Goal: Task Accomplishment & Management: Use online tool/utility

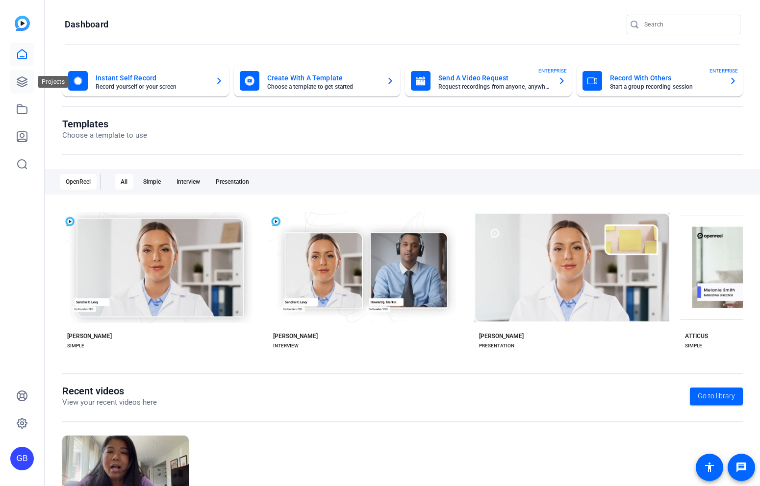
click at [21, 82] on icon at bounding box center [22, 82] width 12 height 12
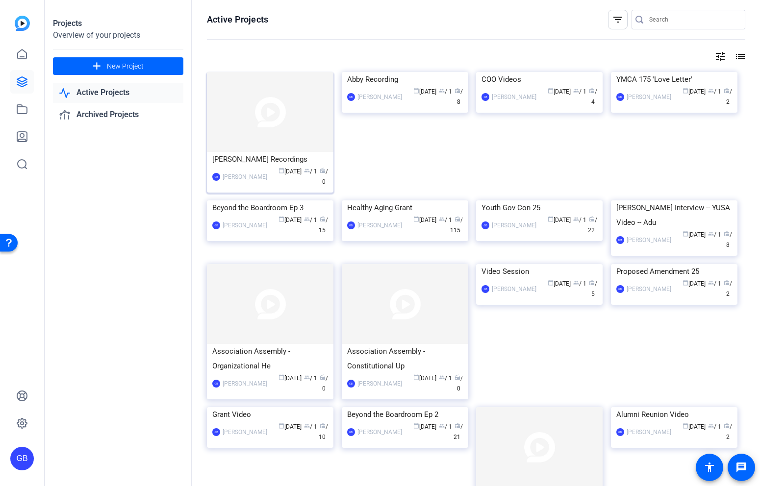
click at [272, 179] on div "calendar_today Aug 26 group / 1 radio / 0" at bounding box center [300, 177] width 56 height 21
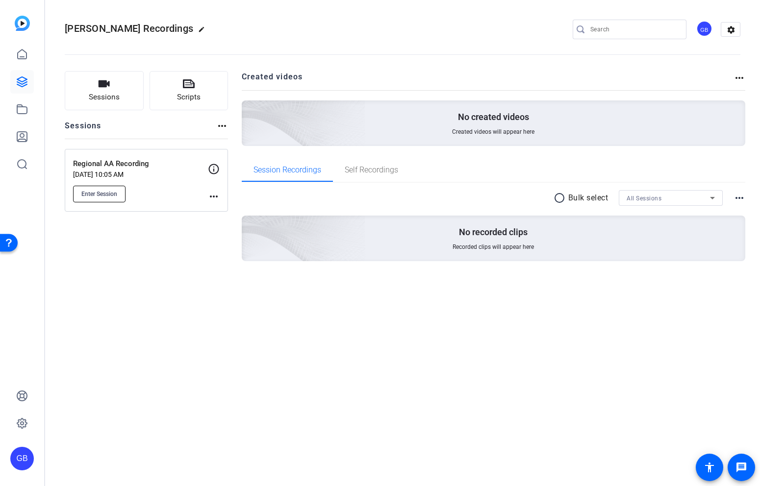
click at [111, 195] on span "Enter Session" at bounding box center [99, 194] width 36 height 8
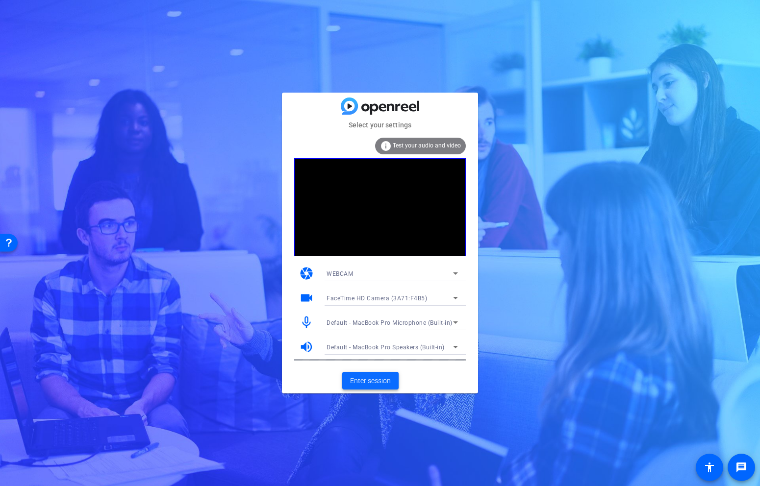
click at [376, 380] on span "Enter session" at bounding box center [370, 381] width 41 height 10
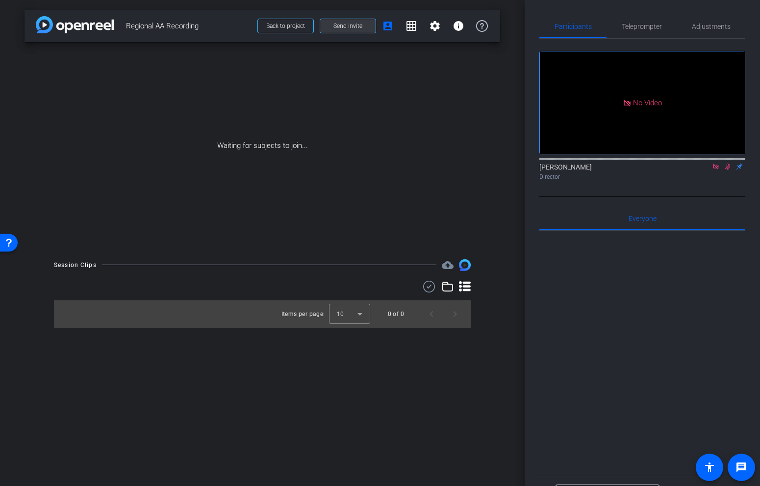
click at [355, 26] on span "Send invite" at bounding box center [347, 26] width 29 height 8
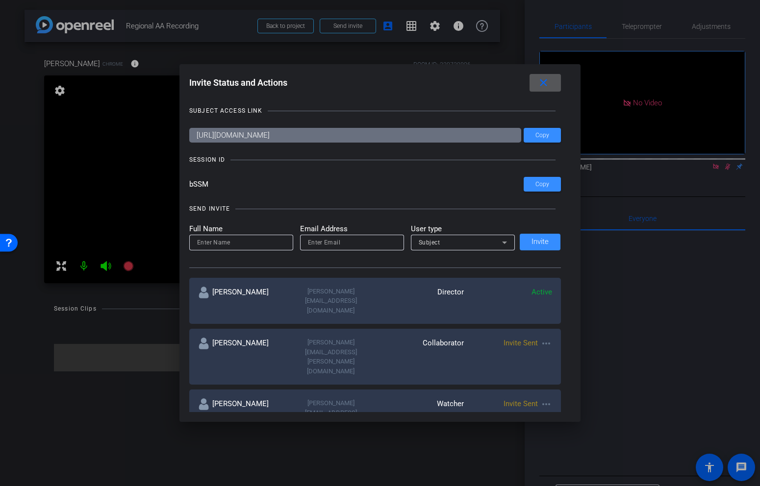
click at [547, 88] on mat-icon "close" at bounding box center [543, 83] width 12 height 12
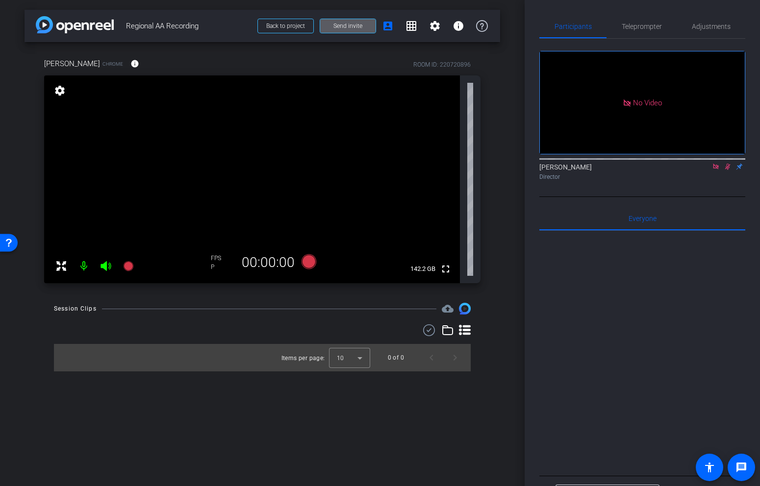
click at [717, 170] on icon at bounding box center [716, 166] width 8 height 7
drag, startPoint x: 725, startPoint y: 179, endPoint x: 714, endPoint y: 181, distance: 10.5
click at [714, 181] on div "Garrett Boileve flip Director" at bounding box center [642, 171] width 206 height 19
click at [714, 170] on icon at bounding box center [716, 166] width 8 height 7
click at [643, 21] on span "Teleprompter" at bounding box center [642, 27] width 40 height 24
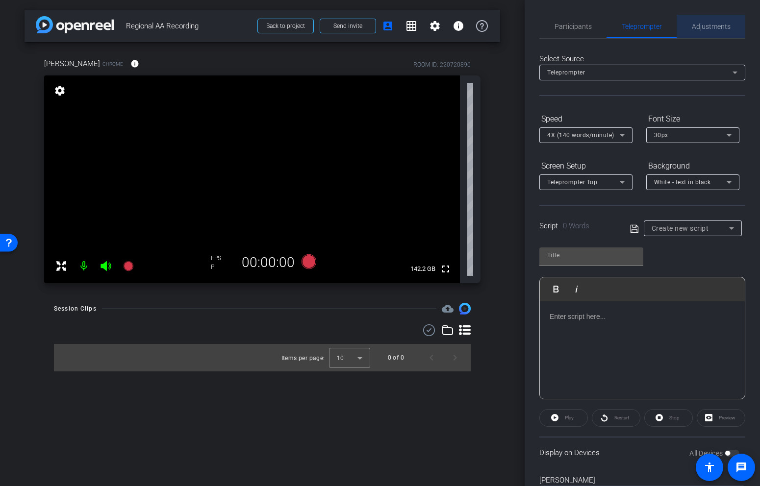
click at [718, 27] on span "Adjustments" at bounding box center [711, 26] width 39 height 7
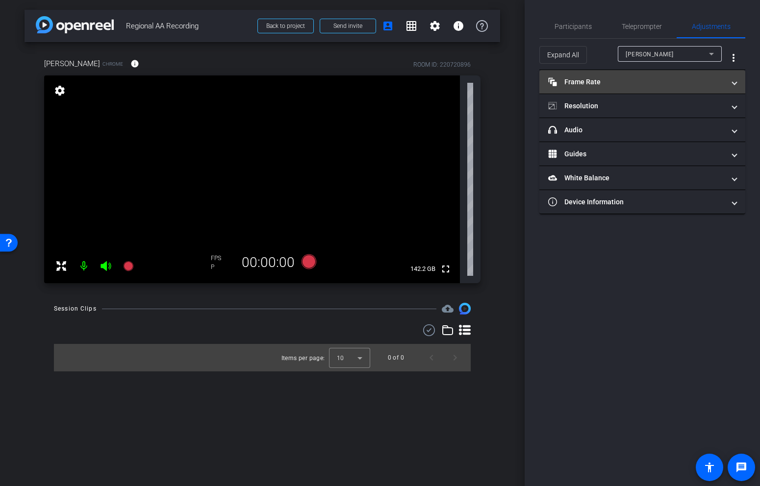
click at [659, 75] on mat-expansion-panel-header "Frame Rate Frame Rate" at bounding box center [642, 82] width 206 height 24
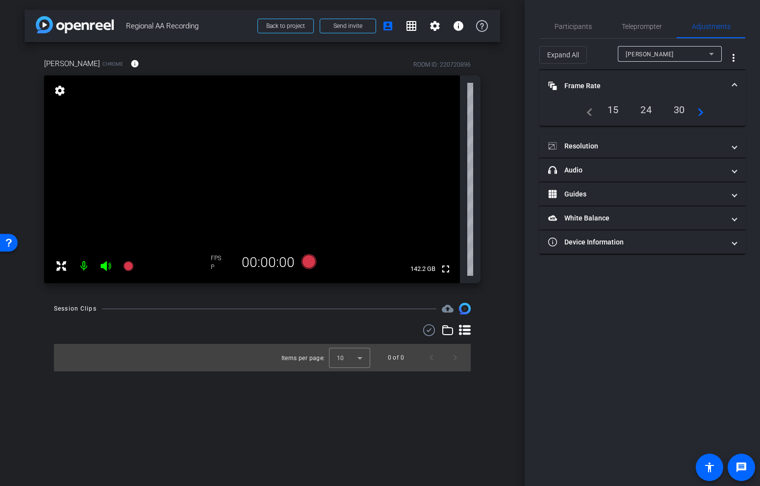
click at [686, 106] on div "30" at bounding box center [679, 109] width 26 height 17
click at [659, 144] on mat-panel-title "Resolution" at bounding box center [636, 146] width 177 height 10
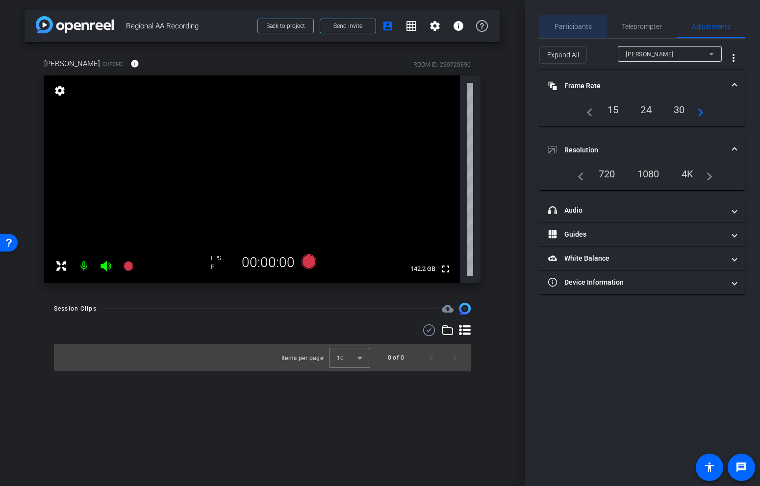
click at [584, 20] on span "Participants" at bounding box center [573, 27] width 37 height 24
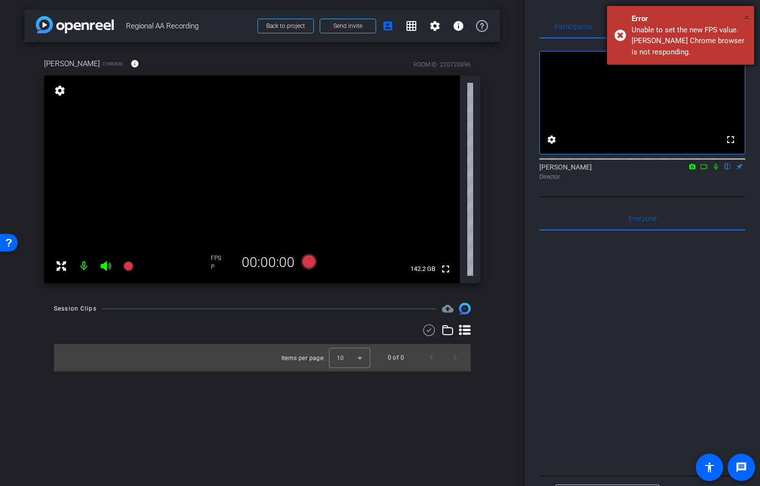
click at [749, 14] on span "×" at bounding box center [746, 18] width 5 height 12
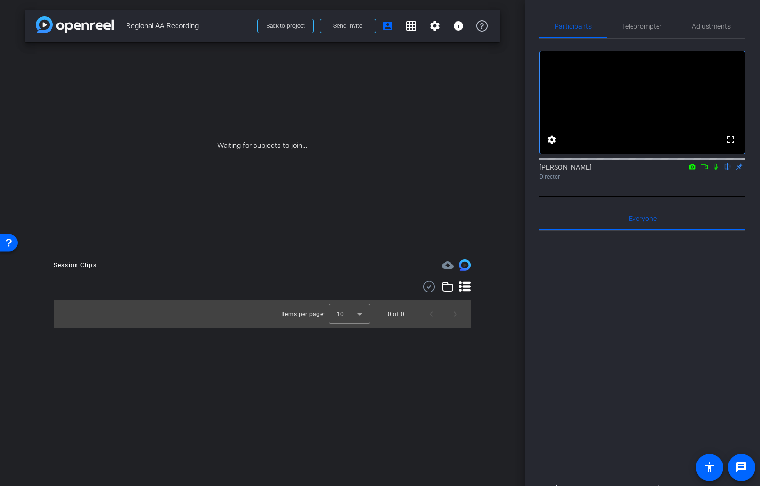
click at [714, 170] on icon at bounding box center [716, 167] width 4 height 6
click at [358, 25] on span "Send invite" at bounding box center [347, 26] width 29 height 8
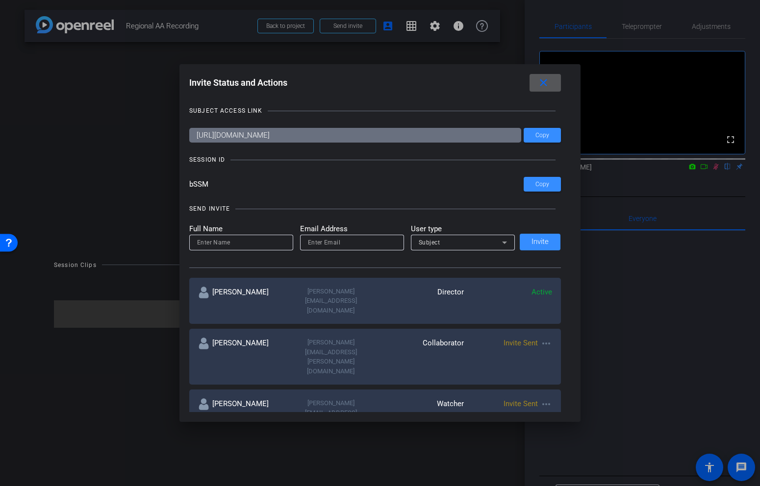
click at [547, 399] on mat-icon "more_horiz" at bounding box center [546, 405] width 12 height 12
click at [556, 386] on span "Re-Send Invite" at bounding box center [585, 389] width 74 height 12
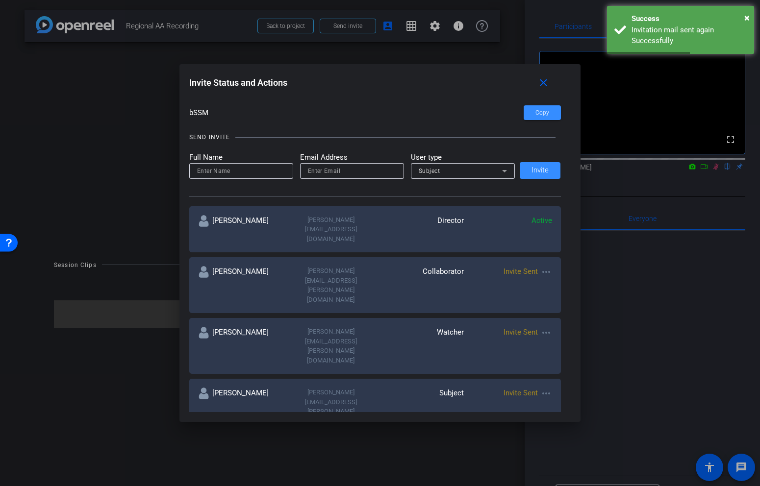
scroll to position [81, 0]
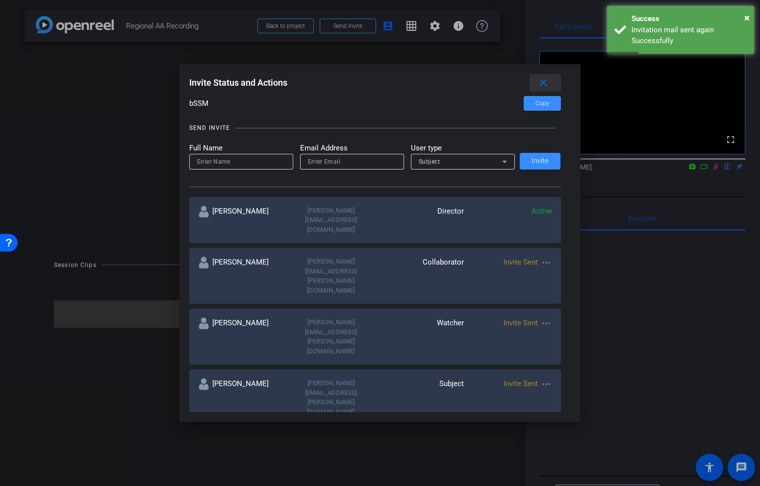
click at [547, 82] on mat-icon "close" at bounding box center [543, 83] width 12 height 12
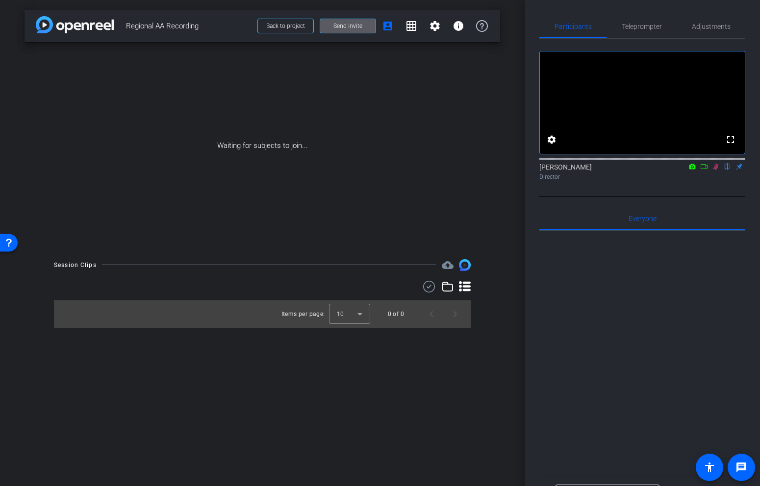
click at [528, 325] on div "Participants Teleprompter Adjustments fullscreen settings Garrett Boileve flip …" at bounding box center [642, 243] width 235 height 486
click at [308, 26] on span at bounding box center [285, 26] width 55 height 24
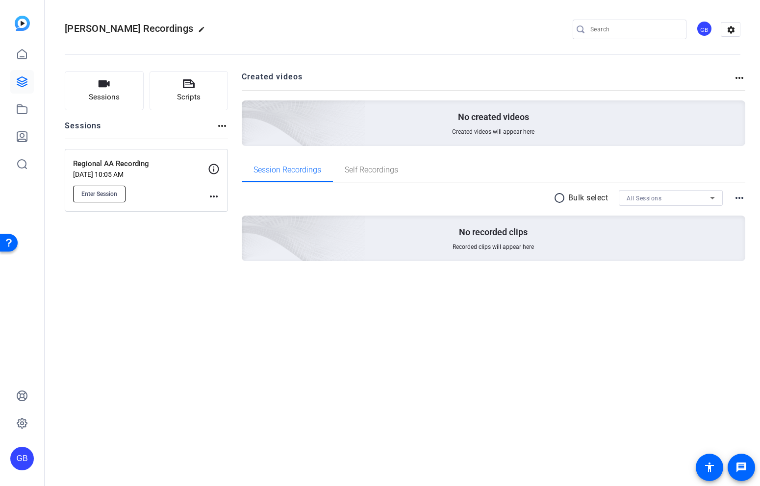
click at [121, 192] on button "Enter Session" at bounding box center [99, 194] width 52 height 17
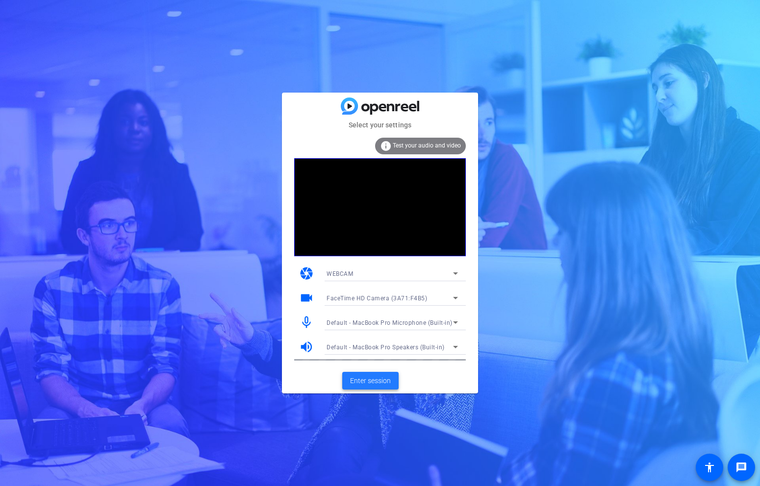
click at [381, 382] on span "Enter session" at bounding box center [370, 381] width 41 height 10
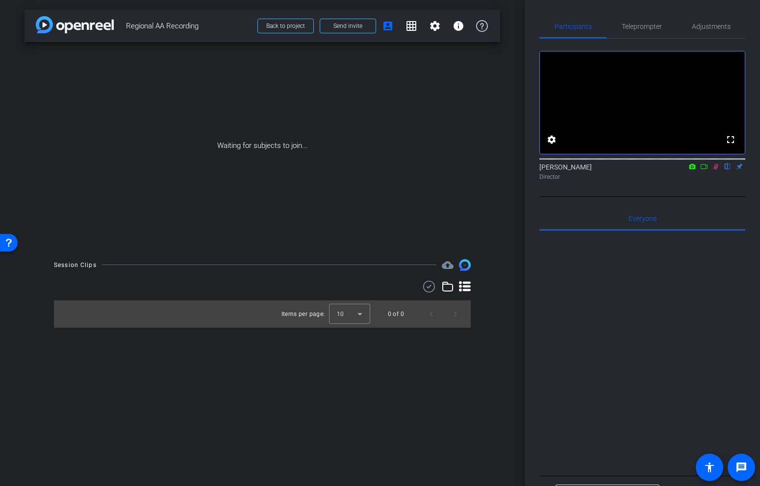
click at [501, 312] on div "arrow_back Regional AA Recording Back to project Send invite account_box grid_o…" at bounding box center [262, 243] width 525 height 486
click at [349, 29] on span "Send invite" at bounding box center [347, 26] width 29 height 8
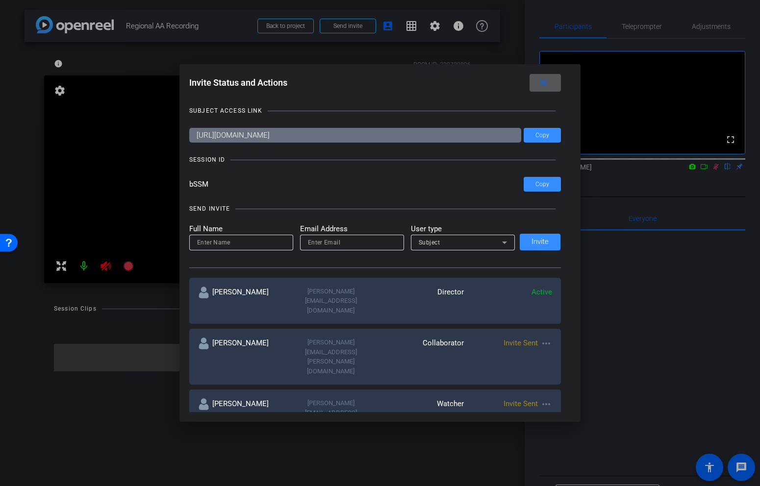
click at [544, 459] on mat-icon "more_horiz" at bounding box center [546, 465] width 12 height 12
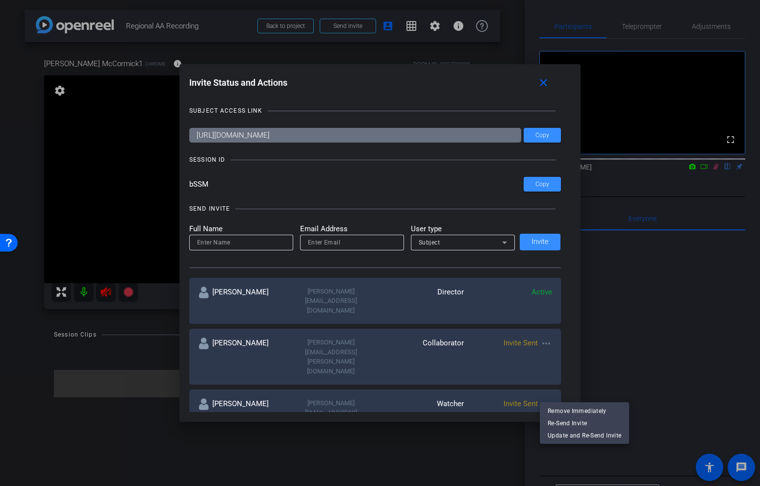
click at [393, 465] on div at bounding box center [380, 243] width 760 height 486
click at [0, 0] on mat-icon "close" at bounding box center [0, 0] width 0 height 0
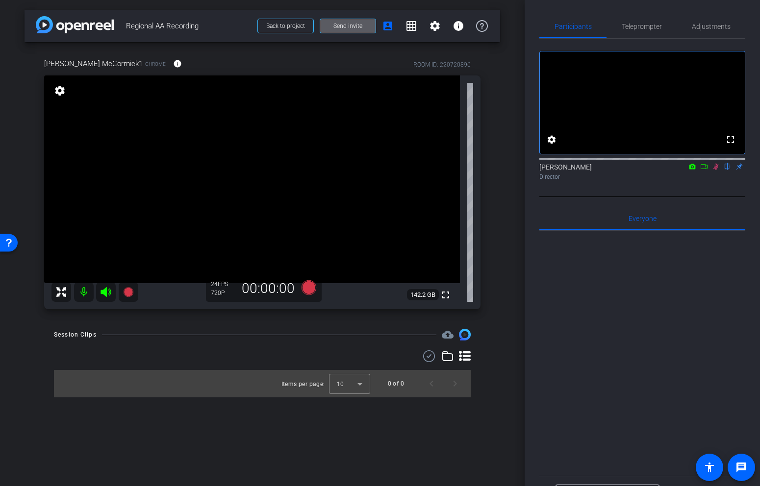
click at [716, 170] on icon at bounding box center [715, 167] width 5 height 6
click at [687, 24] on div "Adjustments" at bounding box center [711, 27] width 69 height 24
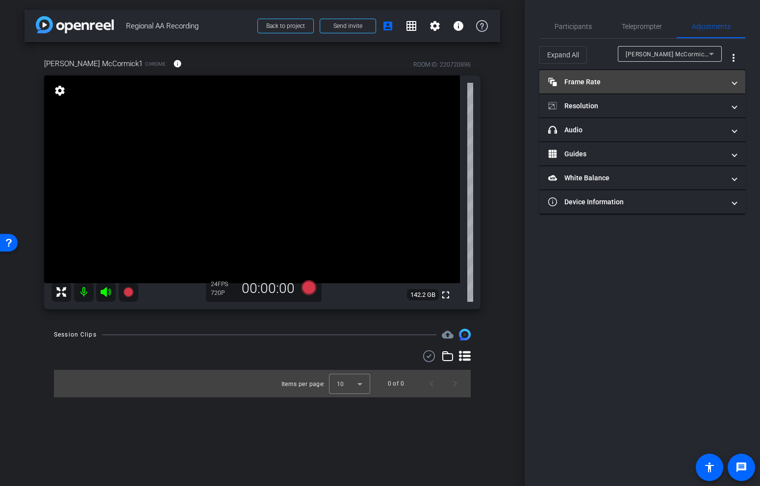
click at [609, 80] on mat-panel-title "Frame Rate Frame Rate" at bounding box center [636, 82] width 177 height 10
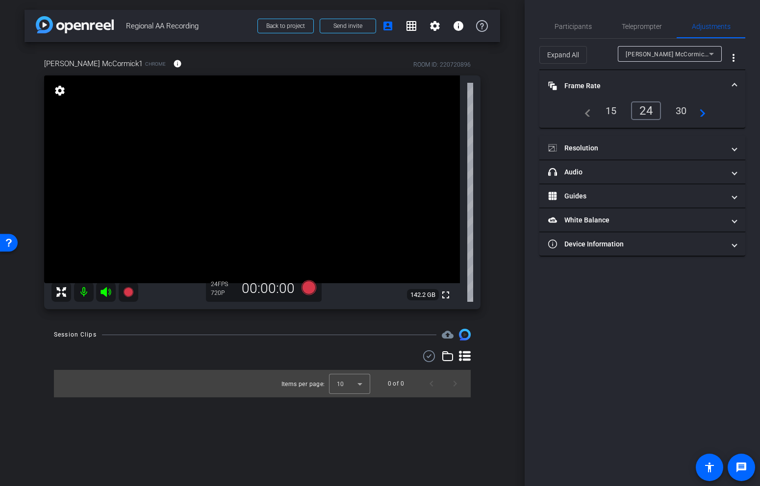
click at [683, 112] on div "30" at bounding box center [681, 110] width 26 height 17
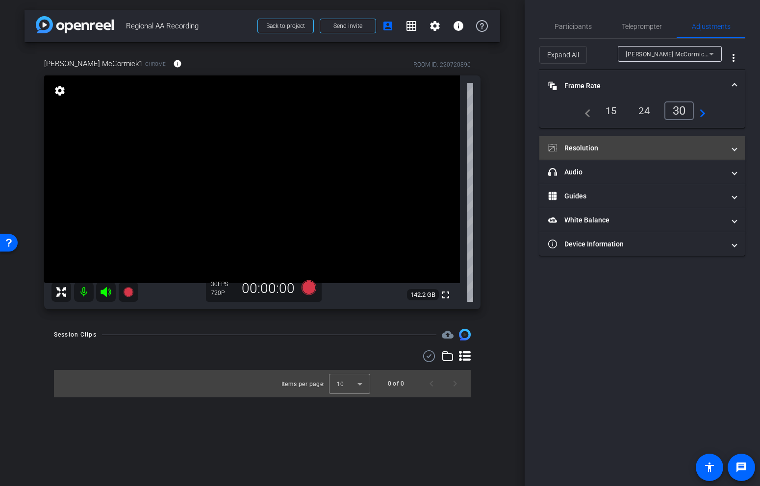
click at [664, 139] on mat-expansion-panel-header "Resolution" at bounding box center [642, 148] width 206 height 24
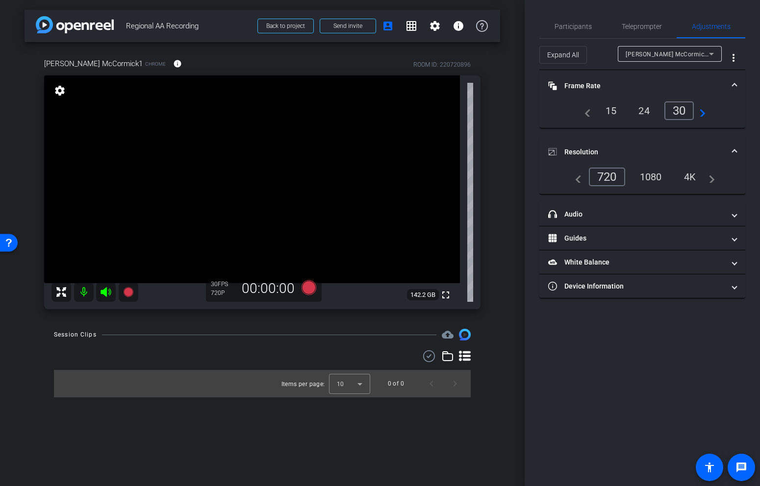
click at [657, 180] on div "1080" at bounding box center [651, 177] width 37 height 17
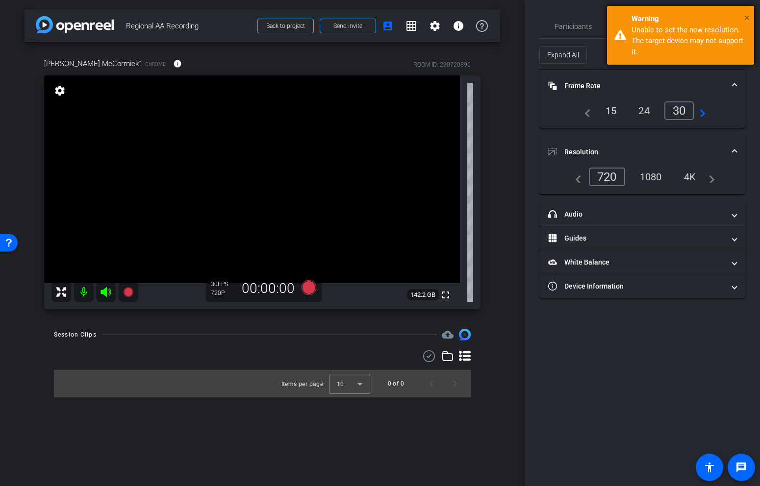
click at [745, 18] on span "×" at bounding box center [746, 18] width 5 height 12
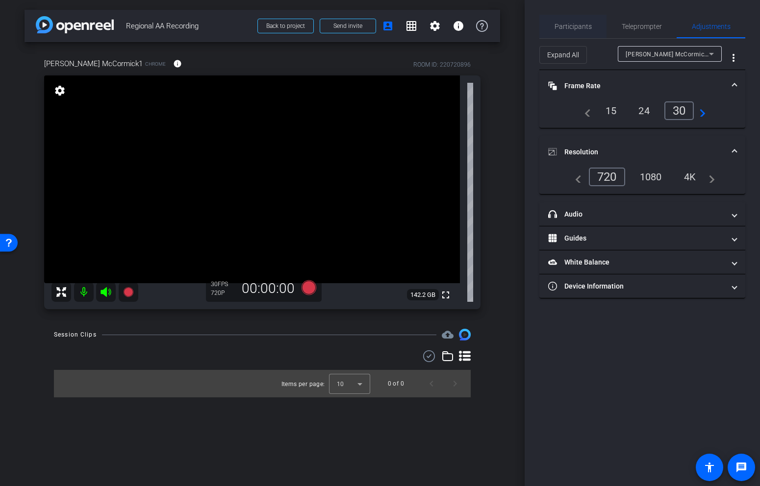
click at [577, 29] on span "Participants" at bounding box center [573, 26] width 37 height 7
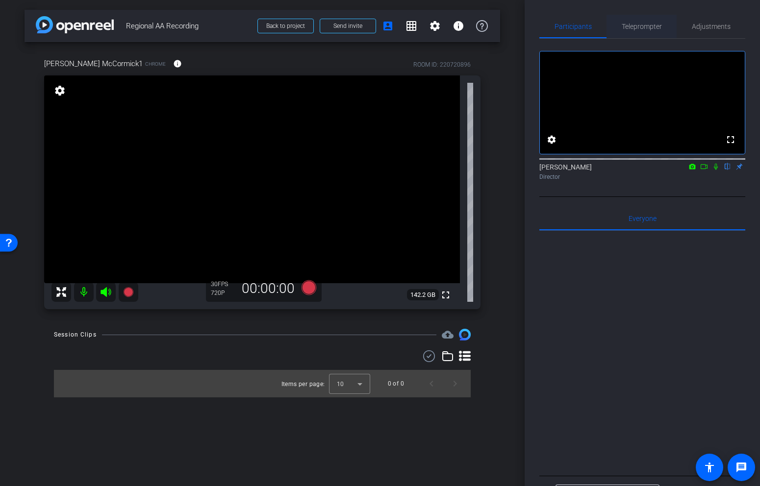
click at [650, 32] on span "Teleprompter" at bounding box center [642, 27] width 40 height 24
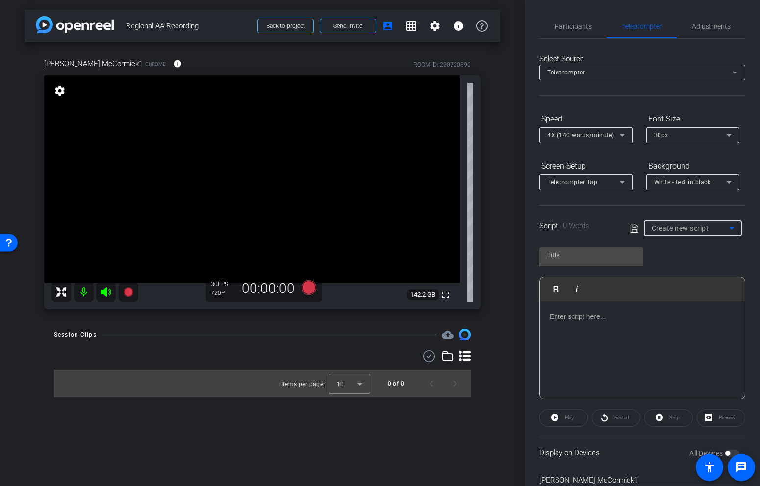
click at [705, 226] on span "Create new script" at bounding box center [680, 229] width 57 height 8
click at [645, 319] on div at bounding box center [380, 243] width 760 height 486
click at [697, 228] on span "Create new script" at bounding box center [680, 229] width 57 height 8
click at [686, 269] on span "Regional AA Recording" at bounding box center [685, 264] width 67 height 12
type input "Regional AA Recording"
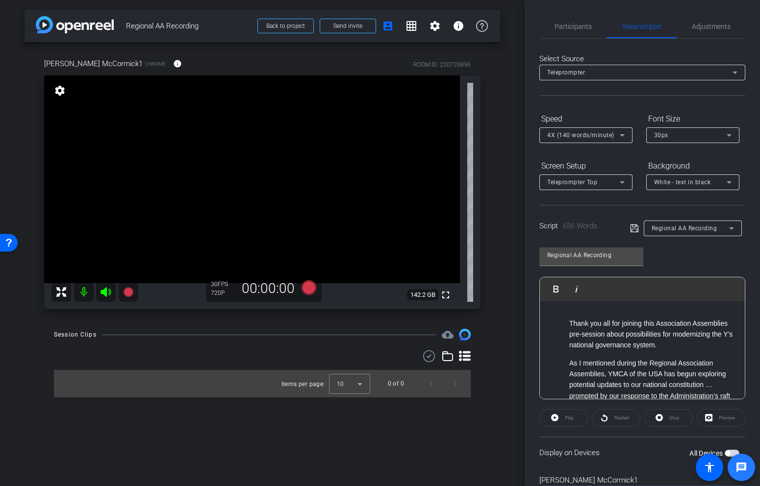
click at [729, 454] on span at bounding box center [741, 467] width 27 height 27
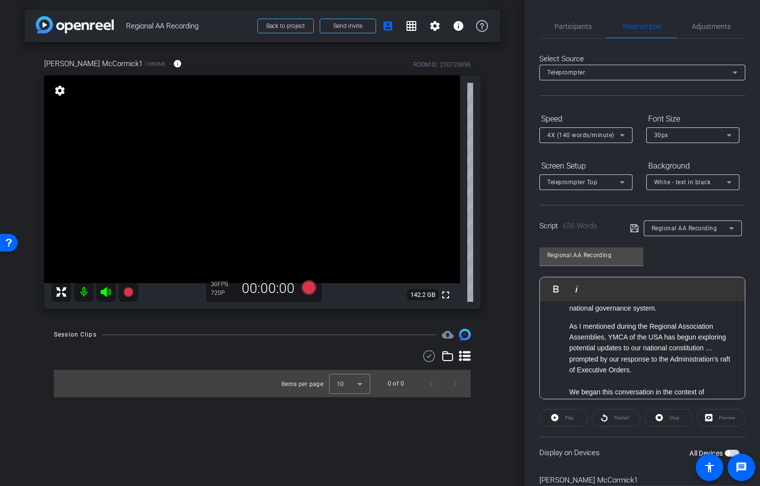
scroll to position [38, 0]
click at [726, 453] on span "button" at bounding box center [727, 453] width 5 height 5
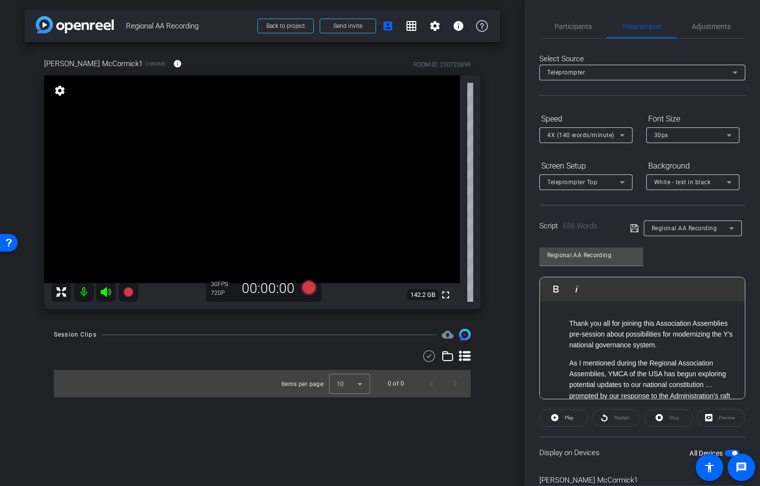
click at [515, 261] on div "arrow_back Regional AA Recording Back to project Send invite account_box grid_o…" at bounding box center [262, 243] width 525 height 486
click at [579, 34] on span "Participants" at bounding box center [573, 27] width 37 height 24
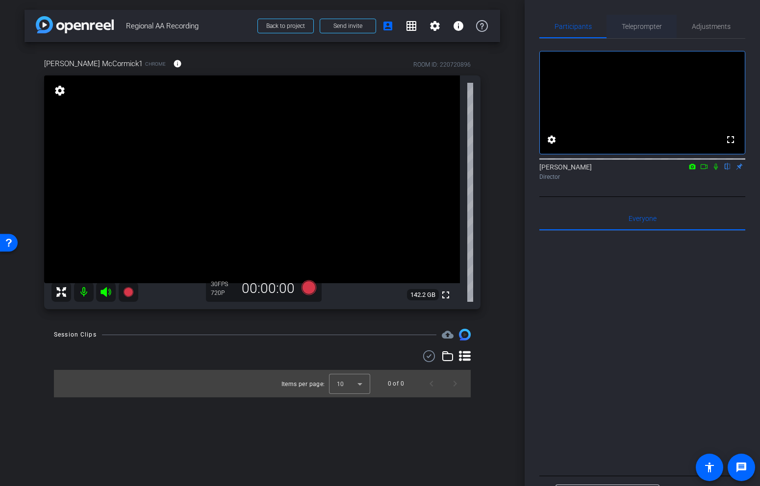
click at [639, 31] on span "Teleprompter" at bounding box center [642, 27] width 40 height 24
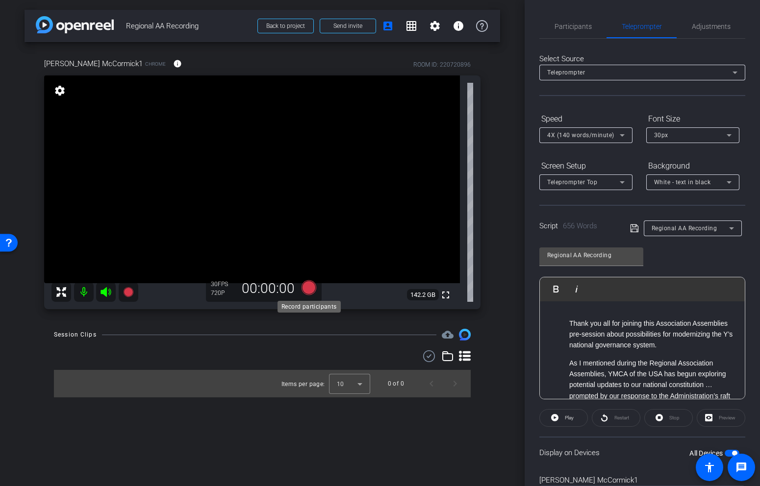
click at [311, 288] on icon at bounding box center [309, 287] width 15 height 15
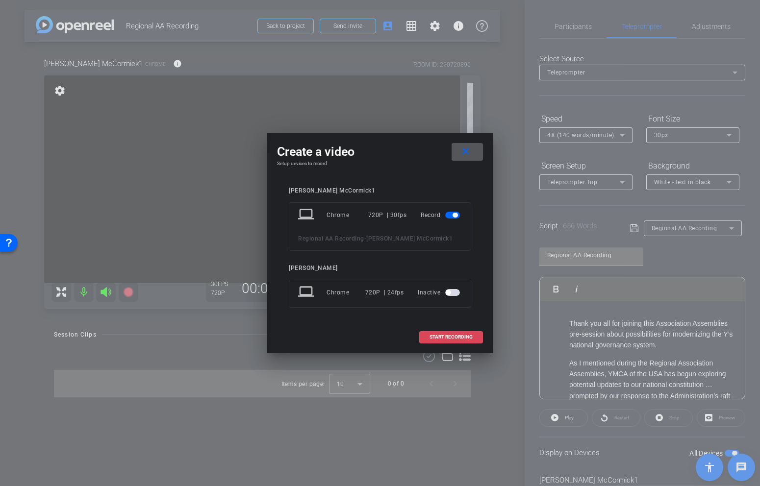
click at [438, 342] on span at bounding box center [451, 338] width 63 height 24
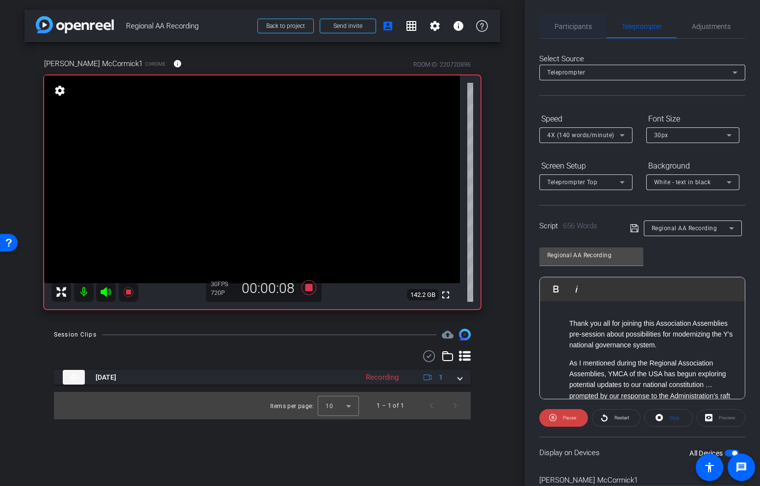
click at [585, 33] on span "Participants" at bounding box center [573, 27] width 37 height 24
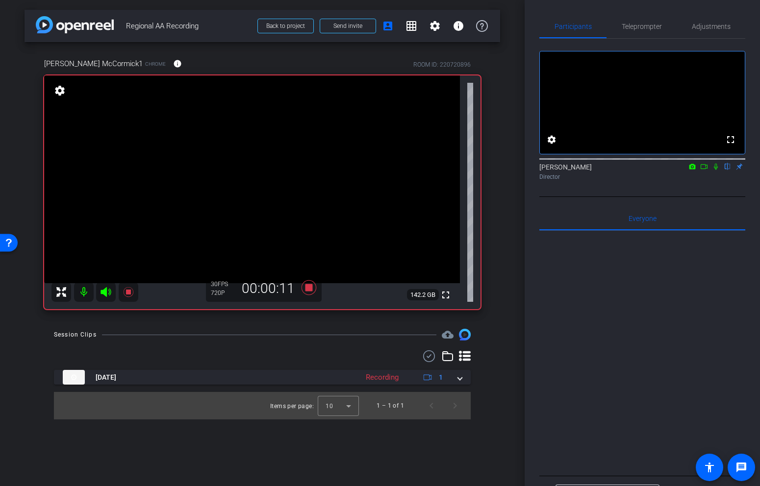
click at [716, 170] on icon at bounding box center [716, 166] width 8 height 7
click at [664, 20] on div "Teleprompter" at bounding box center [642, 27] width 70 height 24
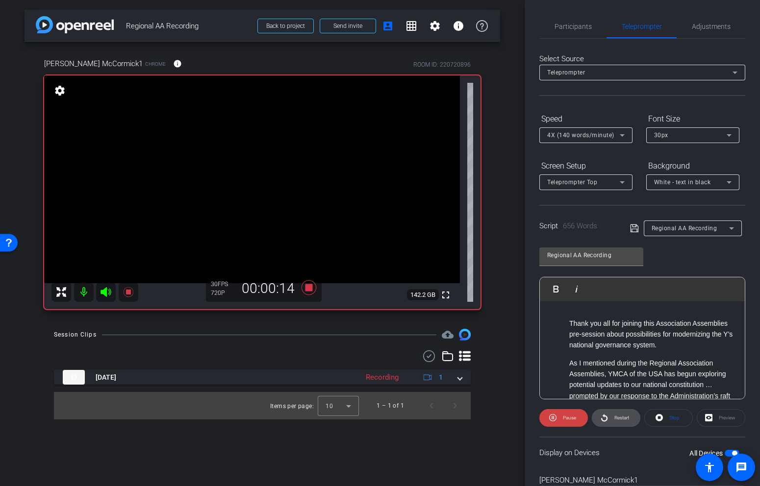
click at [612, 414] on span "Restart" at bounding box center [620, 418] width 17 height 14
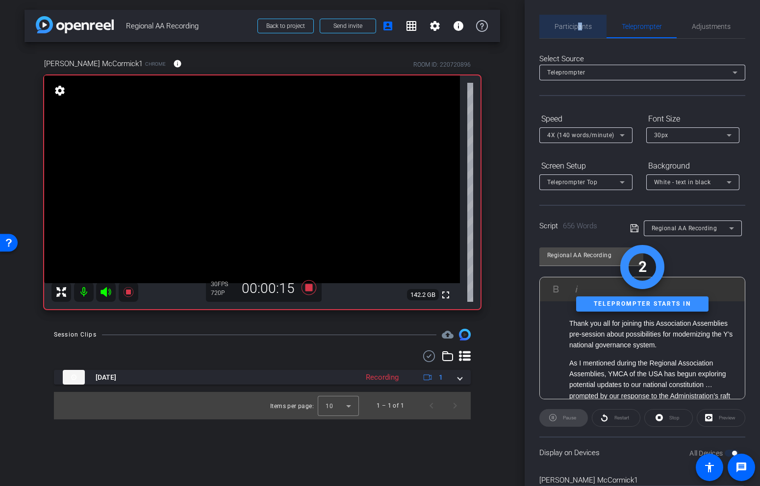
click at [579, 28] on span "Participants" at bounding box center [573, 26] width 37 height 7
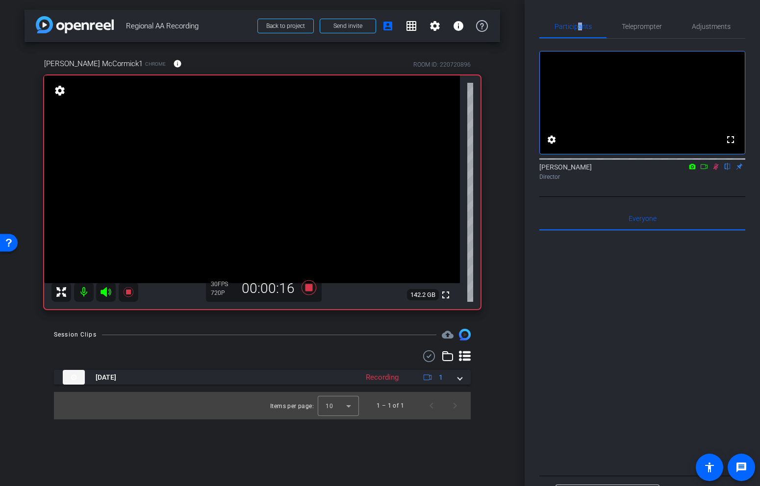
click at [711, 171] on mat-icon at bounding box center [716, 166] width 12 height 9
click at [651, 31] on span "Teleprompter" at bounding box center [642, 27] width 40 height 24
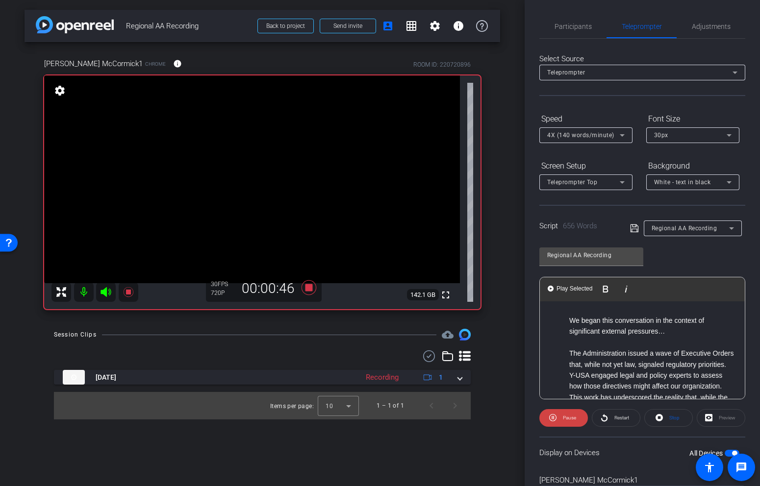
scroll to position [113, 0]
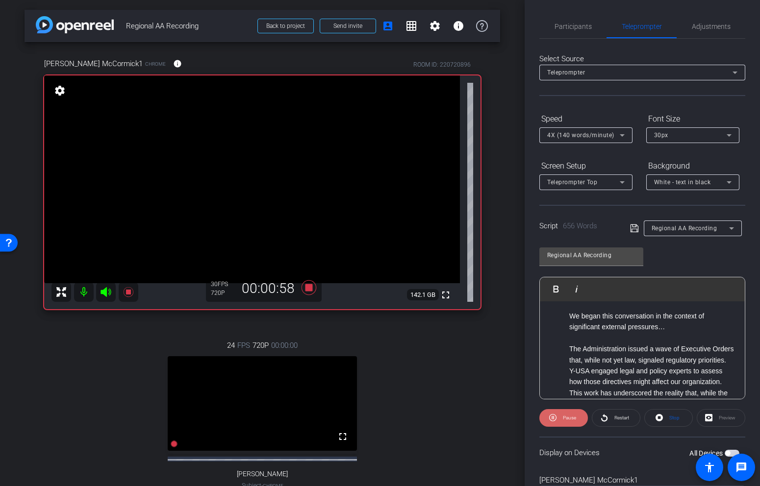
click at [571, 420] on span "Pause" at bounding box center [569, 417] width 13 height 5
click at [310, 288] on icon at bounding box center [309, 287] width 15 height 15
click at [581, 25] on span "Participants" at bounding box center [573, 26] width 37 height 7
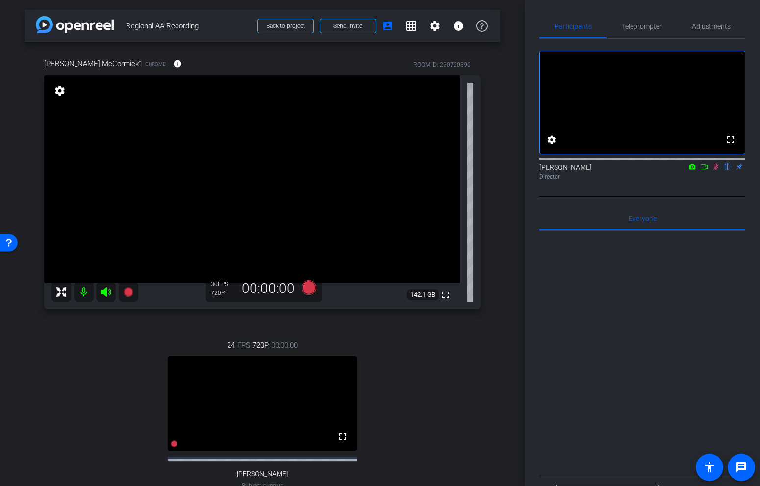
click at [712, 170] on icon at bounding box center [716, 166] width 8 height 7
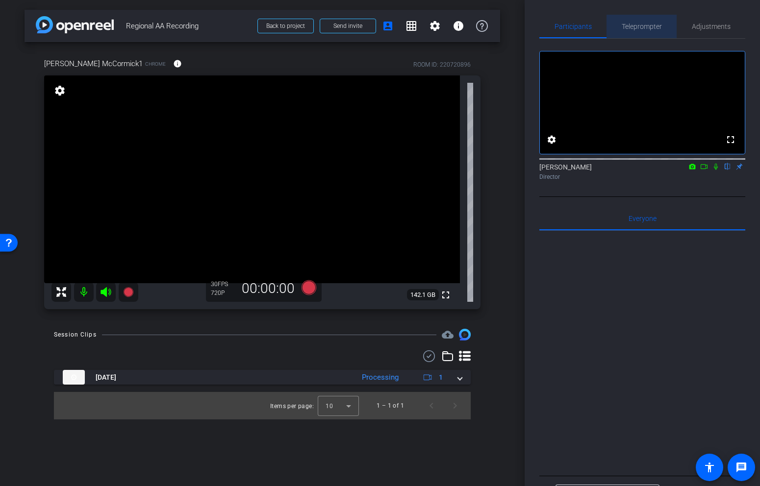
click at [638, 25] on span "Teleprompter" at bounding box center [642, 26] width 40 height 7
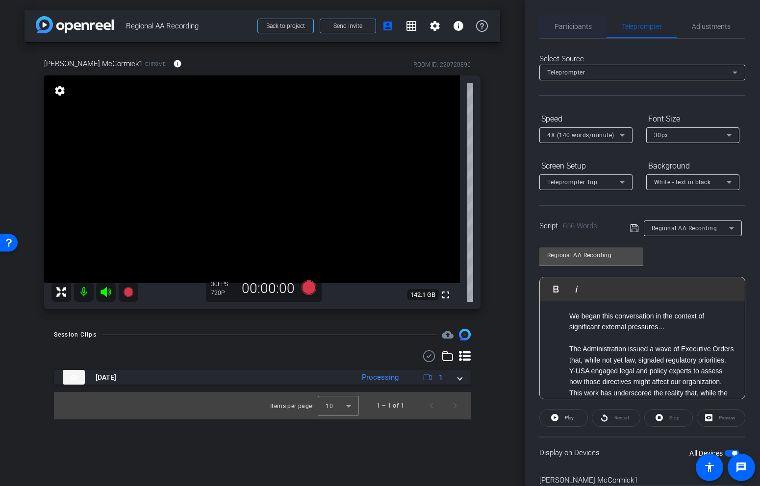
click at [584, 27] on span "Participants" at bounding box center [573, 26] width 37 height 7
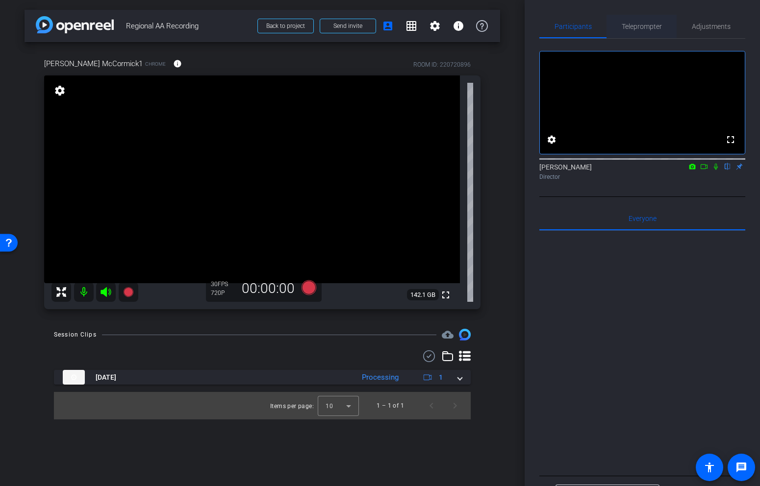
click at [641, 34] on span "Teleprompter" at bounding box center [642, 27] width 40 height 24
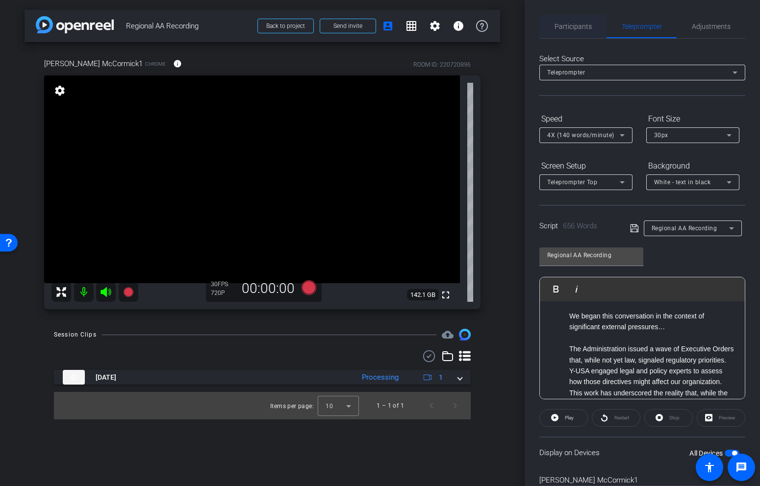
click at [598, 38] on div "Participants" at bounding box center [572, 27] width 67 height 24
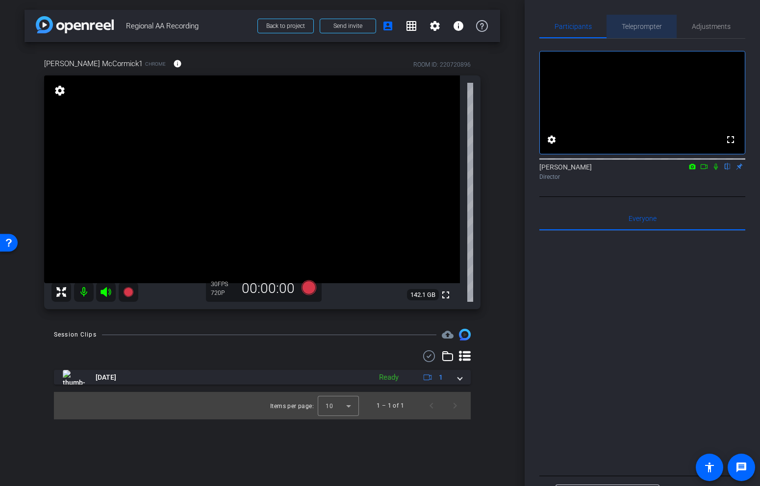
click at [629, 31] on span "Teleprompter" at bounding box center [642, 27] width 40 height 24
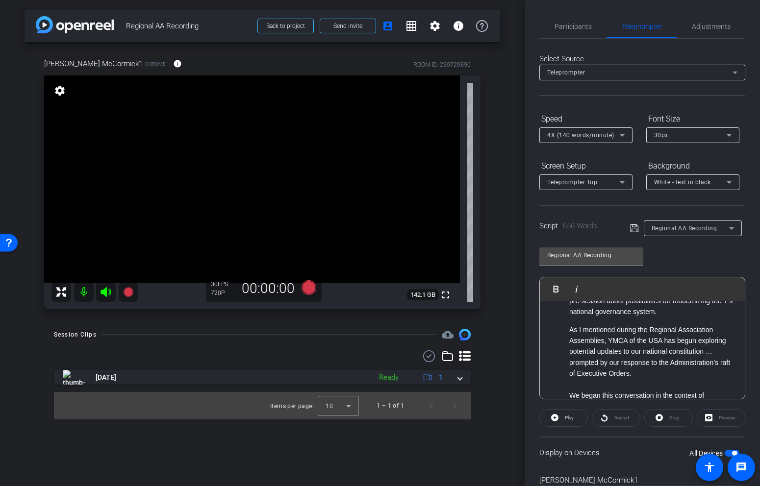
scroll to position [0, 0]
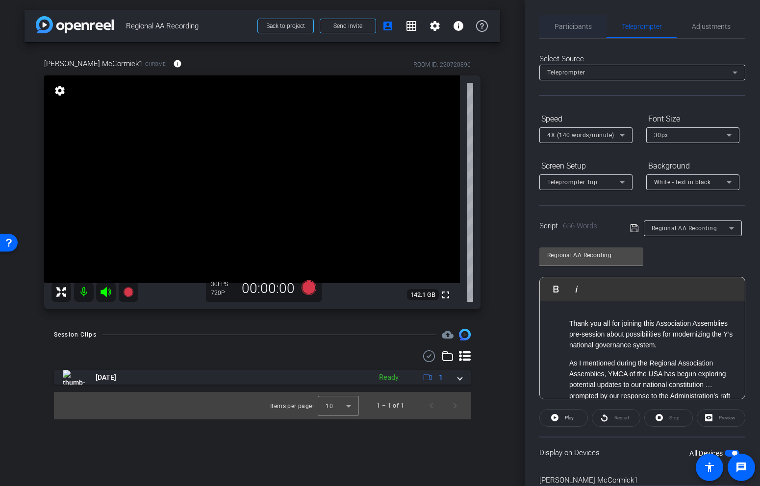
click at [583, 23] on span "Participants" at bounding box center [573, 26] width 37 height 7
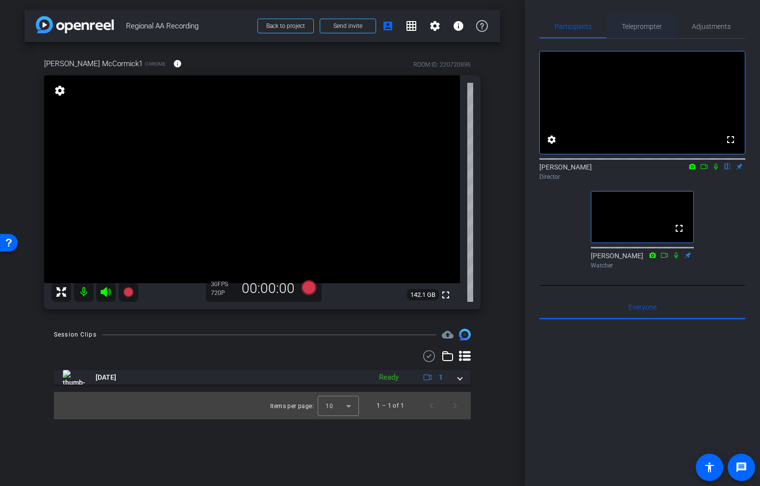
click at [635, 29] on span "Teleprompter" at bounding box center [642, 26] width 40 height 7
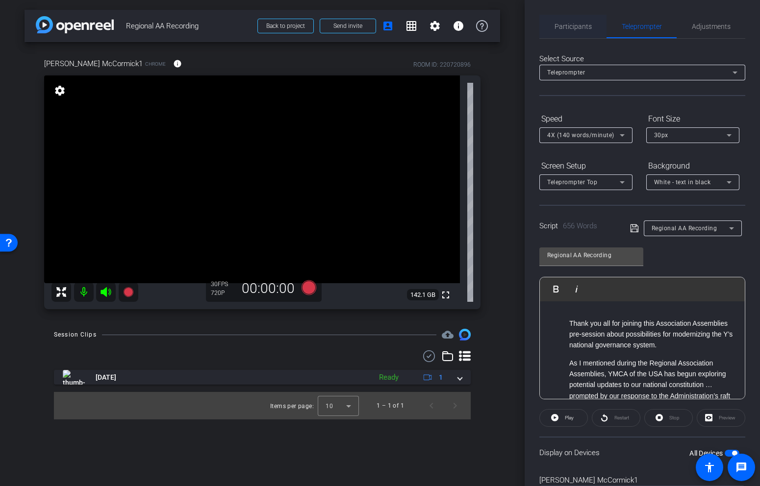
click at [576, 33] on span "Participants" at bounding box center [573, 27] width 37 height 24
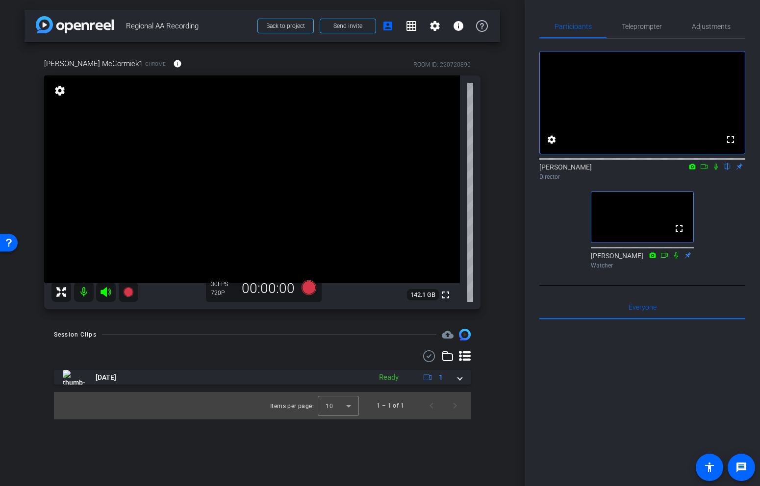
click at [716, 170] on icon at bounding box center [716, 166] width 8 height 7
click at [314, 290] on icon at bounding box center [309, 287] width 15 height 15
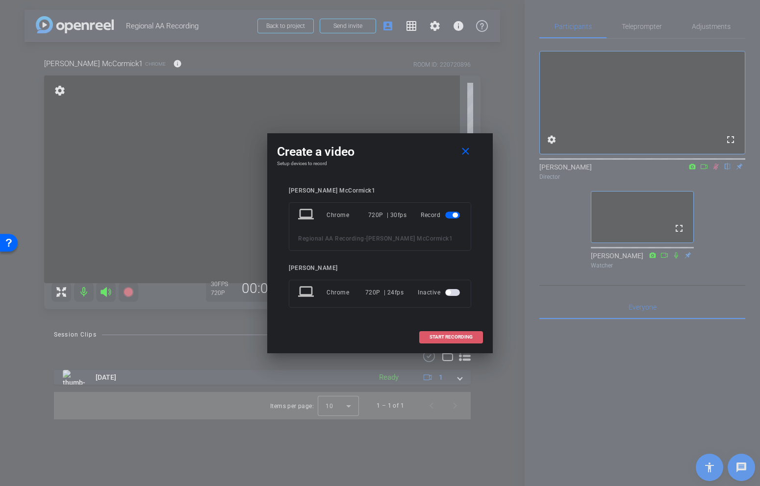
click at [443, 335] on span "START RECORDING" at bounding box center [451, 337] width 43 height 5
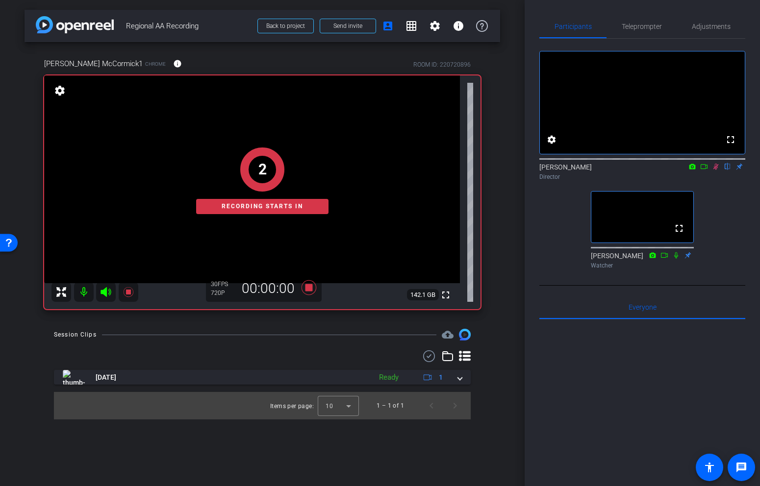
click at [678, 259] on icon at bounding box center [676, 255] width 8 height 7
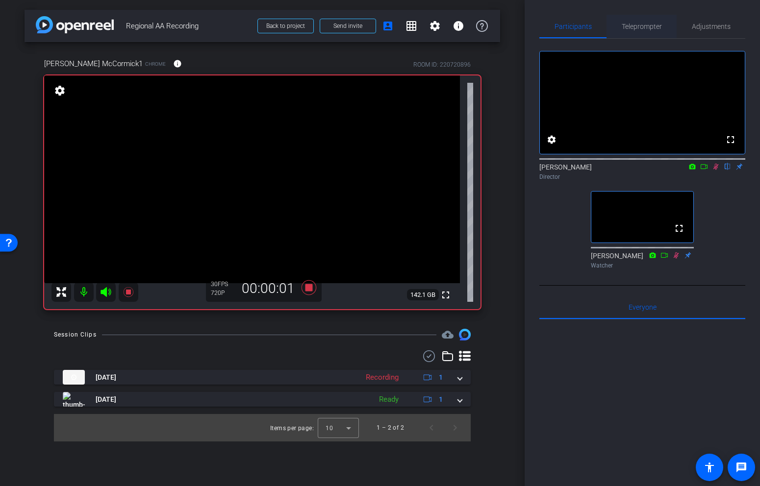
click at [659, 27] on span "Teleprompter" at bounding box center [642, 26] width 40 height 7
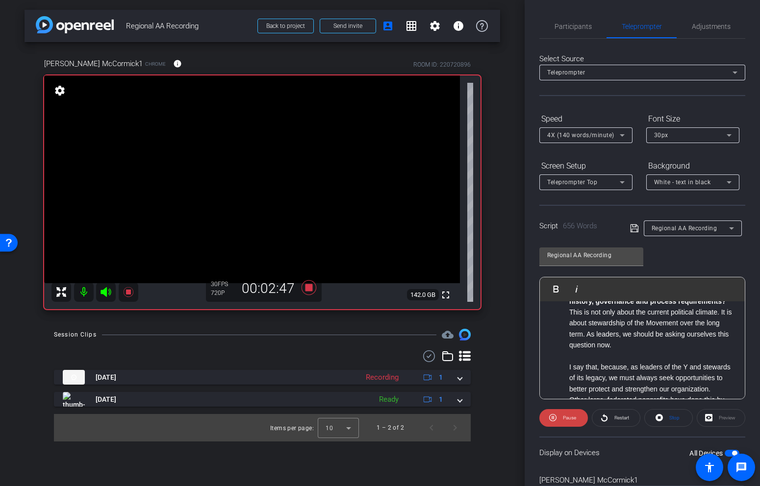
scroll to position [735, 0]
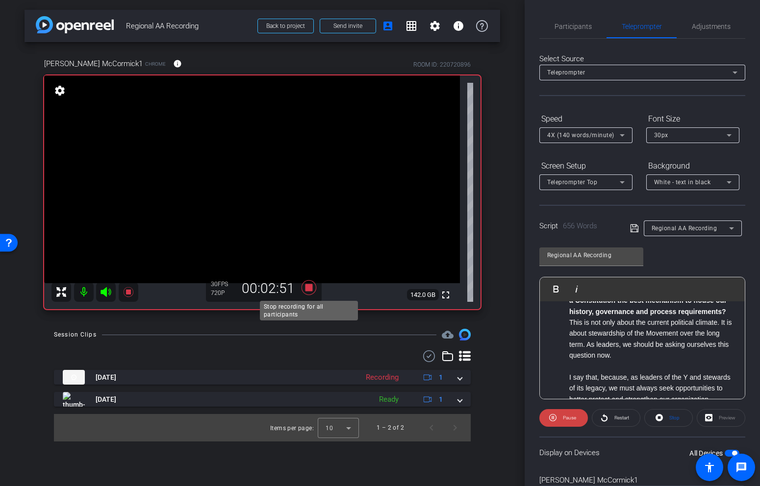
click at [309, 288] on icon at bounding box center [309, 287] width 15 height 15
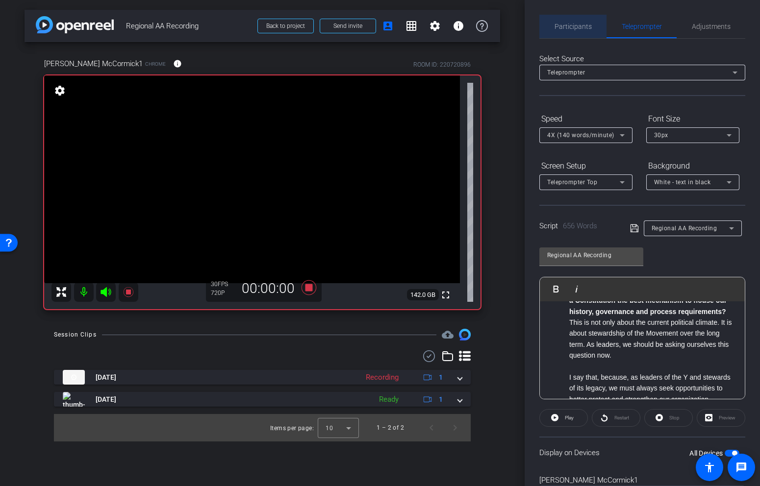
click at [574, 22] on span "Participants" at bounding box center [573, 27] width 37 height 24
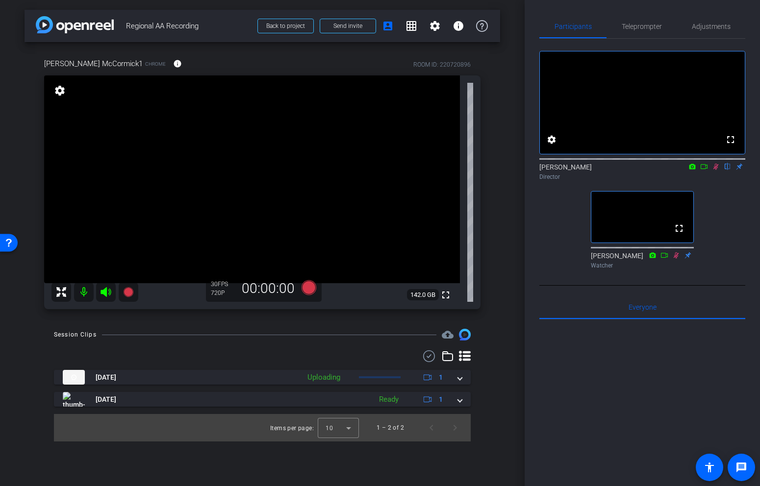
click at [715, 170] on icon at bounding box center [716, 166] width 8 height 7
click at [677, 259] on icon at bounding box center [676, 255] width 8 height 7
click at [676, 258] on icon at bounding box center [676, 255] width 5 height 6
click at [655, 26] on span "Teleprompter" at bounding box center [642, 26] width 40 height 7
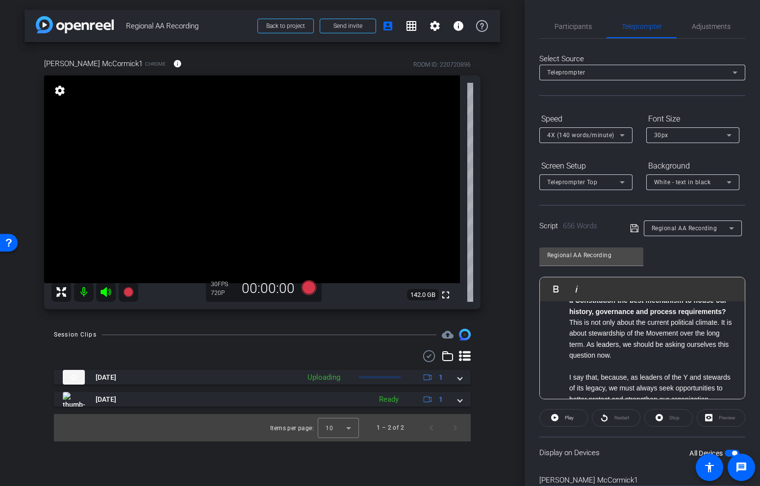
click at [599, 143] on div at bounding box center [585, 148] width 93 height 11
click at [603, 135] on span "4X (140 words/minute)" at bounding box center [580, 135] width 67 height 7
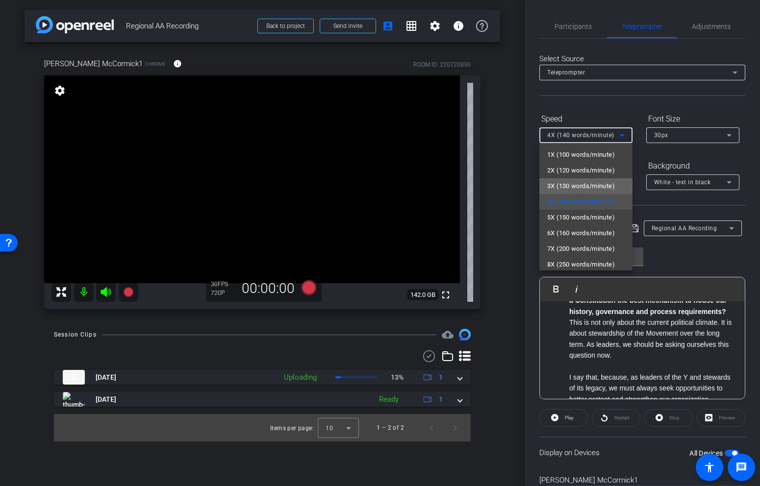
click at [575, 188] on span "3X (130 words/minute)" at bounding box center [581, 186] width 68 height 12
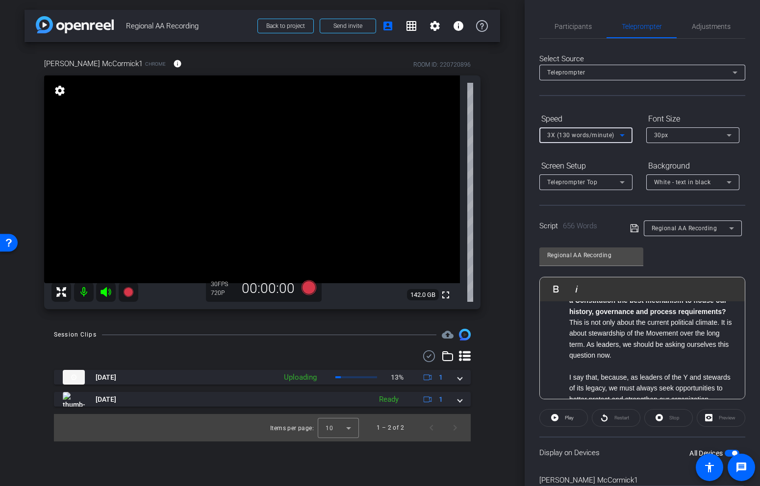
click at [622, 155] on form "Speed 3X (130 words/minute) Font Size 30px Screen Setup Teleprompter Top Backgr…" at bounding box center [642, 150] width 206 height 79
click at [572, 44] on div "Select Source Teleprompter Speed 3X (130 words/minute) Font Size 30px Screen Se…" at bounding box center [642, 280] width 206 height 482
click at [579, 27] on span "Participants" at bounding box center [573, 26] width 37 height 7
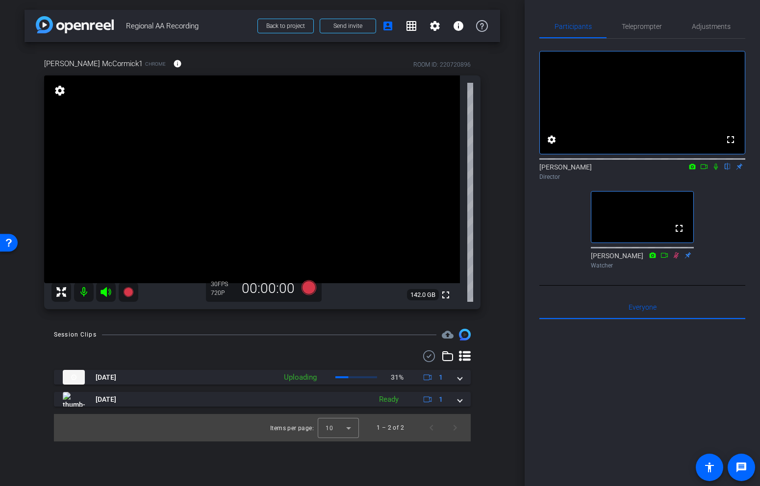
click at [675, 259] on icon at bounding box center [676, 255] width 8 height 7
click at [634, 30] on span "Teleprompter" at bounding box center [642, 27] width 40 height 24
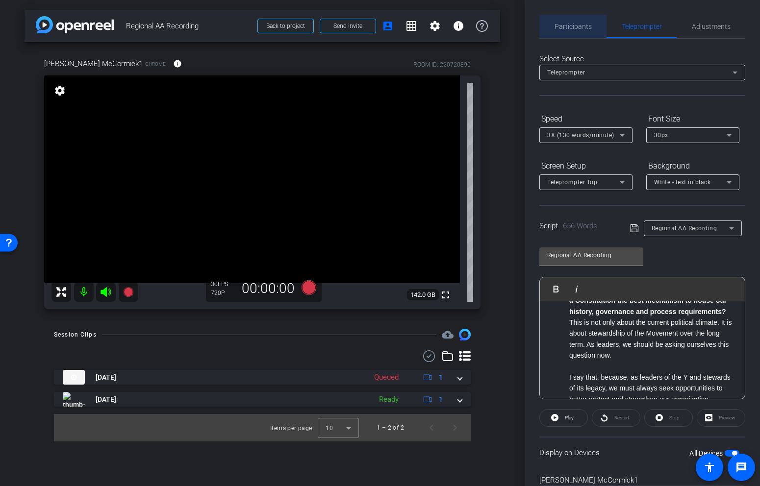
click at [582, 35] on span "Participants" at bounding box center [573, 27] width 37 height 24
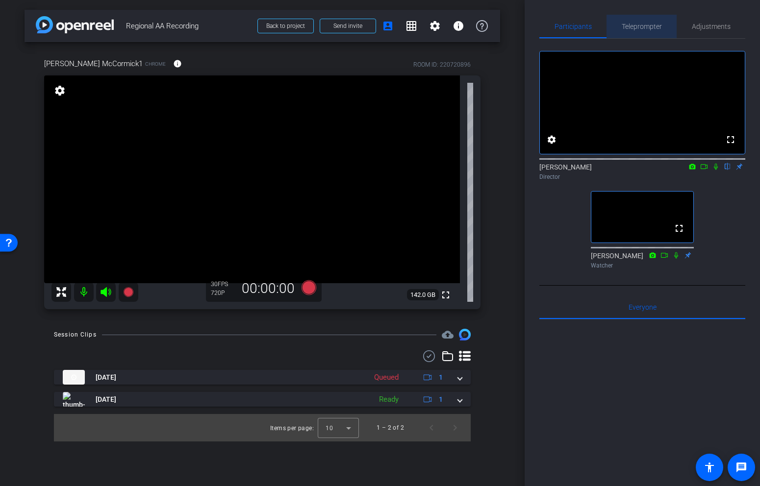
click at [633, 29] on span "Teleprompter" at bounding box center [642, 26] width 40 height 7
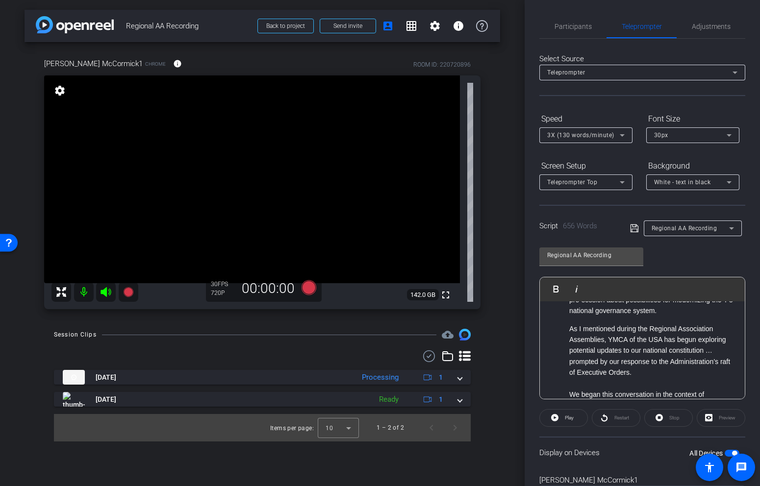
scroll to position [39, 0]
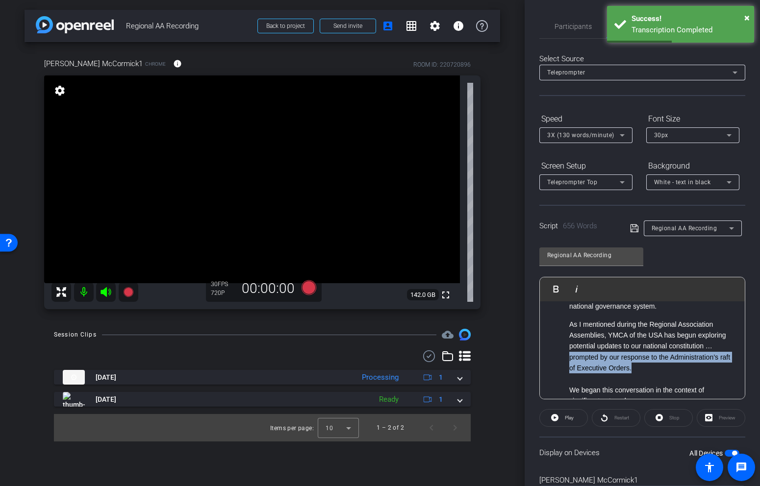
drag, startPoint x: 569, startPoint y: 357, endPoint x: 639, endPoint y: 369, distance: 71.5
click at [639, 369] on li "As I mentioned during the Regional Association Assemblies, YMCA of the USA has …" at bounding box center [652, 346] width 166 height 55
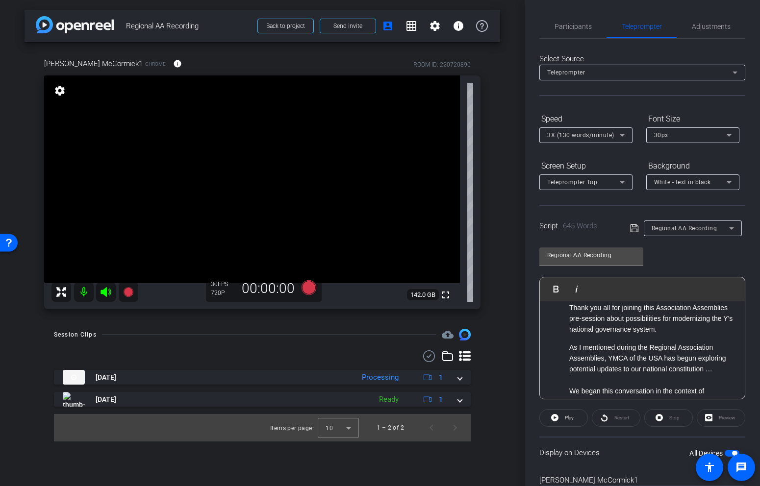
scroll to position [0, 0]
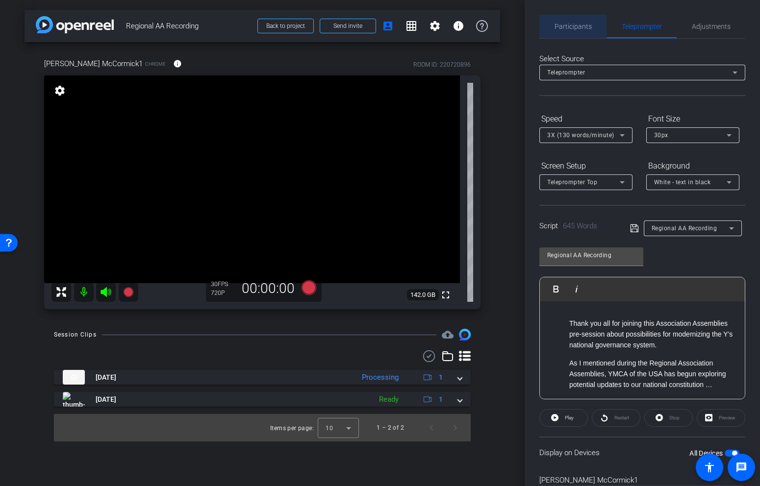
click at [594, 31] on div "Participants" at bounding box center [572, 27] width 67 height 24
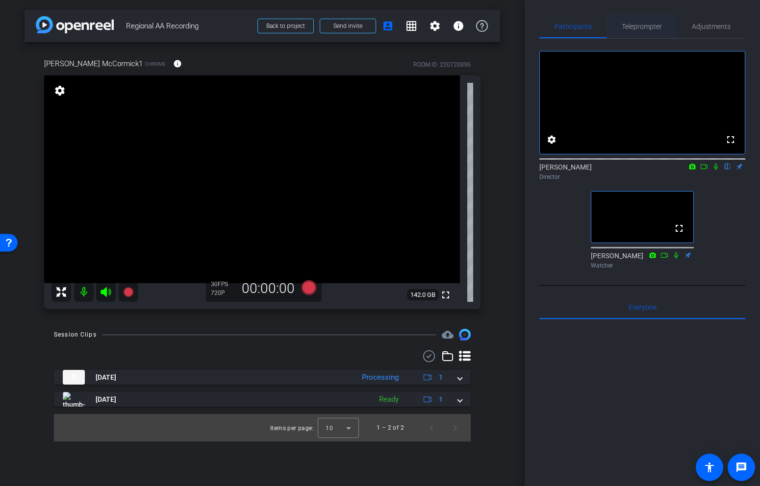
click at [632, 26] on span "Teleprompter" at bounding box center [642, 26] width 40 height 7
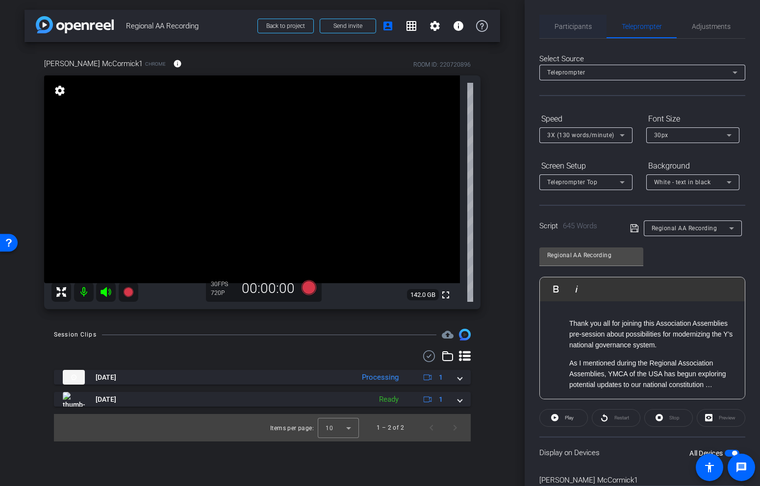
click at [561, 25] on span "Participants" at bounding box center [573, 26] width 37 height 7
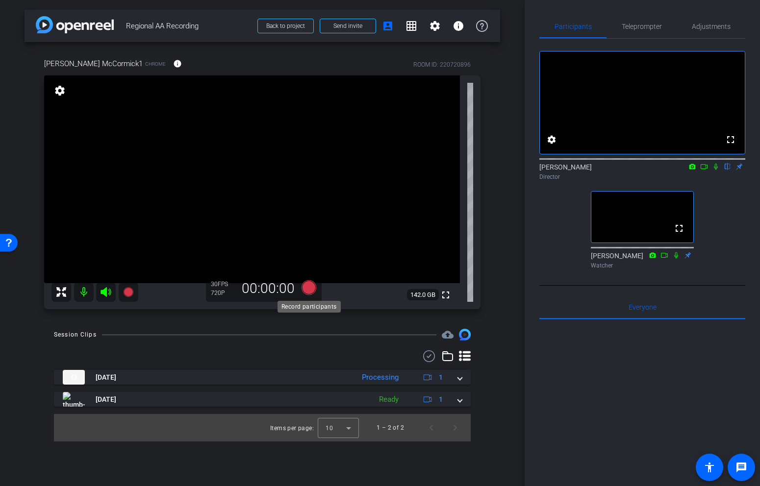
click at [310, 292] on icon at bounding box center [309, 287] width 15 height 15
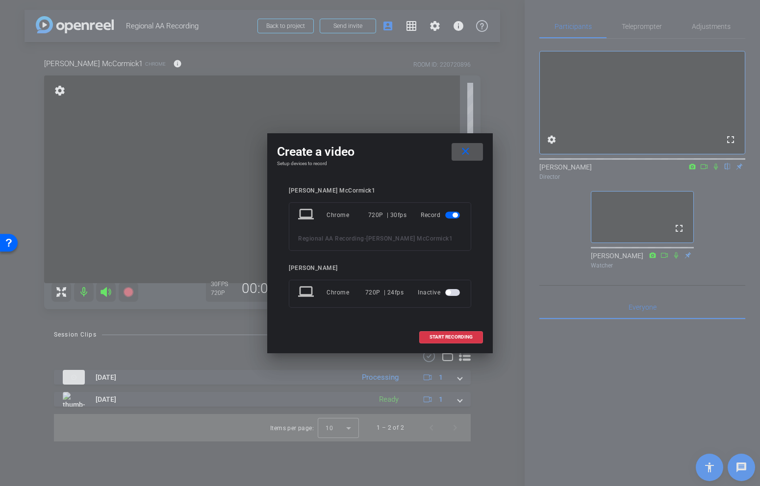
click at [478, 146] on span at bounding box center [467, 152] width 31 height 24
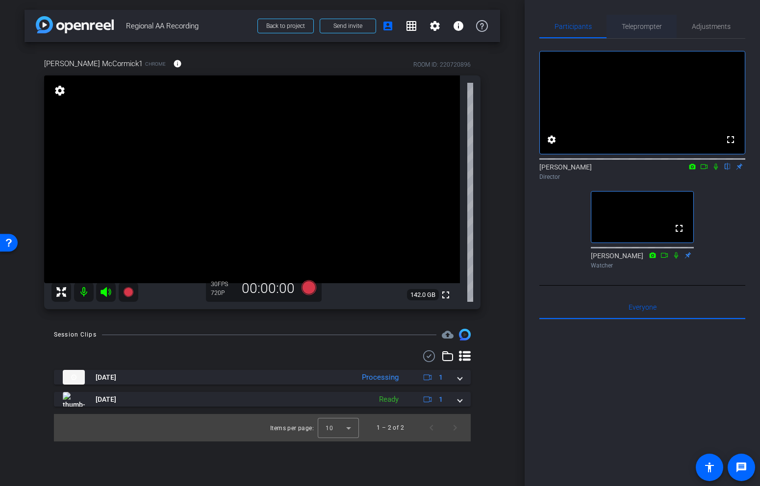
click at [661, 28] on div "Teleprompter" at bounding box center [642, 27] width 70 height 24
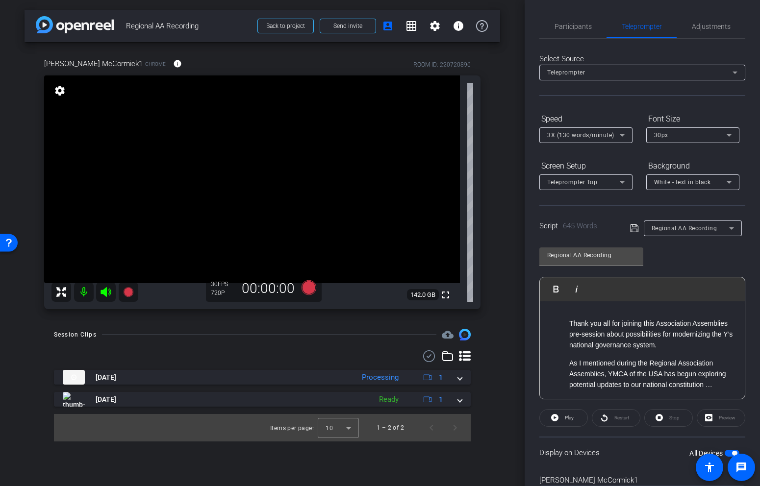
click at [637, 226] on icon at bounding box center [634, 229] width 9 height 12
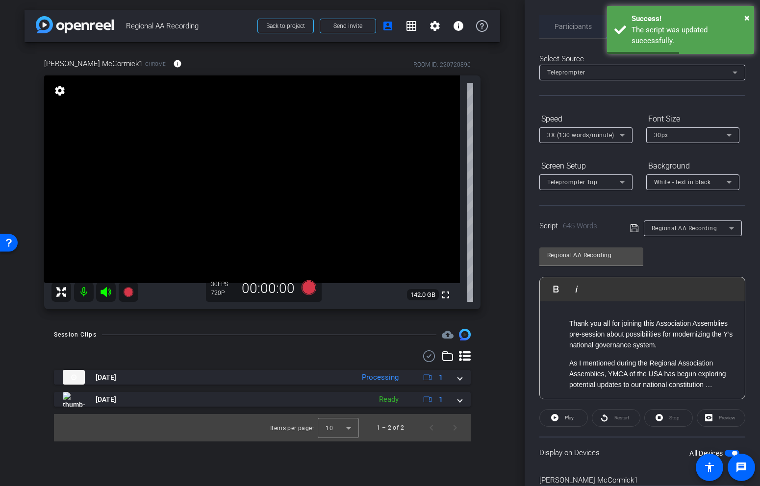
click at [569, 23] on span "Participants" at bounding box center [573, 26] width 37 height 7
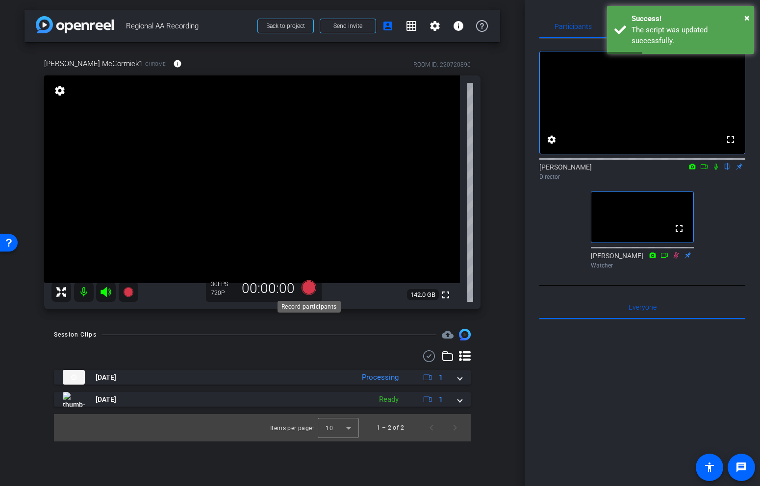
click at [310, 293] on icon at bounding box center [309, 287] width 15 height 15
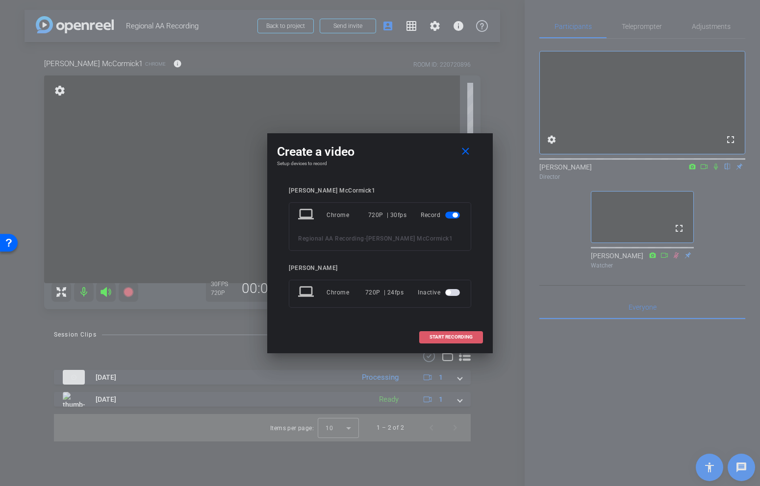
click at [435, 335] on span "START RECORDING" at bounding box center [451, 337] width 43 height 5
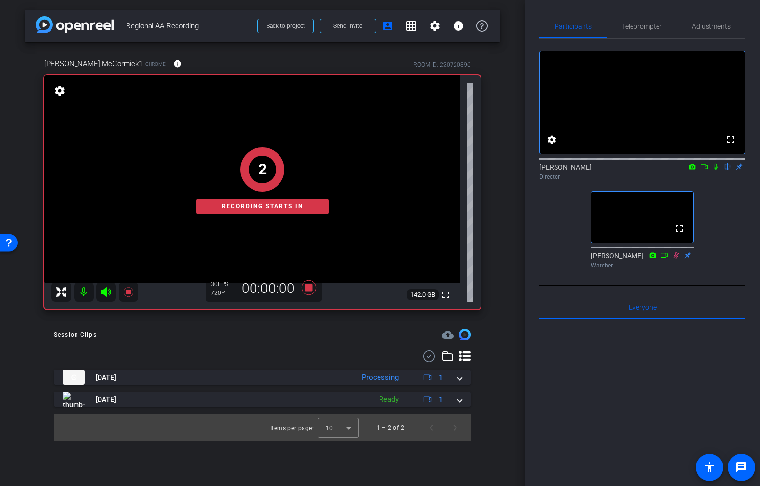
click at [715, 170] on icon at bounding box center [716, 167] width 4 height 6
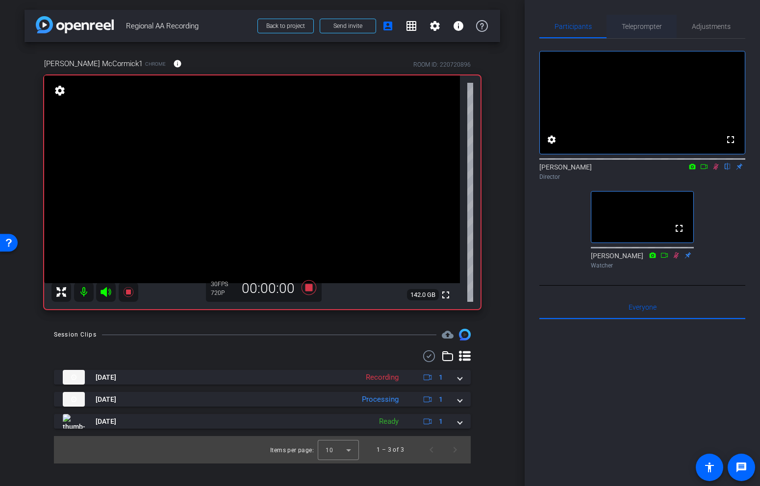
click at [655, 25] on span "Teleprompter" at bounding box center [642, 26] width 40 height 7
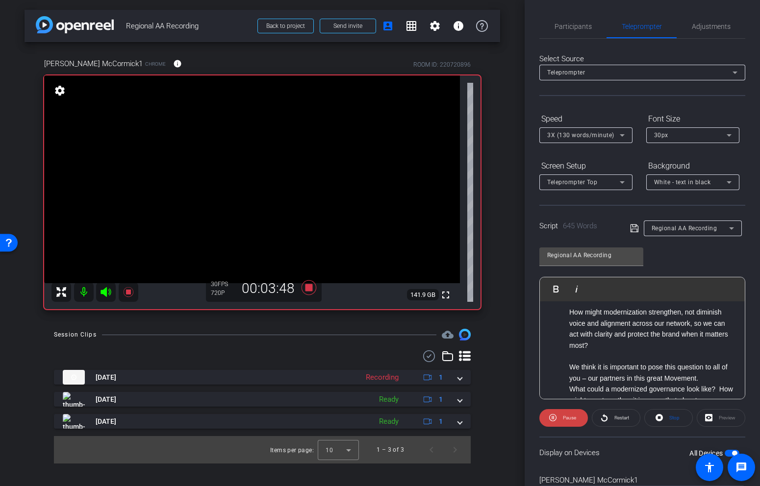
scroll to position [986, 0]
click at [559, 26] on span "Participants" at bounding box center [573, 26] width 37 height 7
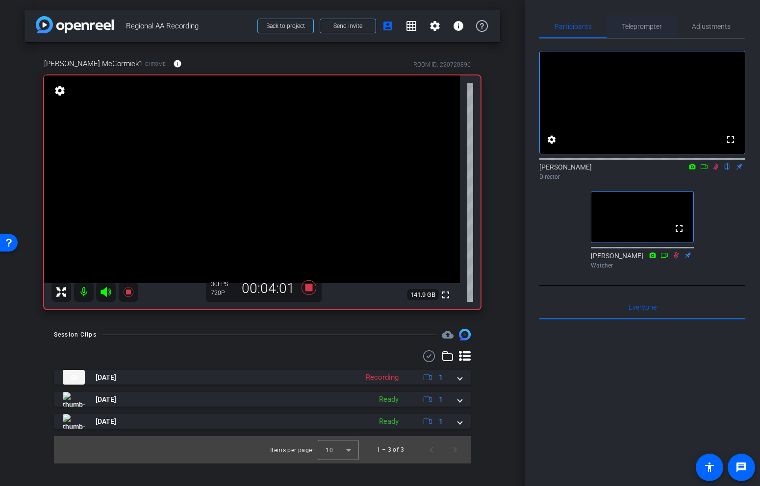
click at [641, 25] on span "Teleprompter" at bounding box center [642, 26] width 40 height 7
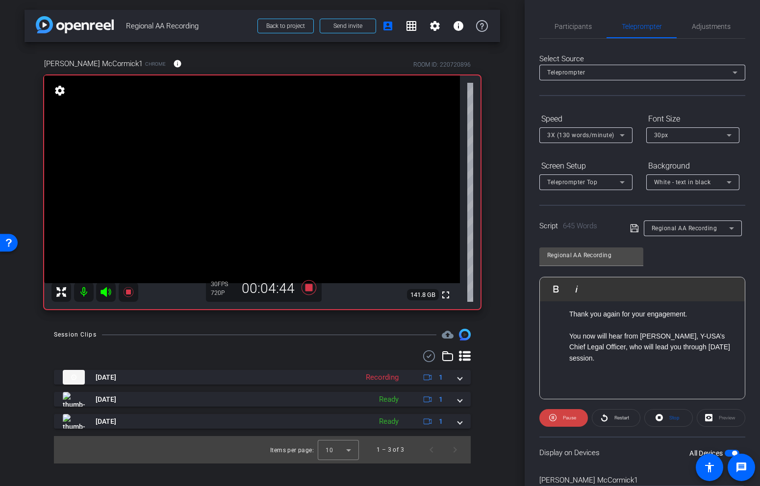
scroll to position [1208, 0]
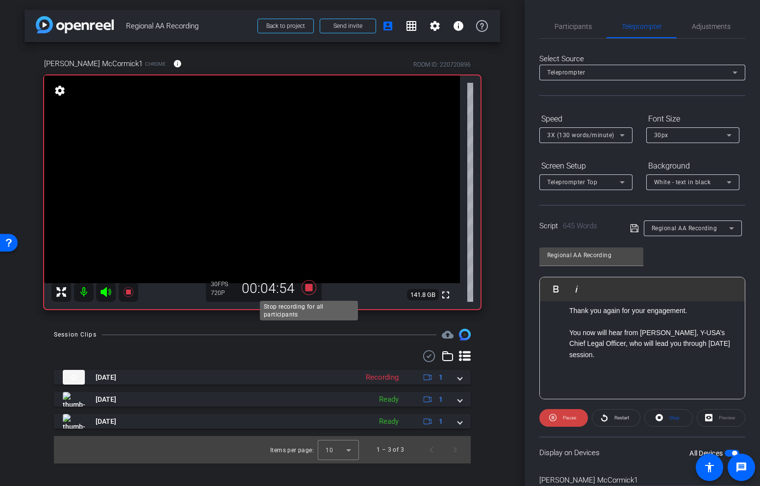
click at [312, 292] on icon at bounding box center [309, 288] width 24 height 18
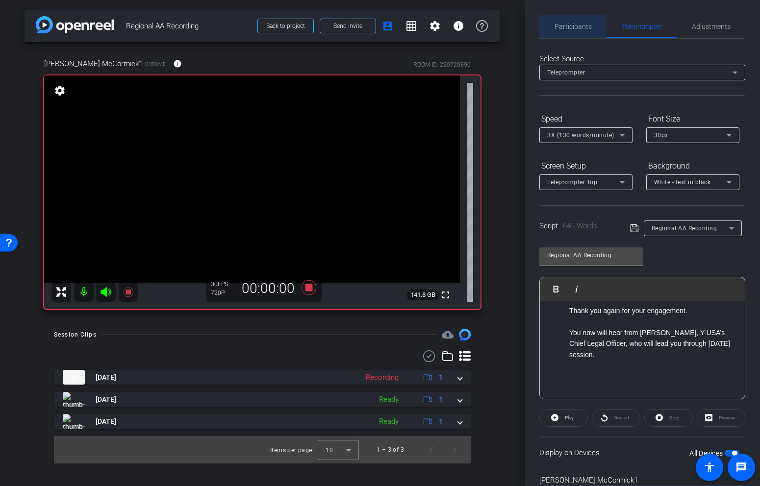
click at [585, 28] on span "Participants" at bounding box center [573, 26] width 37 height 7
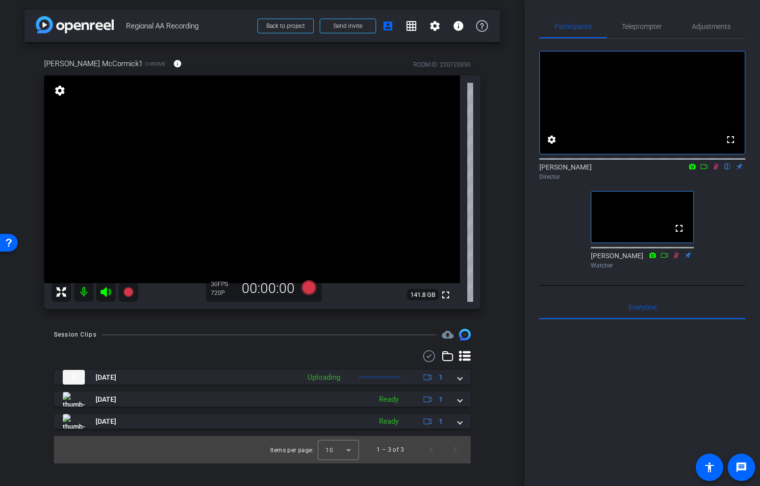
click at [715, 170] on icon at bounding box center [716, 166] width 8 height 7
click at [676, 258] on icon at bounding box center [676, 255] width 5 height 6
click at [712, 241] on div "fullscreen settings Garrett Boileve flip Director fullscreen Brad McDermott Wat…" at bounding box center [642, 156] width 206 height 234
click at [628, 20] on span "Teleprompter" at bounding box center [642, 27] width 40 height 24
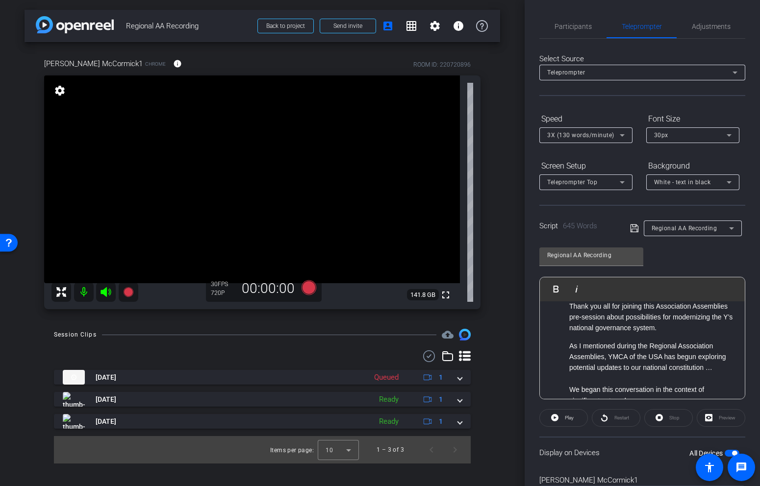
scroll to position [0, 0]
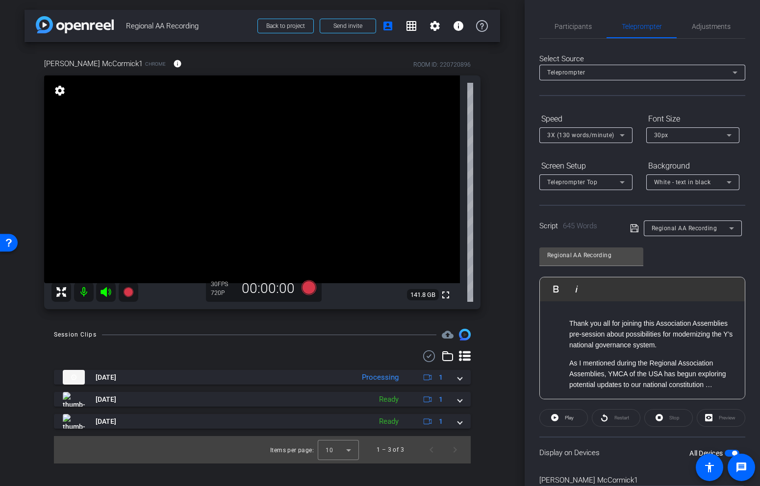
click at [661, 348] on li "Thank you all for joining this Association Assemblies pre-session about possibi…" at bounding box center [652, 334] width 166 height 33
click at [584, 34] on span "Participants" at bounding box center [573, 27] width 37 height 24
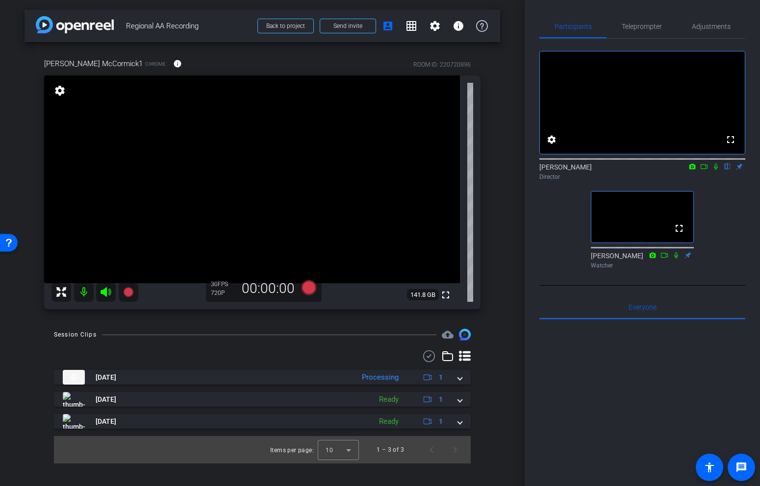
click at [606, 270] on div "Watcher" at bounding box center [642, 265] width 103 height 9
click at [626, 270] on div "Watcher" at bounding box center [642, 265] width 103 height 9
click at [366, 25] on span at bounding box center [347, 26] width 55 height 24
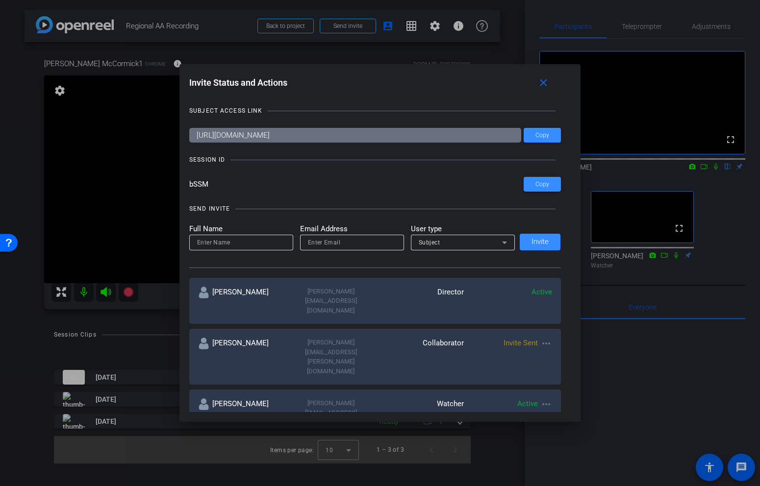
click at [543, 399] on mat-icon "more_horiz" at bounding box center [546, 405] width 12 height 12
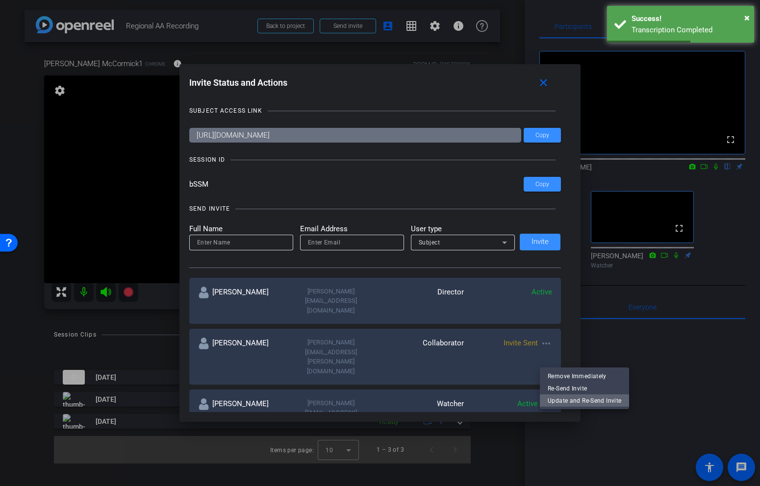
click at [557, 397] on span "Update and Re-Send Invite" at bounding box center [585, 401] width 74 height 12
type input "Brad McDermott"
type input "Brad.McDermott@YMCA.NET"
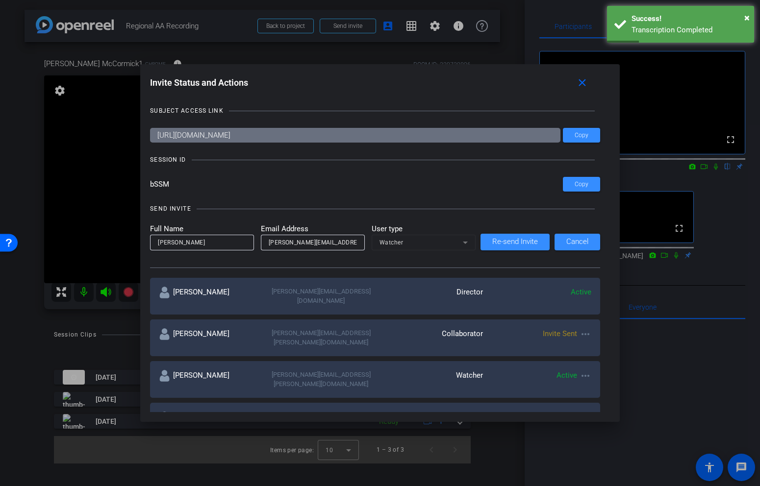
click at [402, 243] on mat-form-field "Watcher" at bounding box center [424, 243] width 104 height 16
click at [439, 242] on mat-form-field "Watcher" at bounding box center [424, 243] width 104 height 16
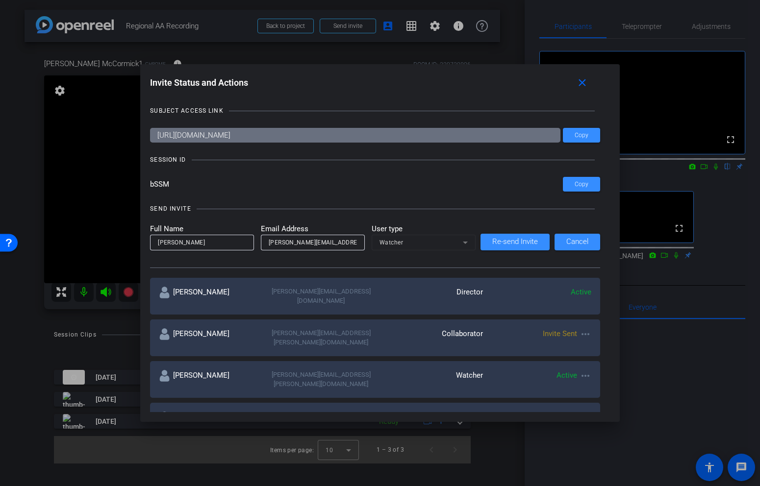
click at [458, 244] on mat-form-field "Watcher" at bounding box center [424, 243] width 104 height 16
click at [466, 243] on mat-form-field "Watcher" at bounding box center [424, 243] width 104 height 16
click at [517, 370] on div "Active more_horiz" at bounding box center [537, 379] width 108 height 19
click at [422, 244] on mat-form-field "Watcher" at bounding box center [424, 243] width 104 height 16
click at [439, 240] on mat-form-field "Watcher" at bounding box center [424, 243] width 104 height 16
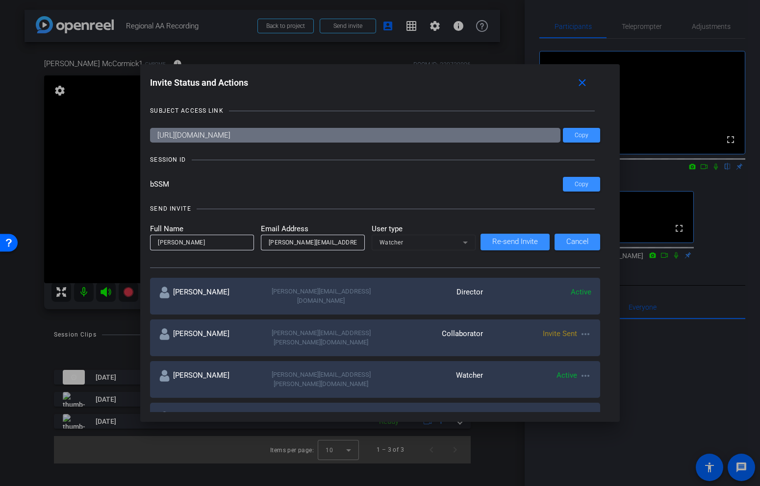
click at [430, 239] on mat-form-field "Watcher" at bounding box center [424, 243] width 104 height 16
click at [427, 248] on mat-form-field "Watcher" at bounding box center [424, 243] width 104 height 16
click at [563, 237] on span at bounding box center [578, 242] width 46 height 24
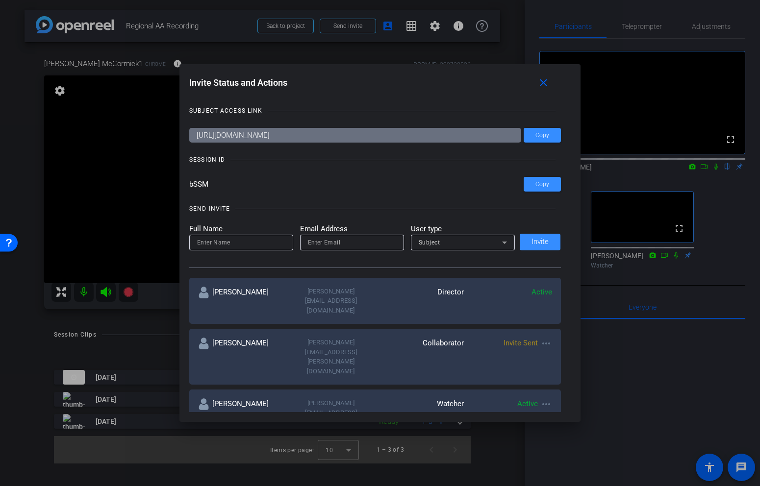
click at [450, 243] on div "Subject" at bounding box center [460, 242] width 83 height 12
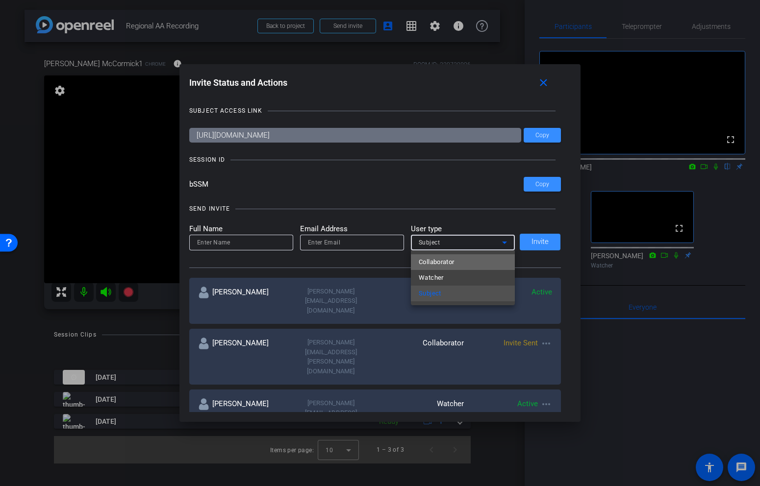
click at [454, 264] on span "Collaborator" at bounding box center [437, 262] width 36 height 12
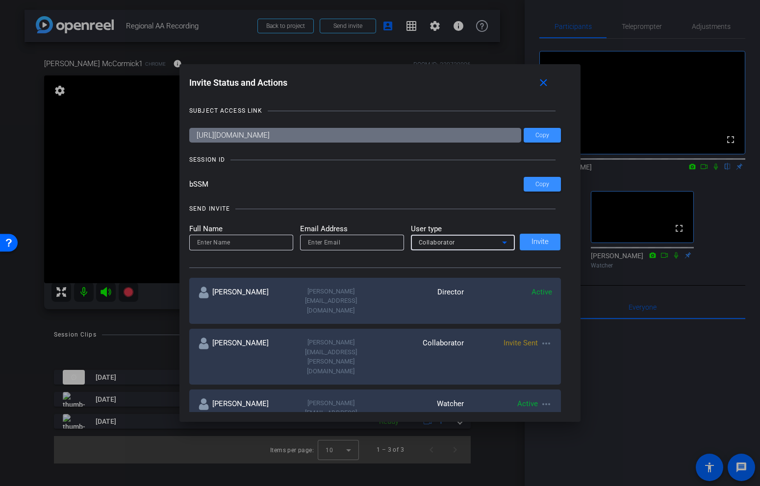
click at [266, 243] on input at bounding box center [241, 243] width 88 height 12
type input "Brad McDermott"
click at [315, 245] on input "email" at bounding box center [352, 243] width 88 height 12
type input "Brad.McDermott@ymca.net"
click at [548, 243] on span "Invite" at bounding box center [540, 241] width 17 height 7
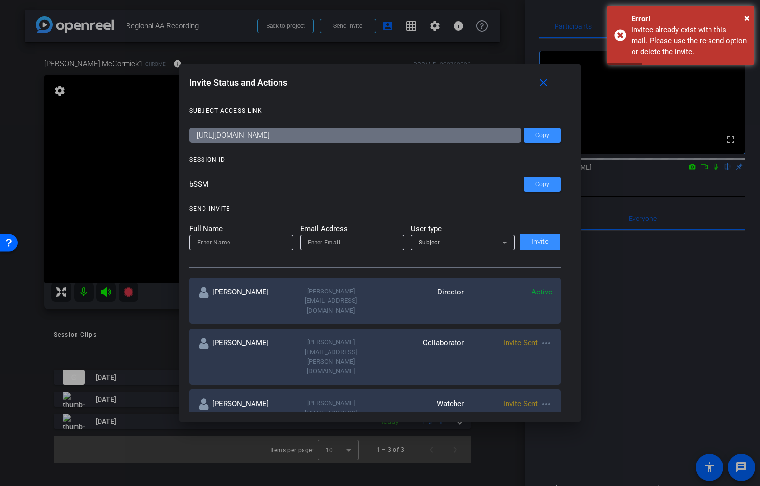
click at [545, 399] on mat-icon "more_horiz" at bounding box center [546, 405] width 12 height 12
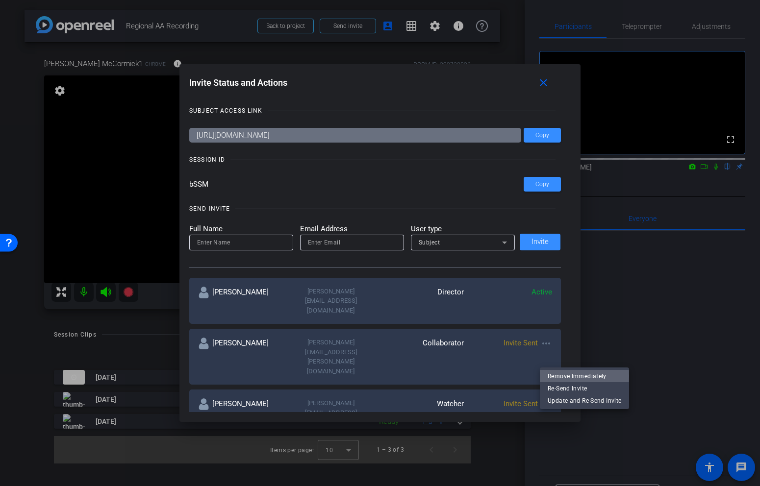
click at [577, 377] on span "Remove Immediately" at bounding box center [585, 377] width 74 height 12
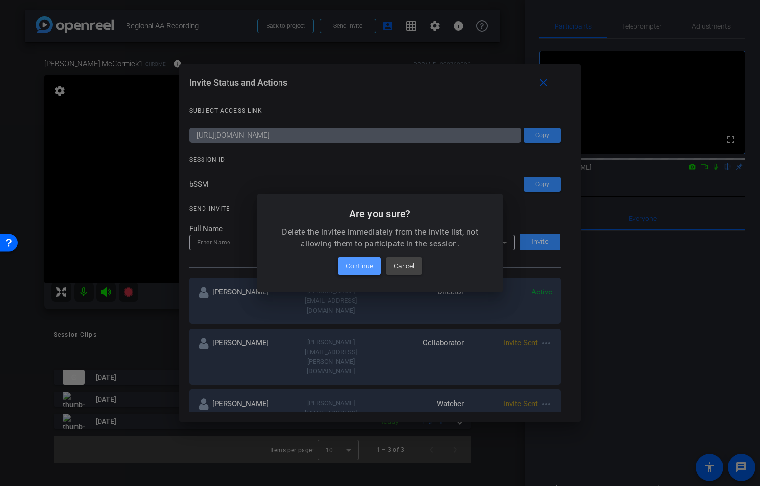
click at [371, 268] on span "Continue" at bounding box center [359, 266] width 27 height 12
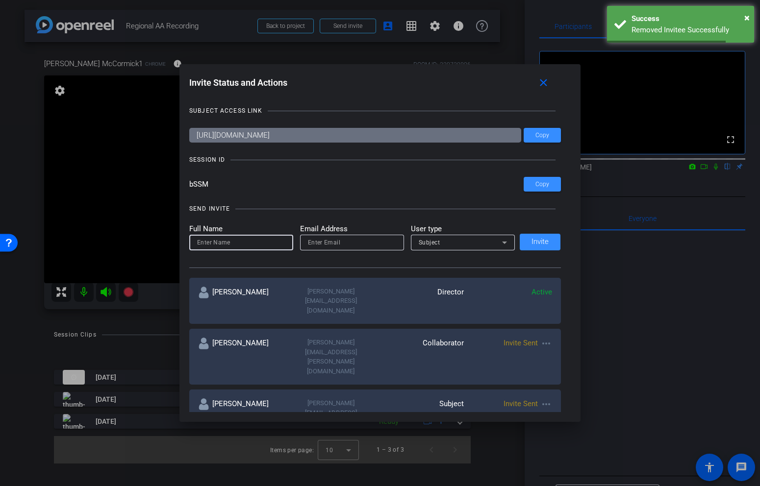
click at [252, 241] on input at bounding box center [241, 243] width 88 height 12
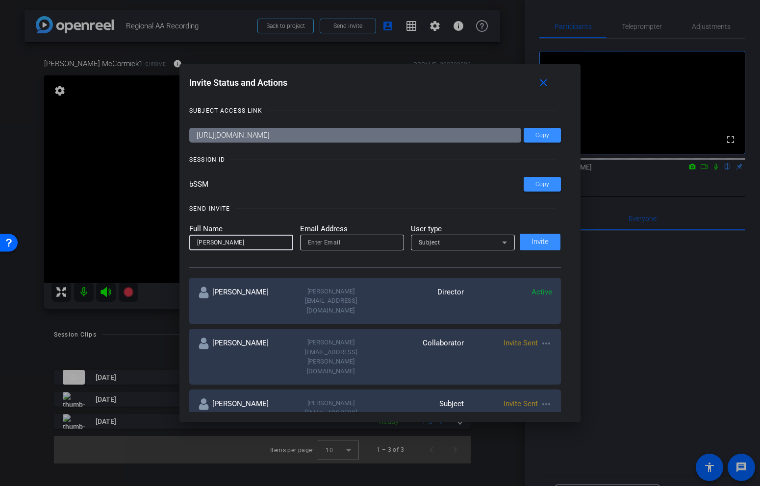
type input "Brad McDermott"
click at [375, 243] on input "email" at bounding box center [352, 243] width 88 height 12
paste input "brad.mcdermott@ymca.net"
type input "brad.mcdermott@ymca.net"
click at [485, 240] on div "Subject" at bounding box center [460, 242] width 83 height 12
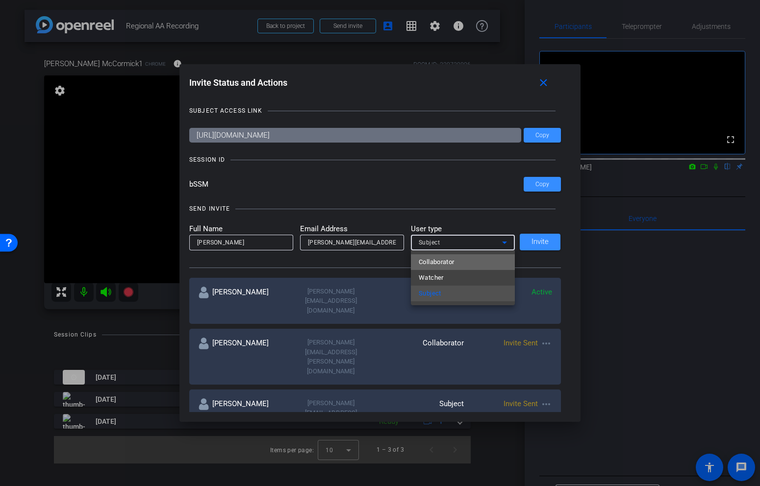
click at [475, 257] on mat-option "Collaborator" at bounding box center [463, 262] width 104 height 16
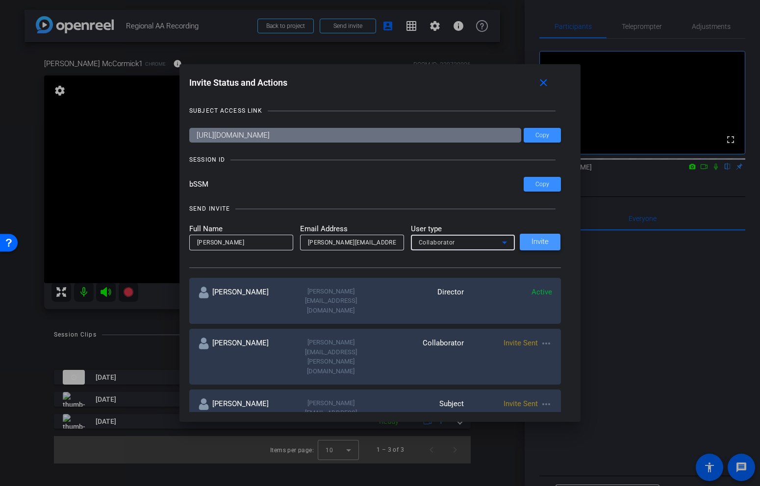
click at [543, 241] on span "Invite" at bounding box center [540, 241] width 17 height 7
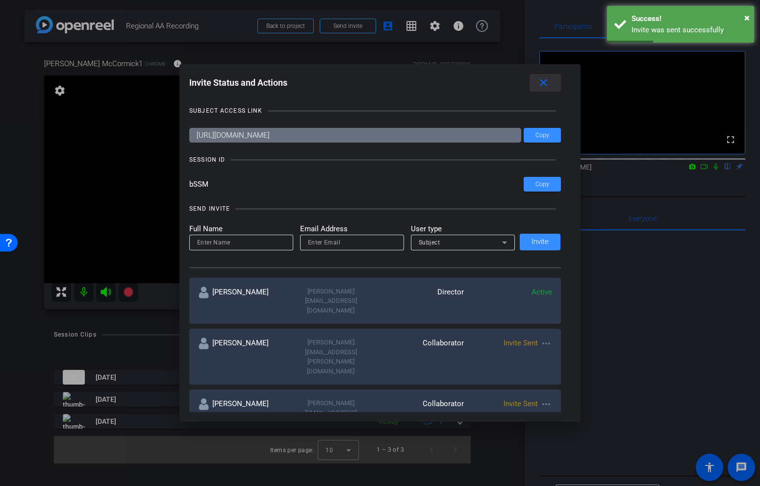
click at [541, 78] on mat-icon "close" at bounding box center [543, 83] width 12 height 12
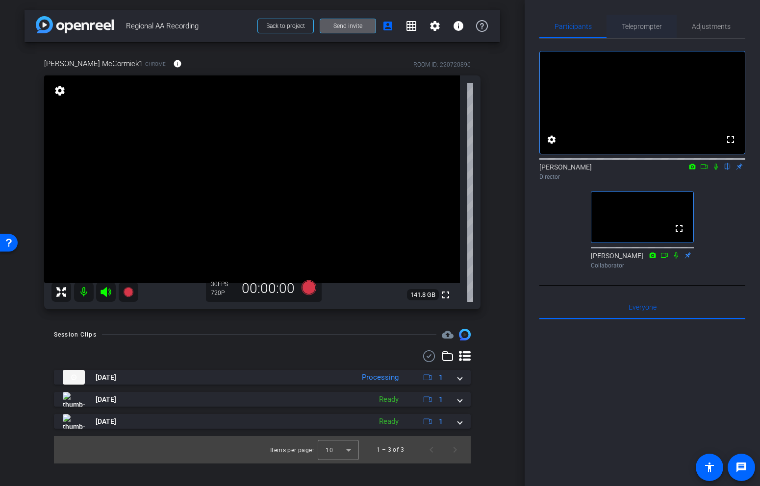
click at [658, 25] on span "Teleprompter" at bounding box center [642, 26] width 40 height 7
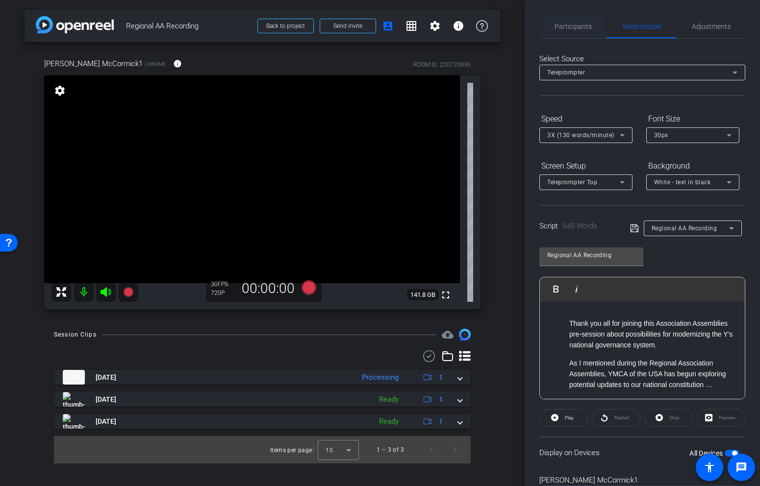
click at [582, 25] on span "Participants" at bounding box center [573, 26] width 37 height 7
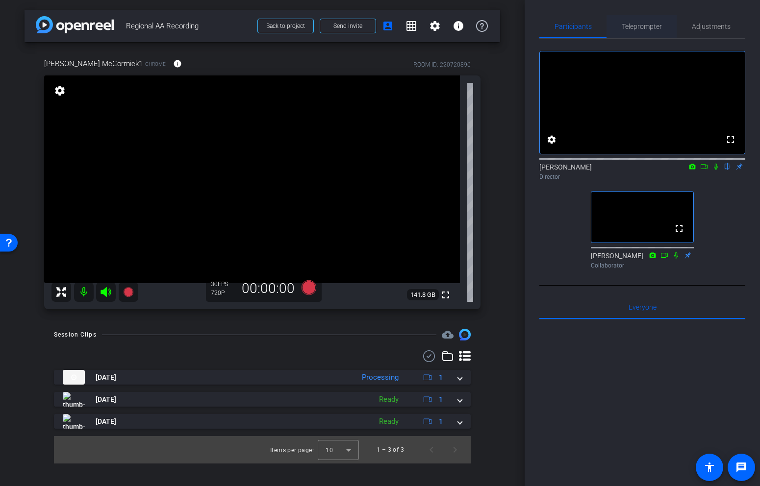
click at [637, 29] on span "Teleprompter" at bounding box center [642, 26] width 40 height 7
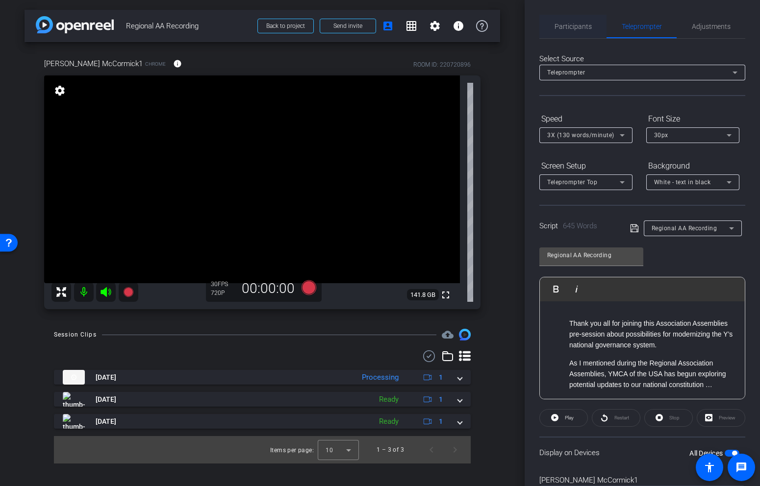
click at [574, 23] on span "Participants" at bounding box center [573, 26] width 37 height 7
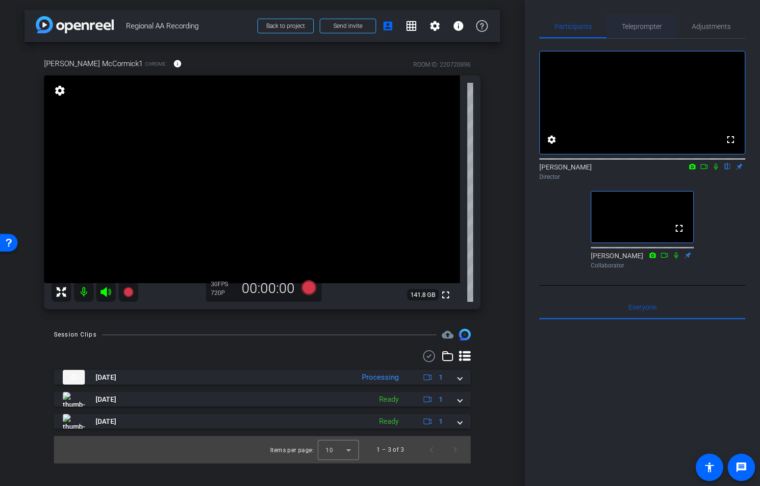
click at [632, 28] on span "Teleprompter" at bounding box center [642, 26] width 40 height 7
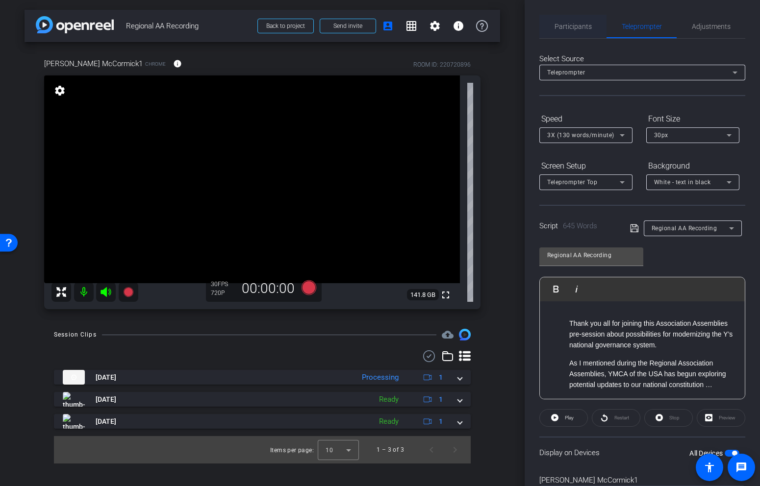
click at [585, 29] on span "Participants" at bounding box center [573, 26] width 37 height 7
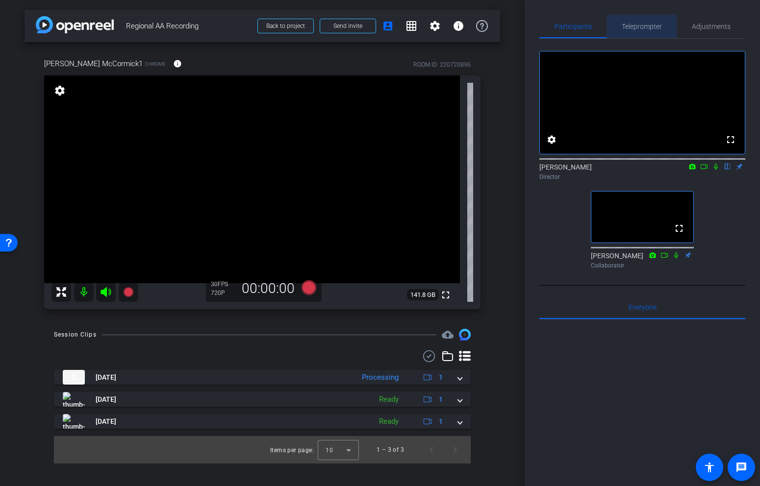
click at [622, 25] on span "Teleprompter" at bounding box center [642, 26] width 40 height 7
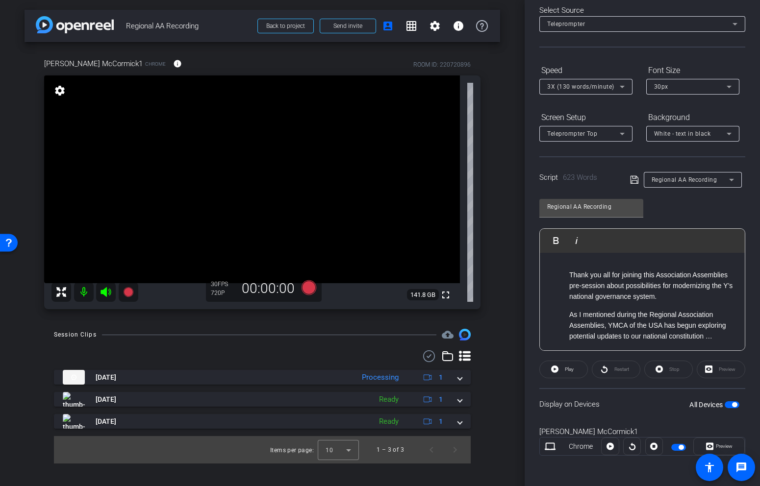
click at [660, 209] on div "Regional AA Recording Play Play from this location Play Selected Play and displ…" at bounding box center [642, 271] width 206 height 159
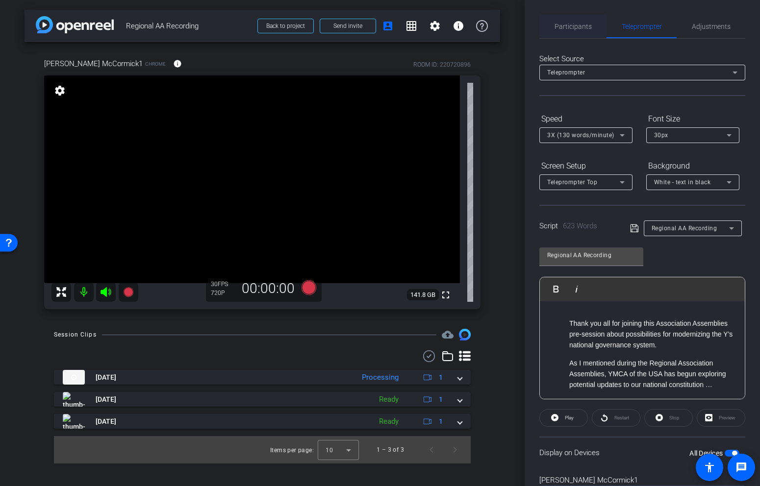
click at [588, 25] on span "Participants" at bounding box center [573, 26] width 37 height 7
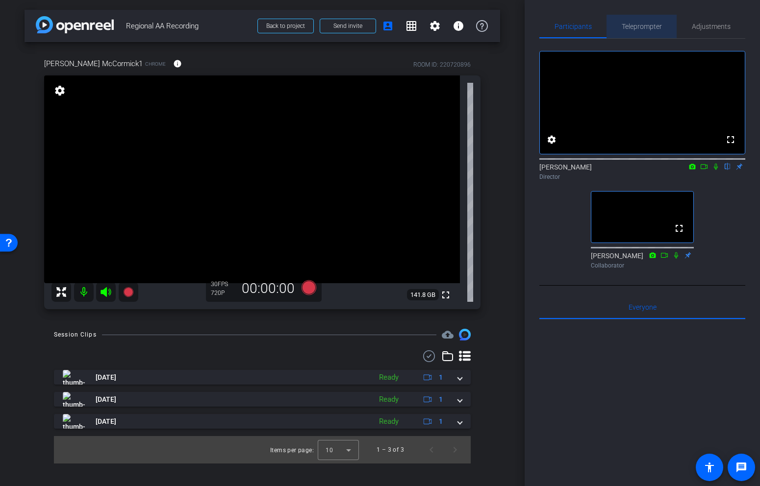
click at [656, 31] on span "Teleprompter" at bounding box center [642, 27] width 40 height 24
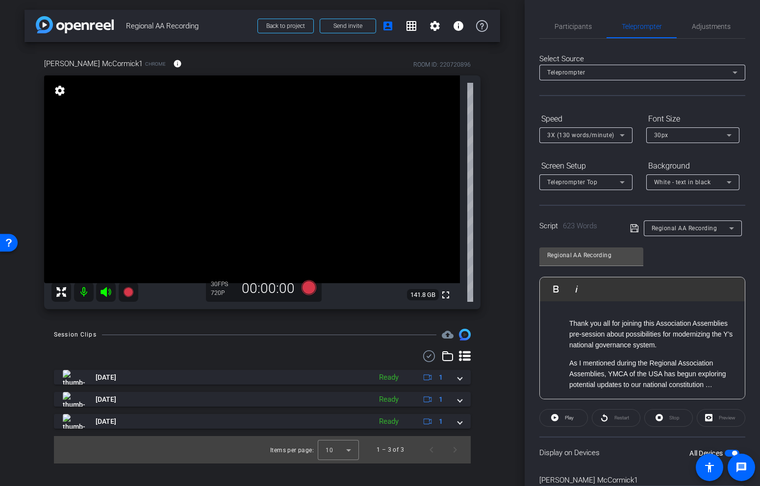
click at [638, 93] on div "Select Source Teleprompter" at bounding box center [642, 74] width 206 height 43
click at [572, 34] on span "Participants" at bounding box center [573, 27] width 37 height 24
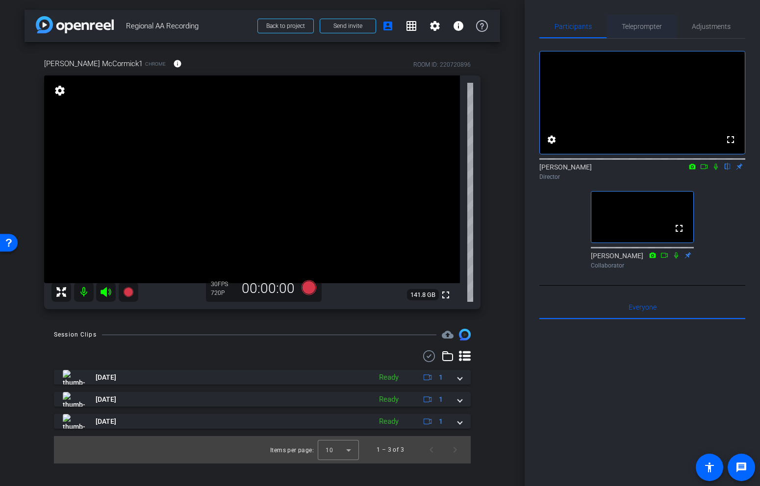
click at [648, 28] on span "Teleprompter" at bounding box center [642, 26] width 40 height 7
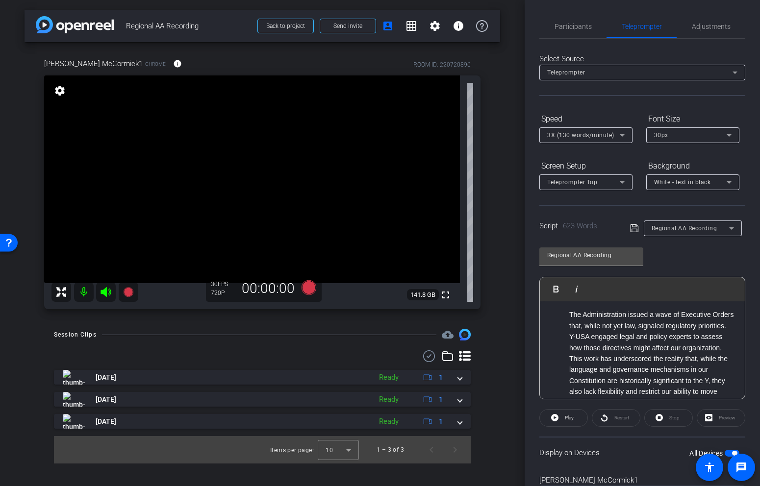
scroll to position [128, 0]
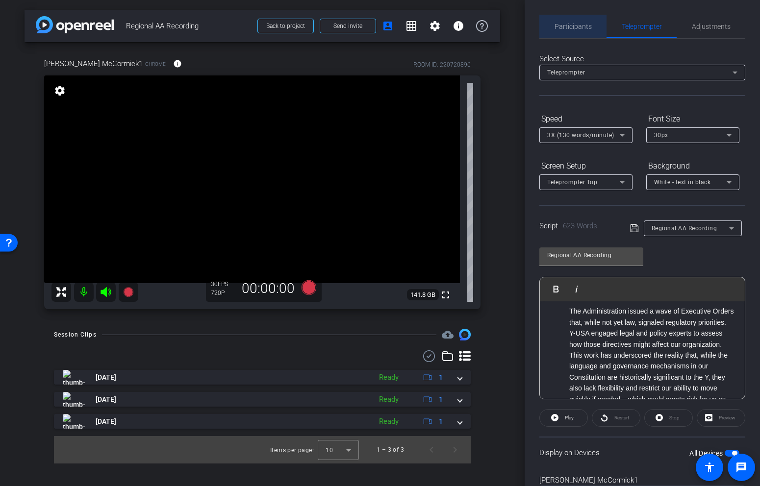
click at [582, 27] on span "Participants" at bounding box center [573, 26] width 37 height 7
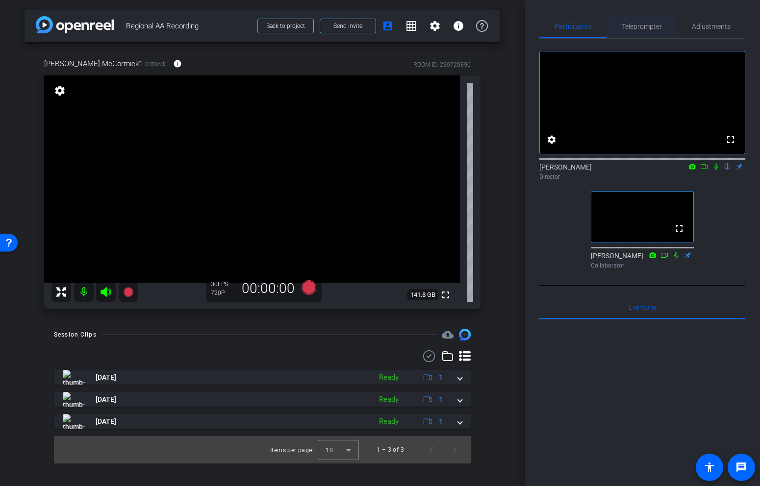
click at [647, 29] on span "Teleprompter" at bounding box center [642, 26] width 40 height 7
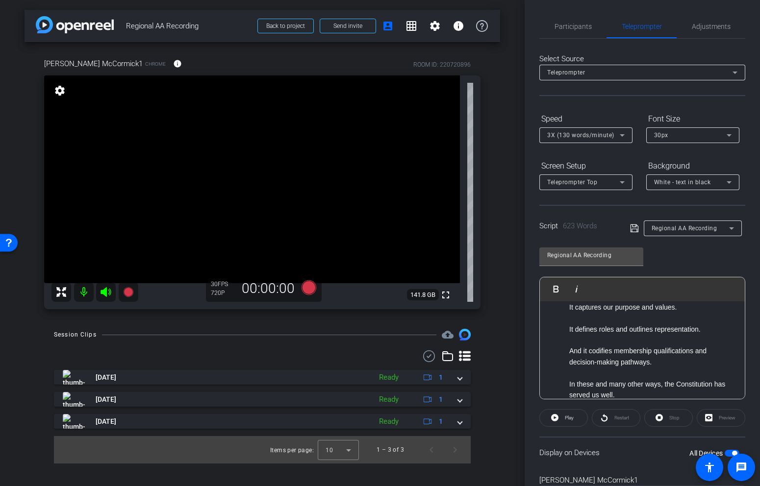
scroll to position [0, 0]
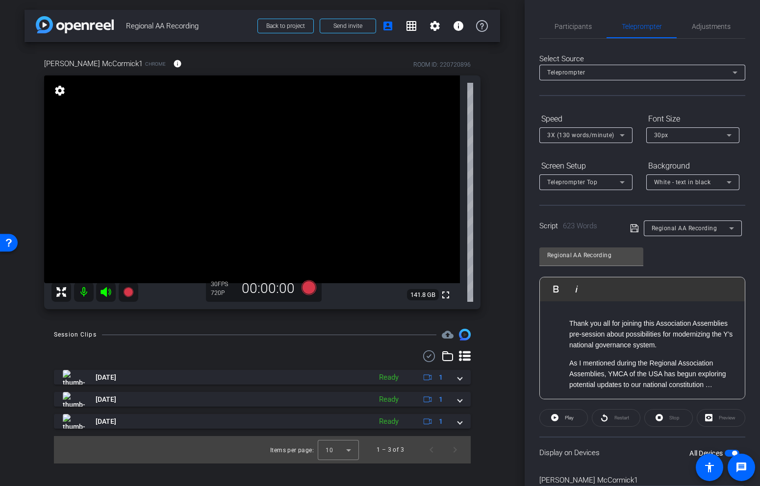
click at [700, 257] on div "Regional AA Recording Play Play from this location Play Selected Play and displ…" at bounding box center [642, 319] width 206 height 159
click at [701, 243] on div "Regional AA Recording Play Play from this location Play Selected Play and displ…" at bounding box center [642, 319] width 206 height 159
click at [582, 36] on span "Participants" at bounding box center [573, 27] width 37 height 24
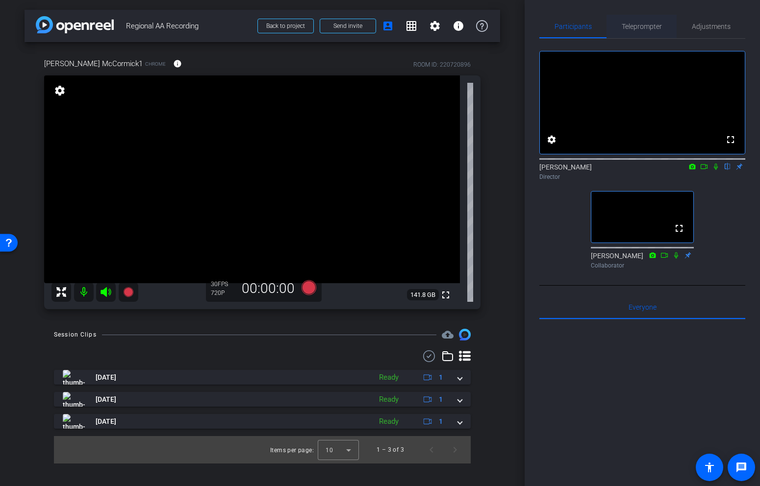
click at [649, 25] on span "Teleprompter" at bounding box center [642, 26] width 40 height 7
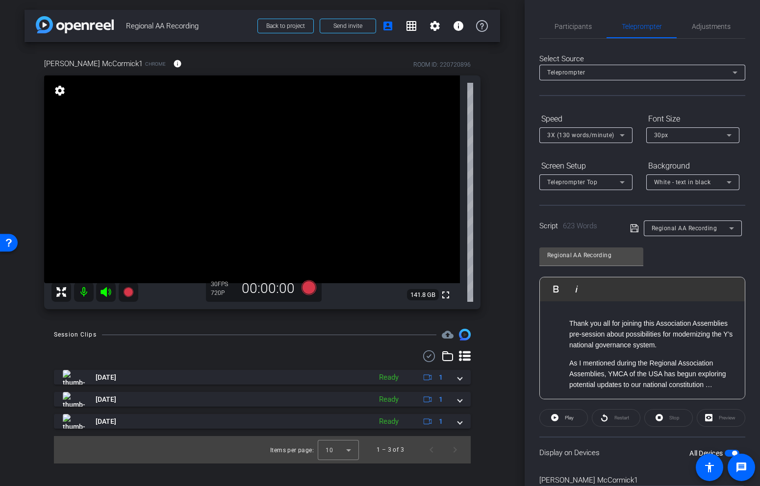
click at [653, 434] on openreel-capture-teleprompter "Speed 3X (130 words/minute) Font Size 30px Screen Setup Teleprompter Top Backgr…" at bounding box center [642, 316] width 206 height 411
click at [588, 30] on span "Participants" at bounding box center [573, 26] width 37 height 7
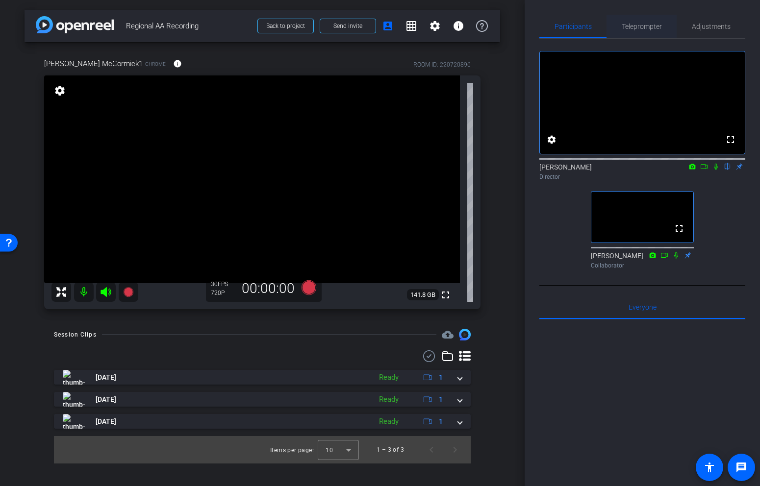
click at [657, 20] on span "Teleprompter" at bounding box center [642, 27] width 40 height 24
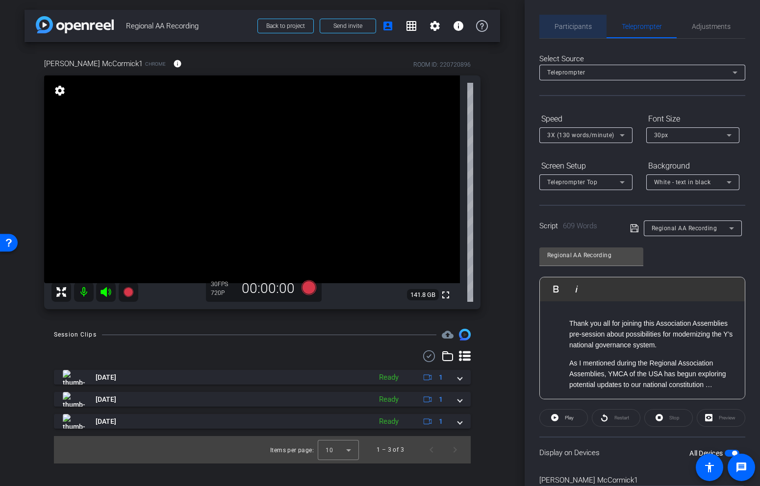
click at [593, 24] on div "Participants" at bounding box center [572, 27] width 67 height 24
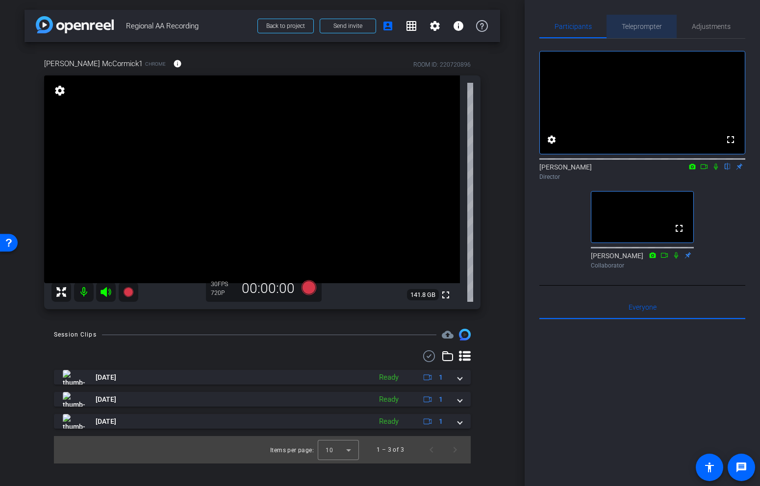
click at [633, 24] on span "Teleprompter" at bounding box center [642, 26] width 40 height 7
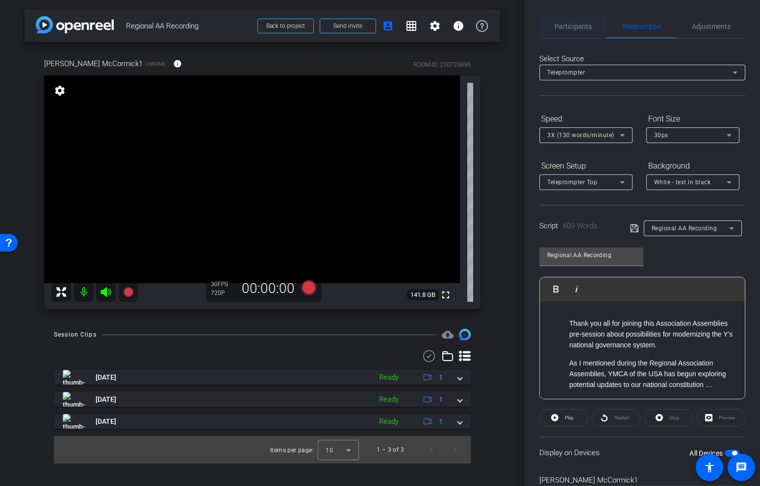
click at [565, 27] on span "Participants" at bounding box center [573, 26] width 37 height 7
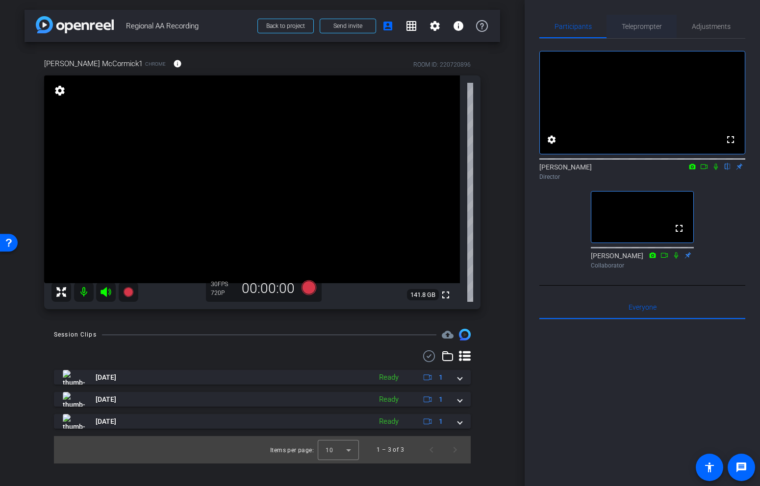
click at [646, 23] on span "Teleprompter" at bounding box center [642, 26] width 40 height 7
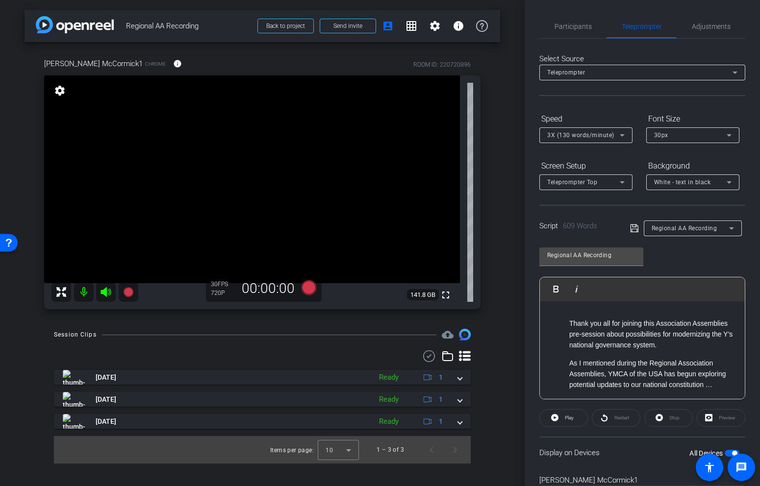
click at [710, 420] on div "Preview" at bounding box center [721, 418] width 49 height 18
click at [660, 438] on div "Display on Devices All Devices" at bounding box center [642, 453] width 206 height 32
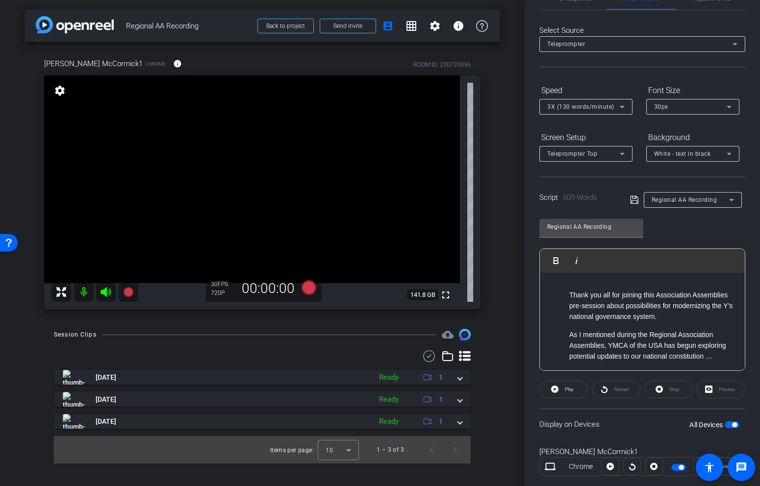
scroll to position [50, 0]
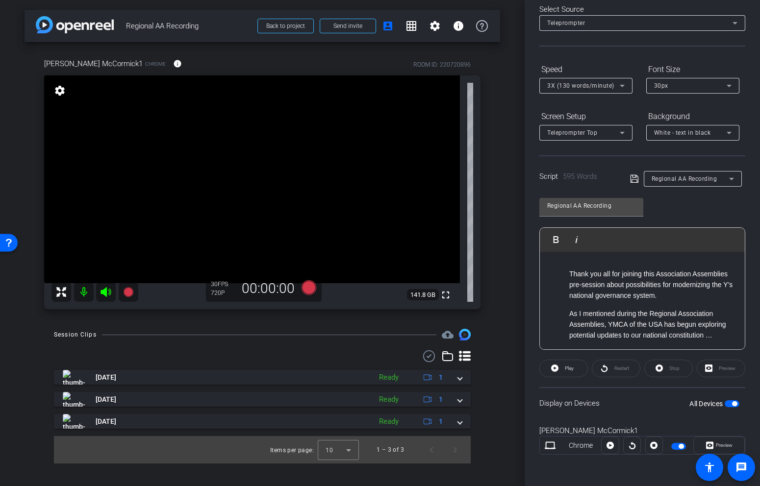
click at [697, 430] on div "Suzanne McCormick1" at bounding box center [642, 431] width 206 height 11
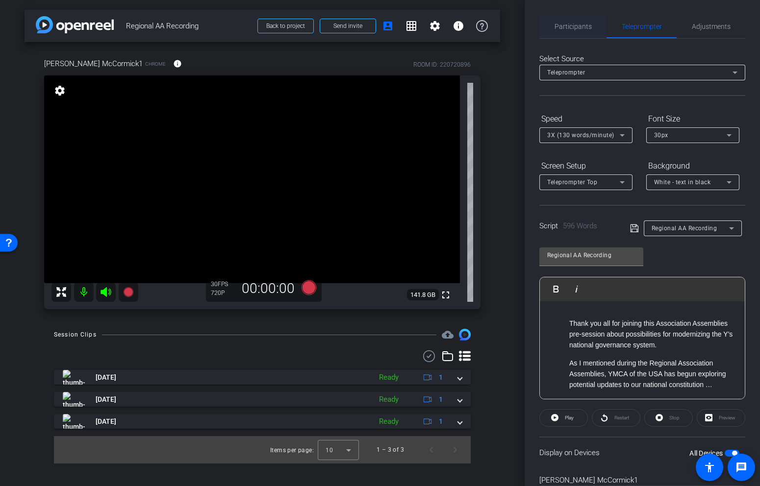
click at [582, 20] on span "Participants" at bounding box center [573, 27] width 37 height 24
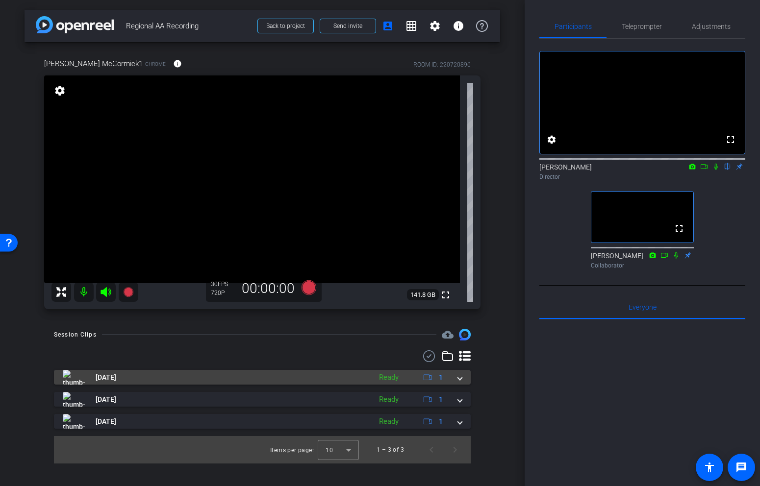
click at [462, 381] on mat-expansion-panel-header "Aug 28, 2025 Ready 1" at bounding box center [262, 377] width 417 height 15
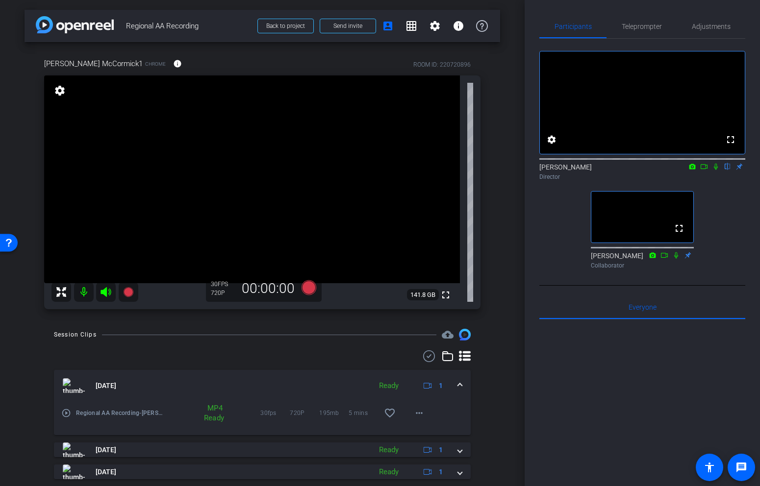
click at [460, 383] on span at bounding box center [460, 386] width 4 height 10
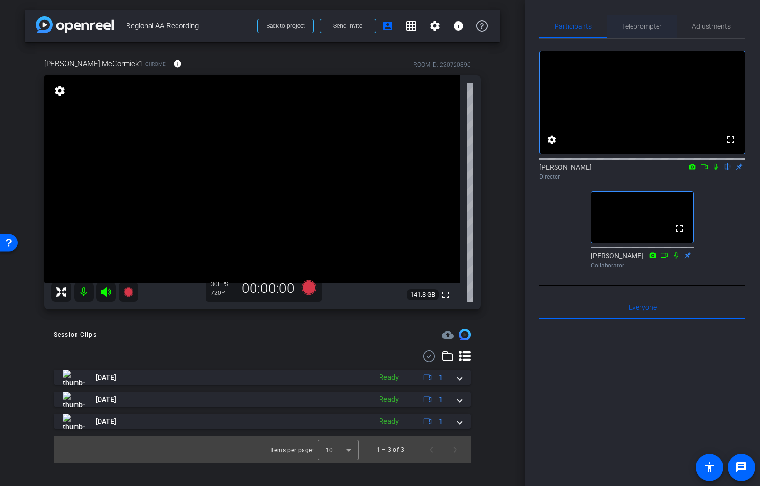
click at [645, 28] on span "Teleprompter" at bounding box center [642, 26] width 40 height 7
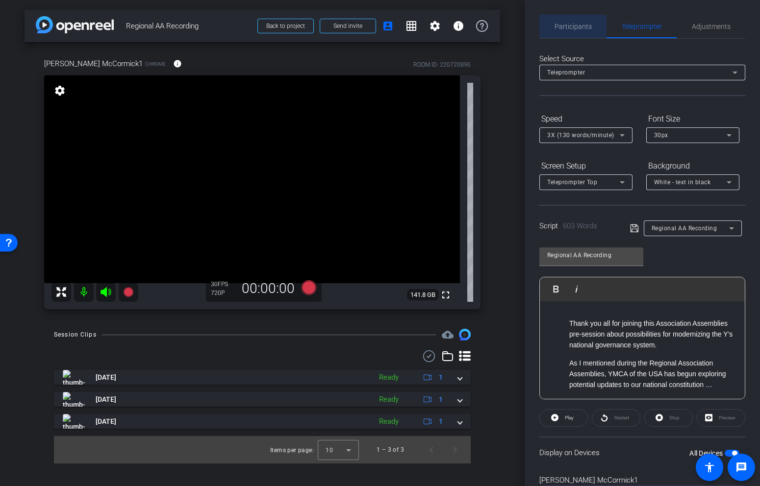
click at [588, 22] on span "Participants" at bounding box center [573, 27] width 37 height 24
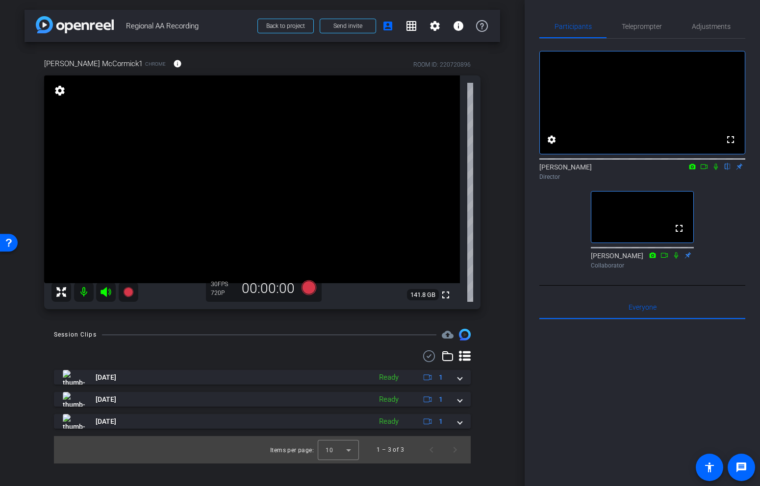
click at [716, 170] on icon at bounding box center [716, 167] width 4 height 6
click at [716, 170] on icon at bounding box center [716, 166] width 8 height 7
click at [642, 25] on span "Teleprompter" at bounding box center [642, 26] width 40 height 7
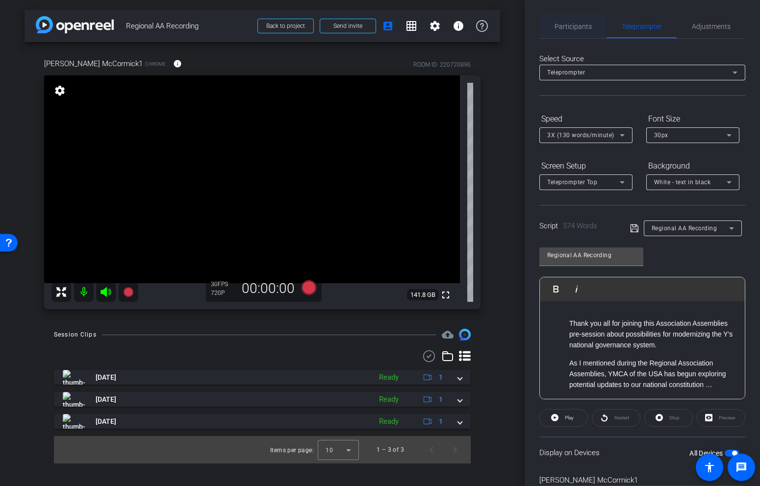
click at [573, 28] on span "Participants" at bounding box center [573, 26] width 37 height 7
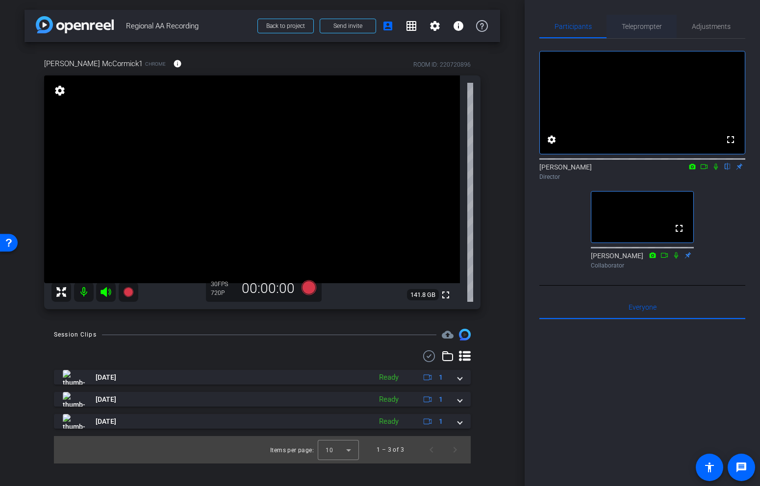
click at [640, 30] on span "Teleprompter" at bounding box center [642, 26] width 40 height 7
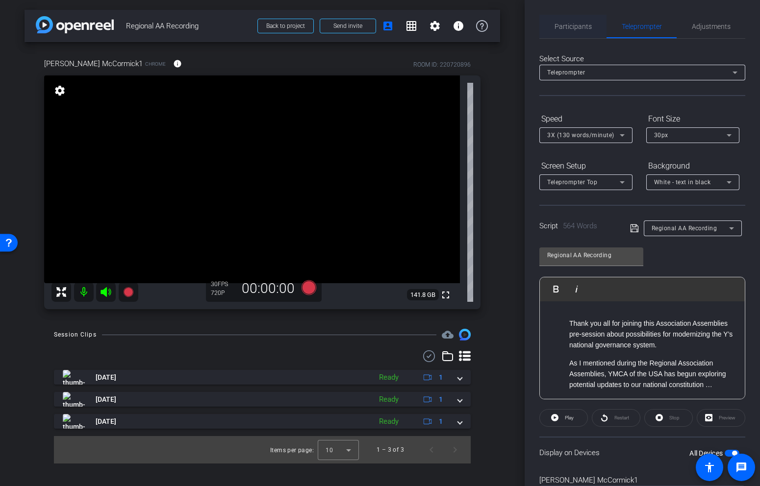
click at [561, 20] on span "Participants" at bounding box center [573, 27] width 37 height 24
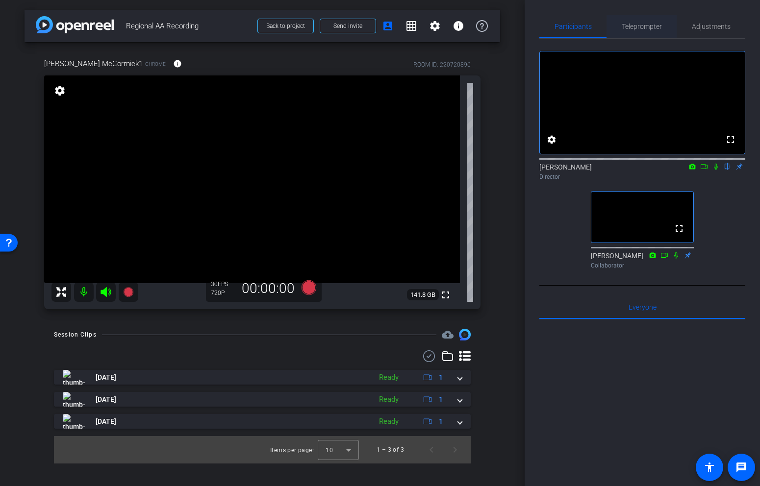
click at [650, 27] on span "Teleprompter" at bounding box center [642, 26] width 40 height 7
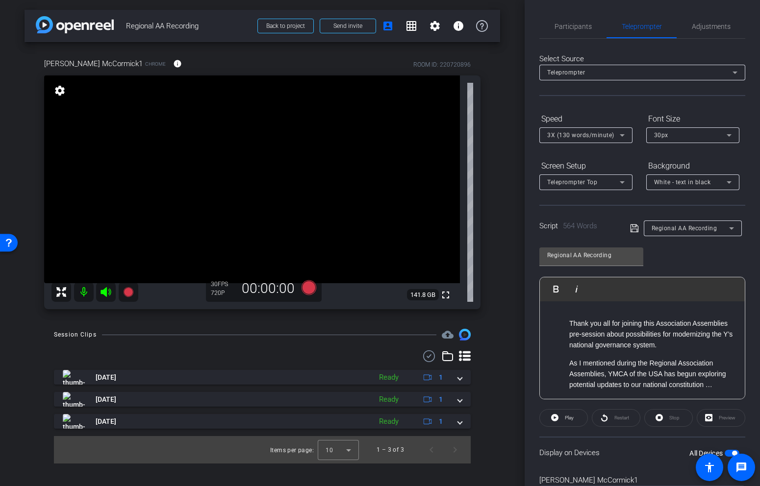
scroll to position [50, 0]
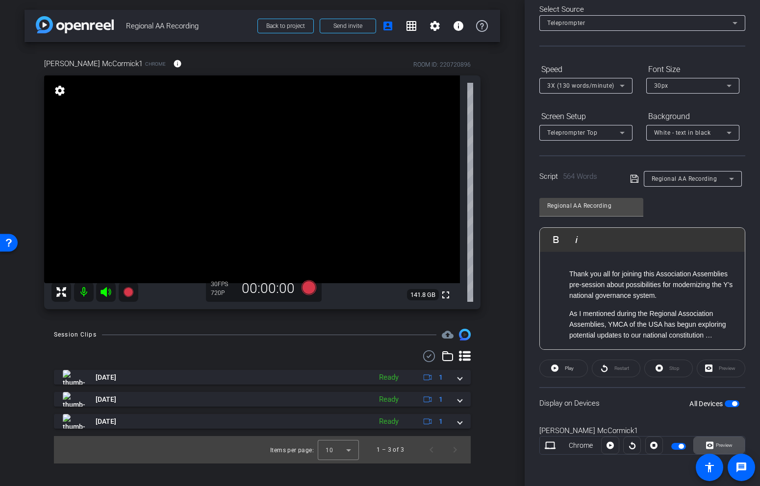
click at [719, 446] on span "Preview" at bounding box center [724, 445] width 17 height 5
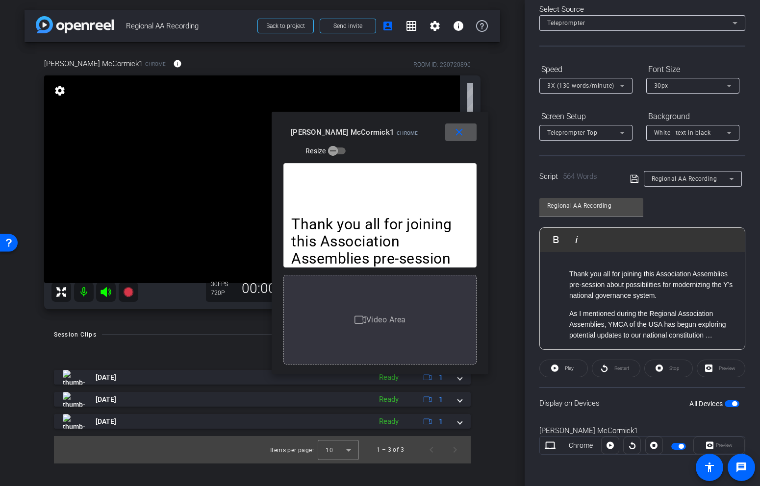
click at [622, 426] on div "Suzanne McCormick1" at bounding box center [642, 431] width 206 height 11
click at [610, 450] on icon at bounding box center [610, 445] width 7 height 15
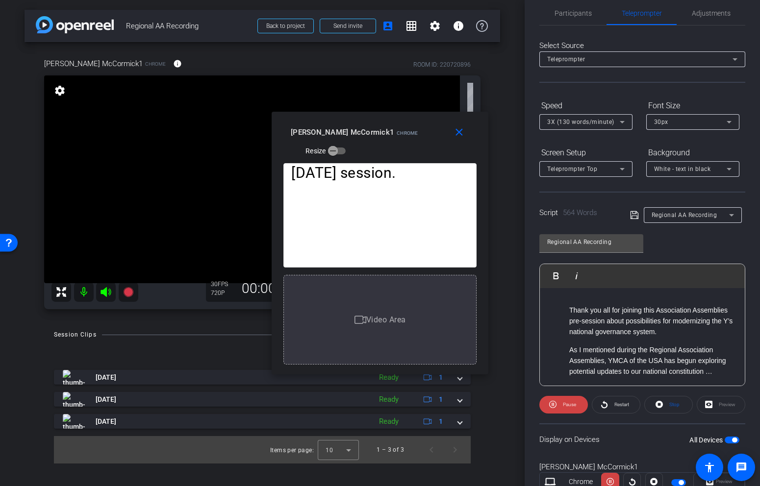
scroll to position [0, 0]
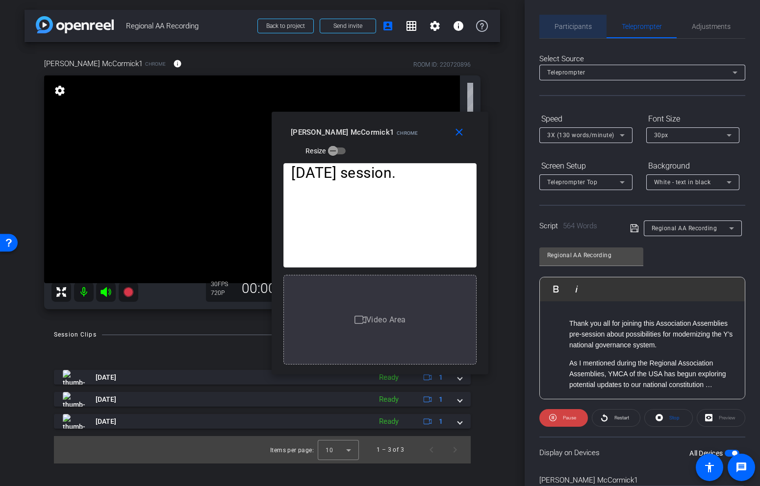
click at [584, 34] on span "Participants" at bounding box center [573, 27] width 37 height 24
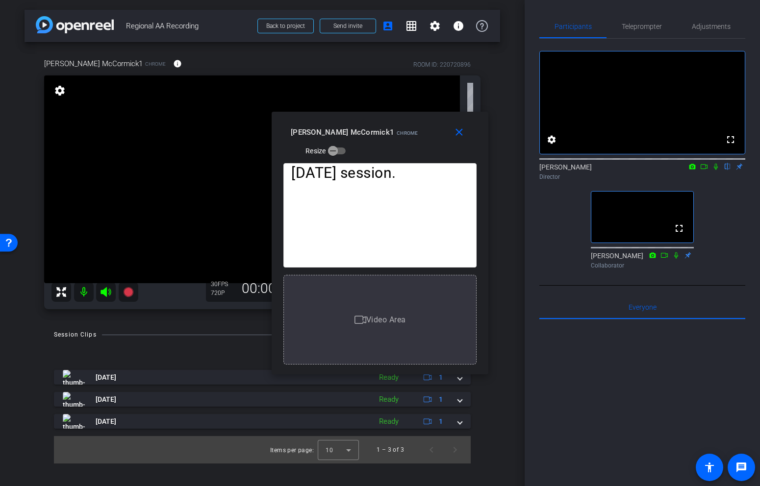
click at [715, 170] on icon at bounding box center [716, 166] width 8 height 7
click at [650, 16] on span "Teleprompter" at bounding box center [642, 27] width 40 height 24
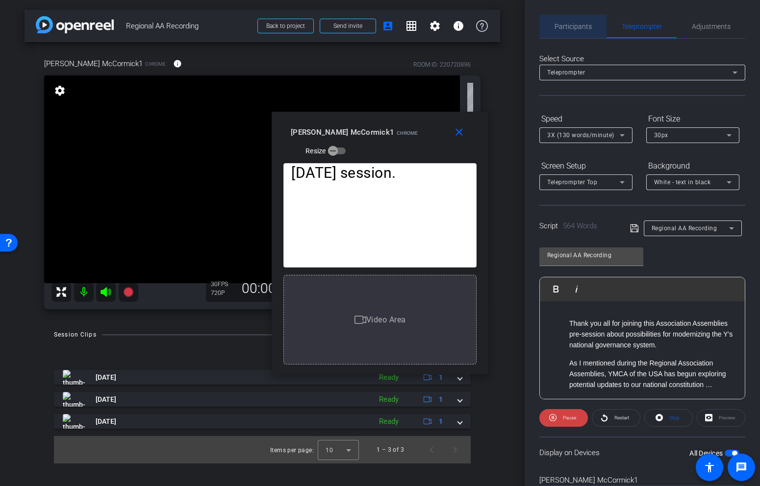
click at [585, 26] on span "Participants" at bounding box center [573, 26] width 37 height 7
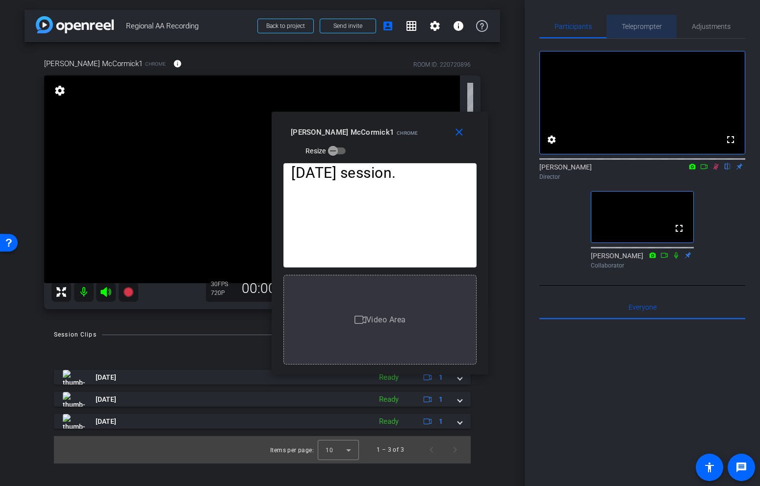
click at [654, 25] on span "Teleprompter" at bounding box center [642, 26] width 40 height 7
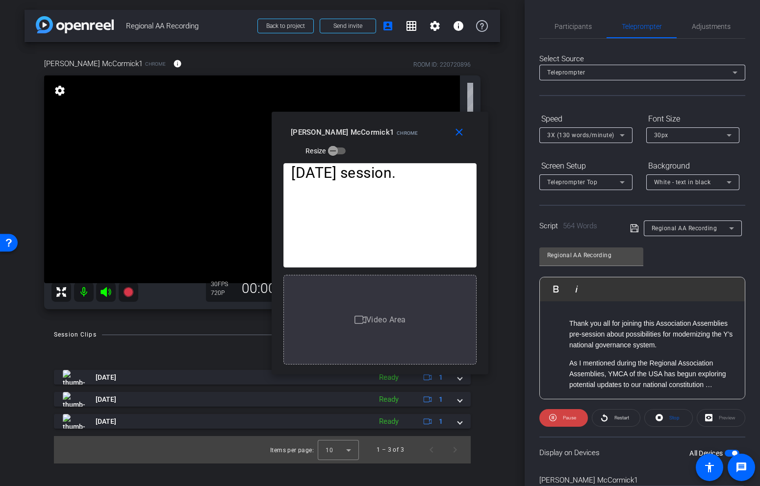
click at [83, 295] on mat-icon at bounding box center [84, 292] width 20 height 20
click at [461, 135] on mat-icon "close" at bounding box center [459, 133] width 12 height 12
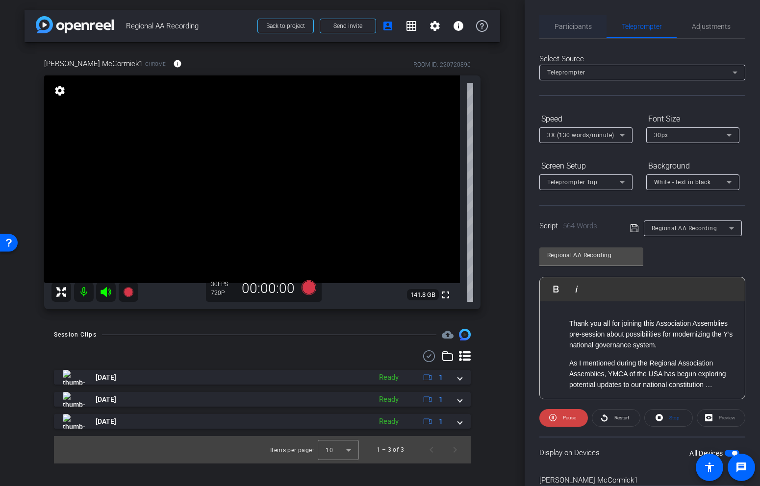
click at [572, 29] on span "Participants" at bounding box center [573, 26] width 37 height 7
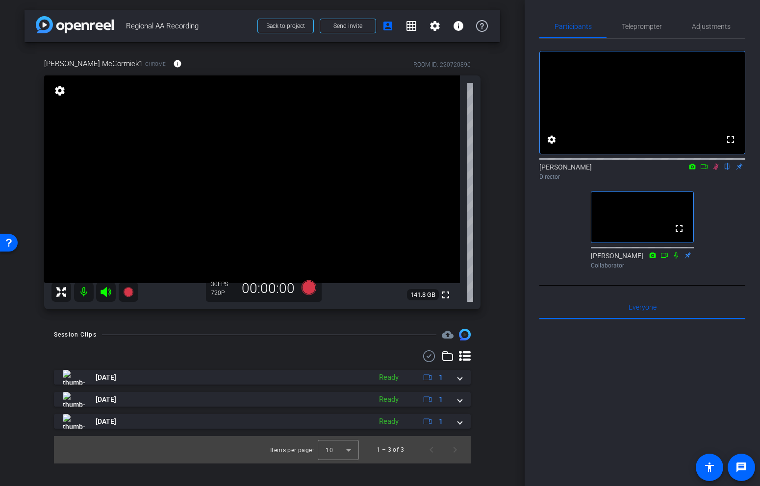
click at [715, 170] on icon at bounding box center [716, 166] width 8 height 7
click at [638, 20] on span "Teleprompter" at bounding box center [642, 27] width 40 height 24
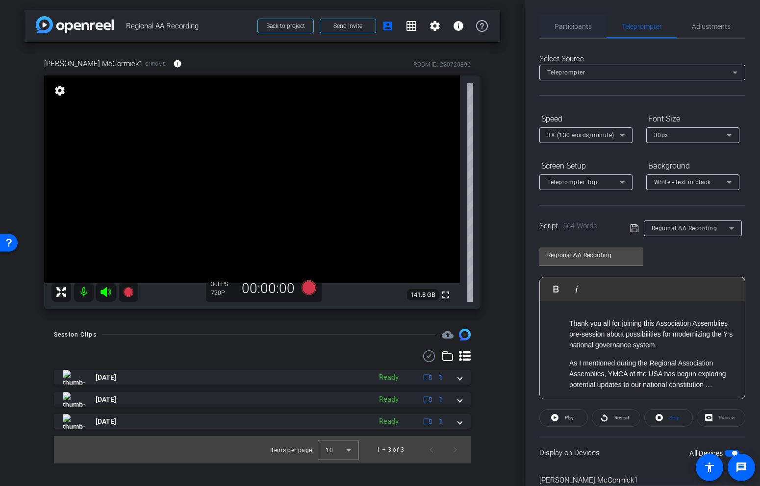
click at [588, 27] on span "Participants" at bounding box center [573, 26] width 37 height 7
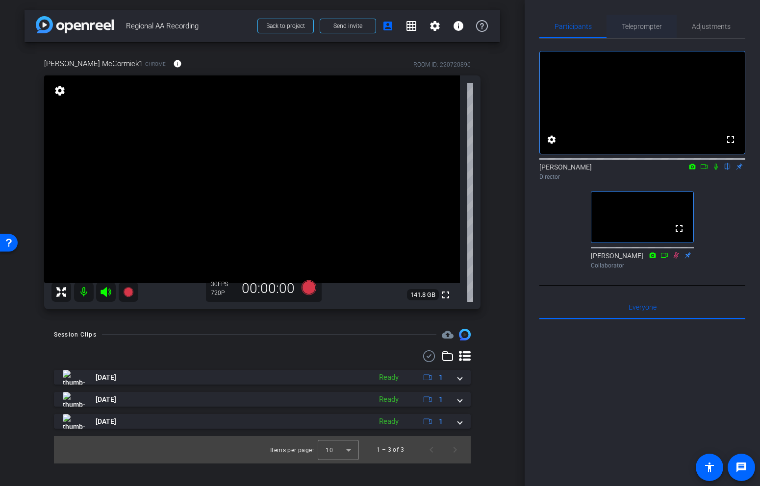
click at [653, 24] on span "Teleprompter" at bounding box center [642, 26] width 40 height 7
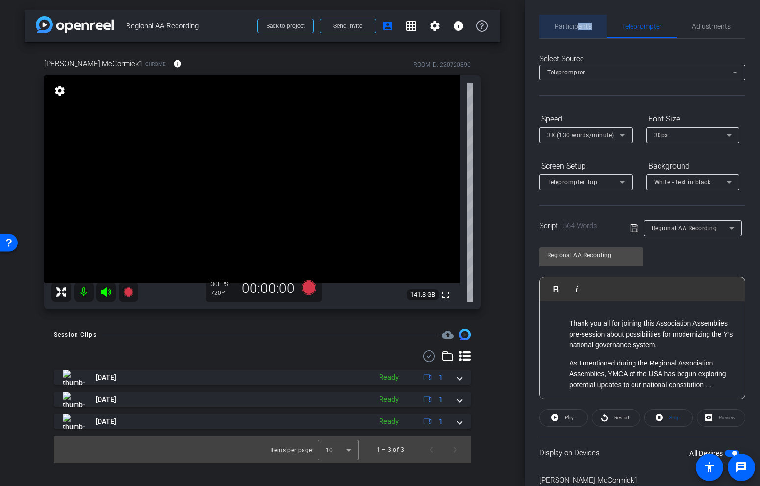
click at [579, 30] on span "Participants" at bounding box center [573, 27] width 37 height 24
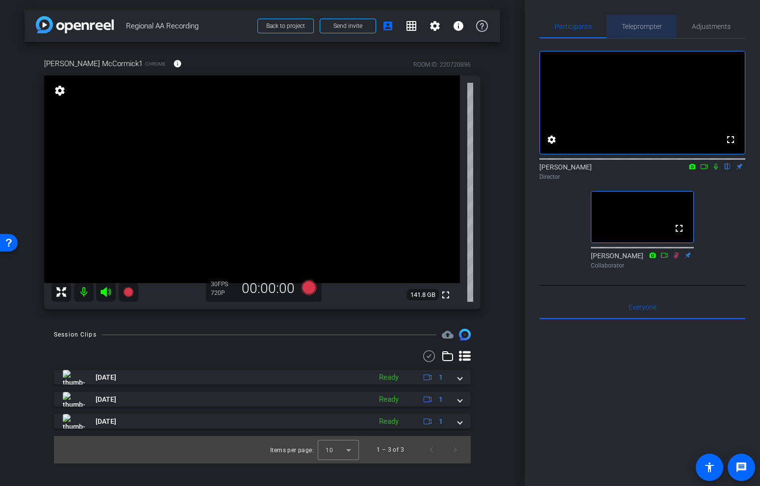
click at [630, 23] on span "Teleprompter" at bounding box center [642, 26] width 40 height 7
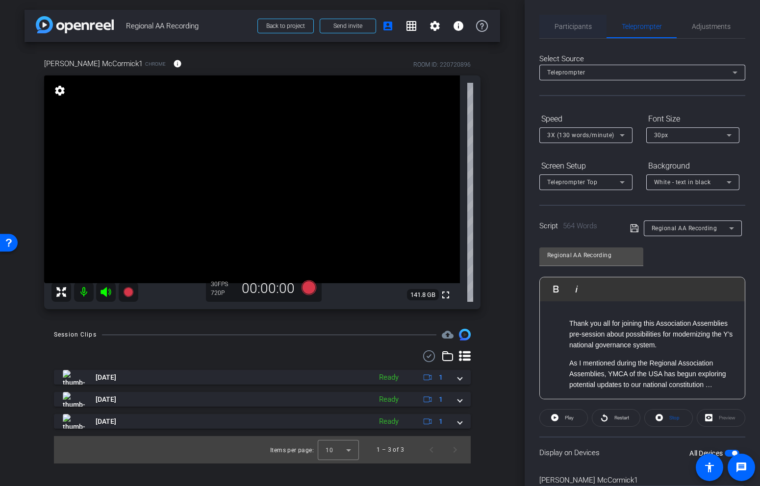
click at [581, 23] on span "Participants" at bounding box center [573, 26] width 37 height 7
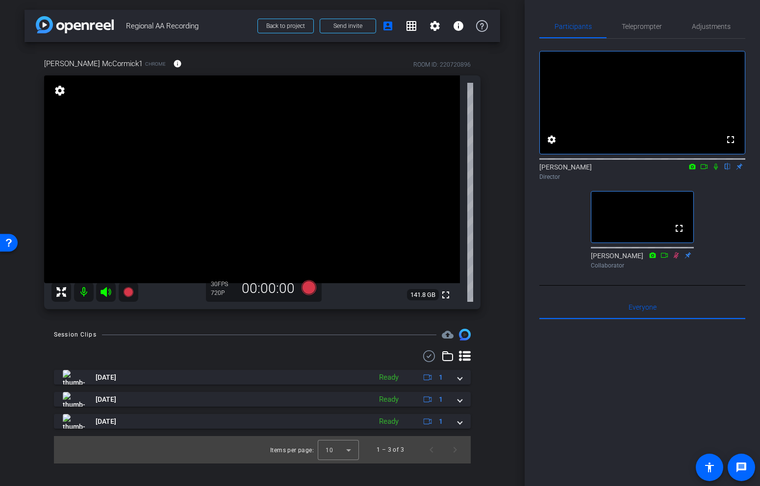
click at [716, 170] on icon at bounding box center [716, 166] width 8 height 7
click at [305, 285] on icon at bounding box center [309, 287] width 15 height 15
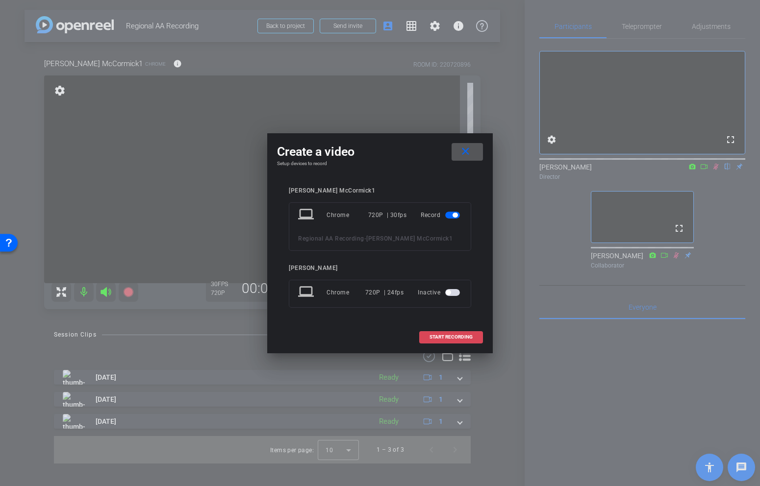
click at [465, 336] on span "START RECORDING" at bounding box center [451, 337] width 43 height 5
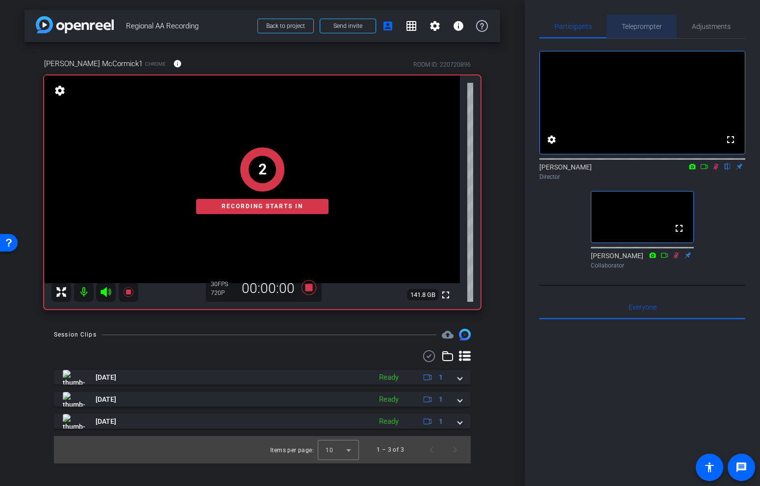
click at [650, 24] on span "Teleprompter" at bounding box center [642, 26] width 40 height 7
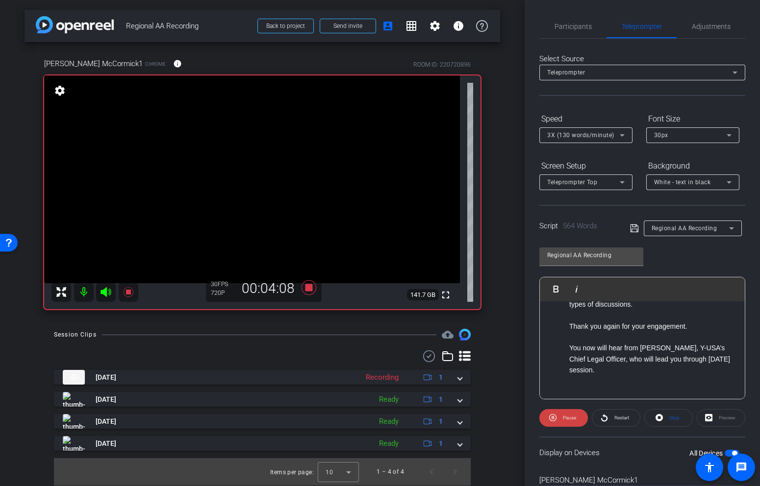
scroll to position [1061, 0]
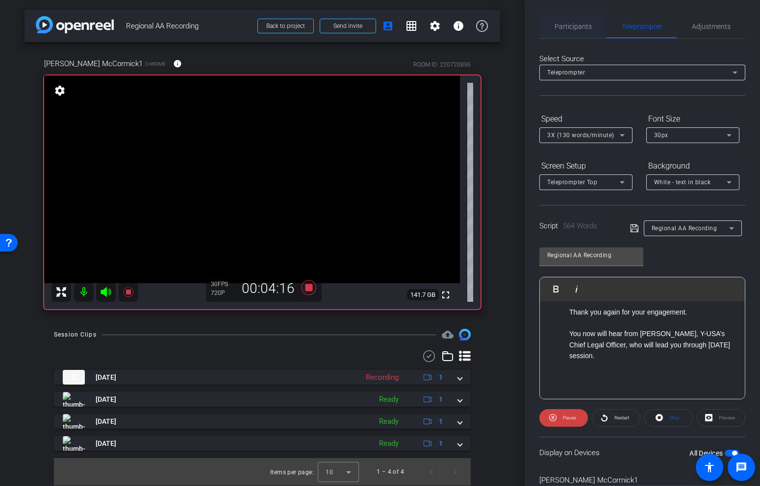
click at [583, 31] on span "Participants" at bounding box center [573, 27] width 37 height 24
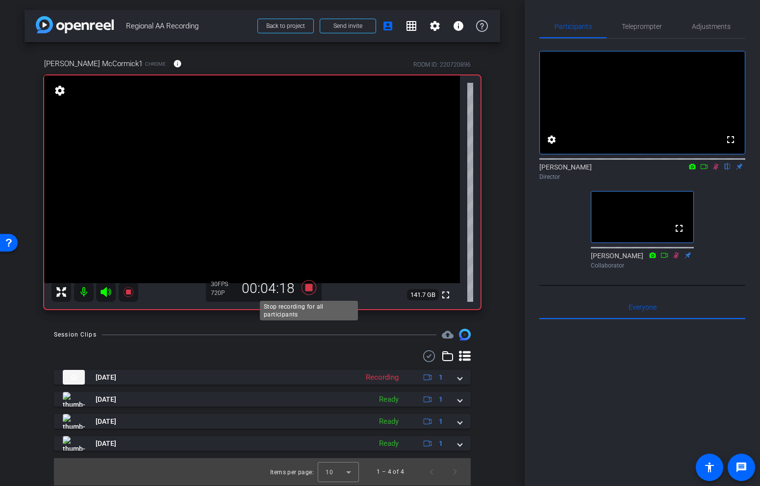
click at [310, 290] on icon at bounding box center [309, 287] width 15 height 15
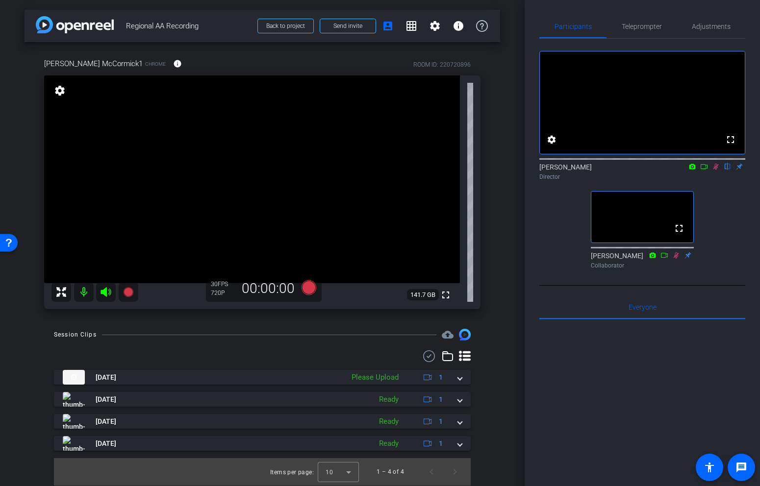
click at [713, 170] on icon at bounding box center [716, 166] width 8 height 7
click at [646, 25] on span "Teleprompter" at bounding box center [642, 26] width 40 height 7
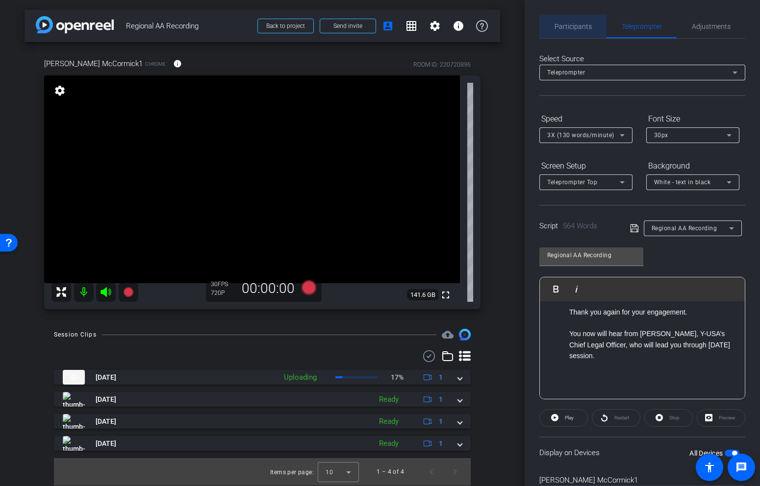
click at [592, 29] on div "Participants" at bounding box center [572, 27] width 67 height 24
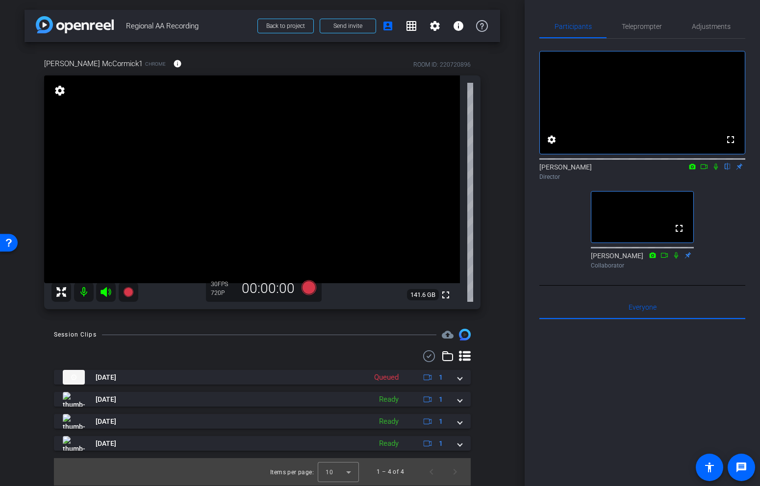
click at [715, 170] on icon at bounding box center [716, 166] width 8 height 7
click at [312, 284] on icon at bounding box center [309, 287] width 15 height 15
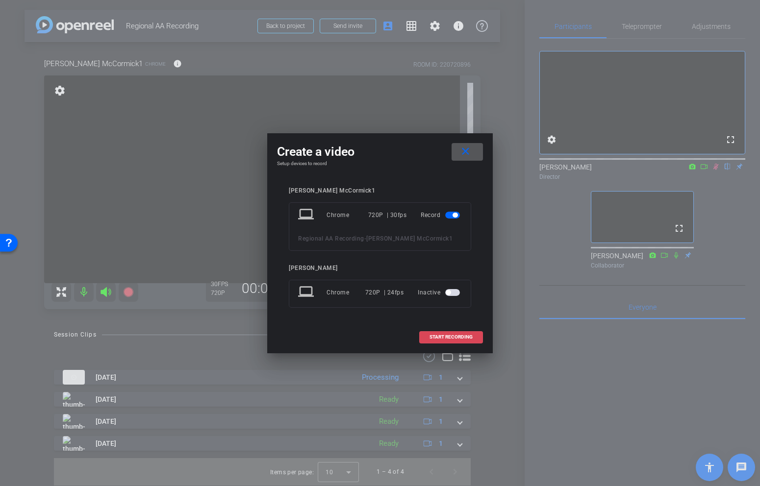
click at [468, 335] on span "START RECORDING" at bounding box center [451, 337] width 43 height 5
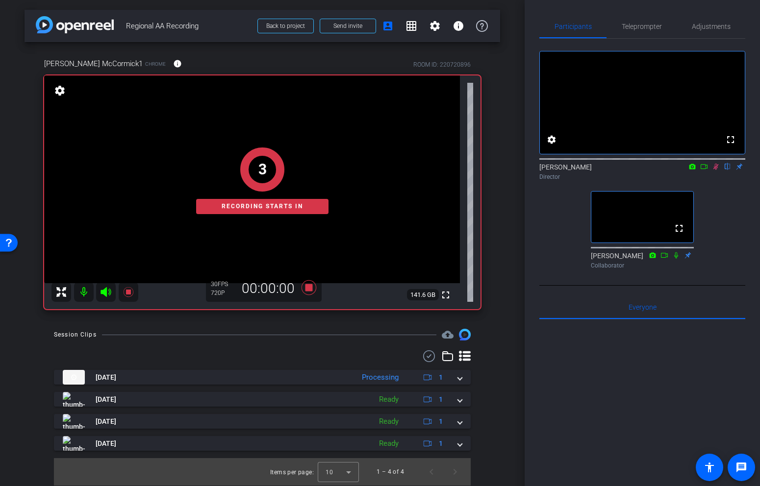
click at [675, 258] on icon at bounding box center [676, 255] width 4 height 6
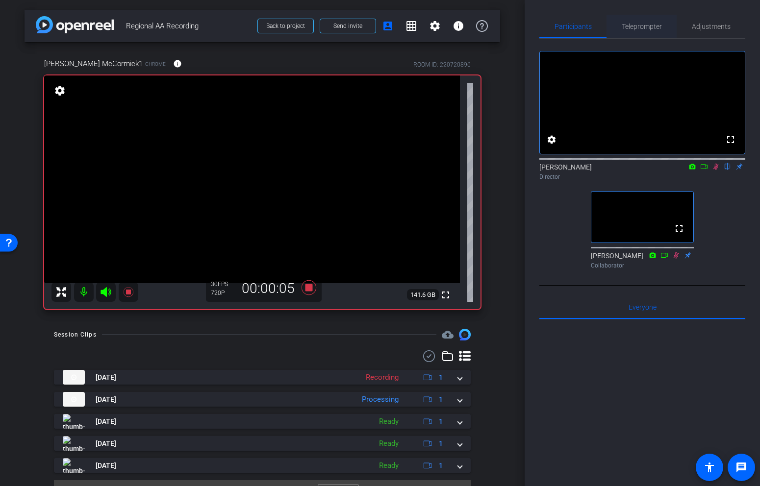
click at [657, 26] on span "Teleprompter" at bounding box center [642, 26] width 40 height 7
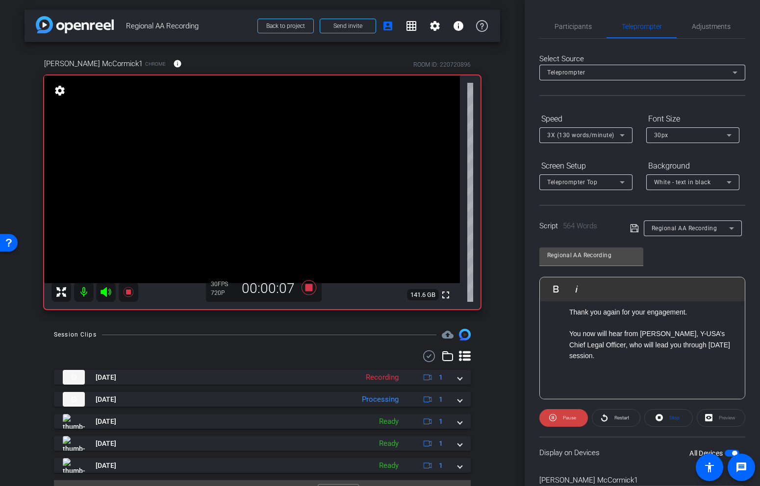
click at [535, 30] on div "Participants Teleprompter Adjustments settings Garrett Boileve flip Director Br…" at bounding box center [642, 243] width 235 height 486
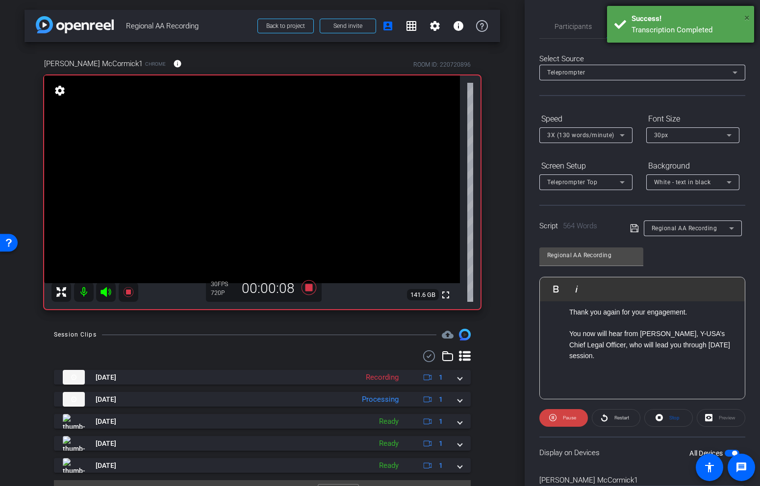
click at [748, 17] on span "×" at bounding box center [746, 18] width 5 height 12
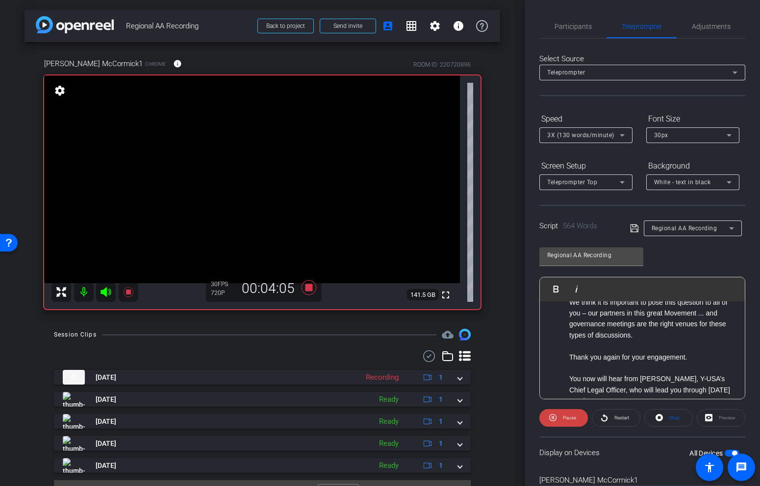
scroll to position [1011, 0]
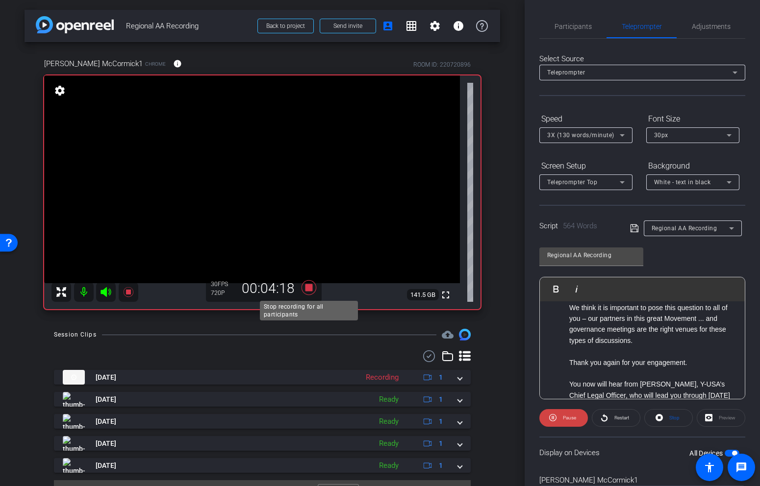
click at [312, 291] on icon at bounding box center [309, 288] width 24 height 18
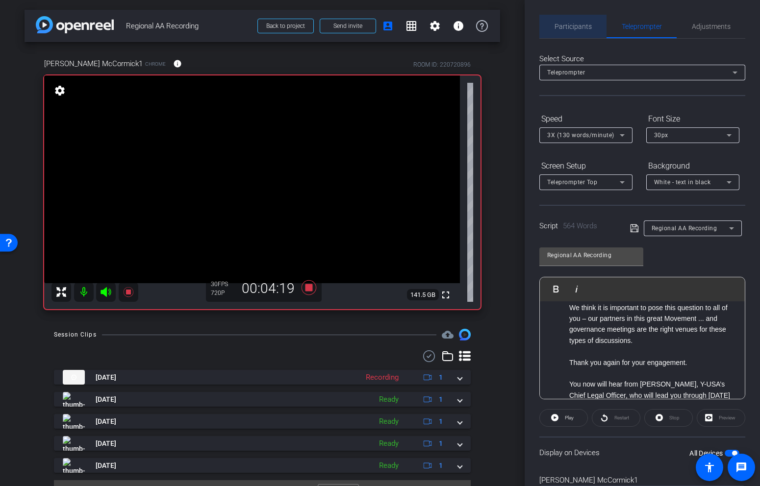
click at [579, 23] on span "Participants" at bounding box center [573, 26] width 37 height 7
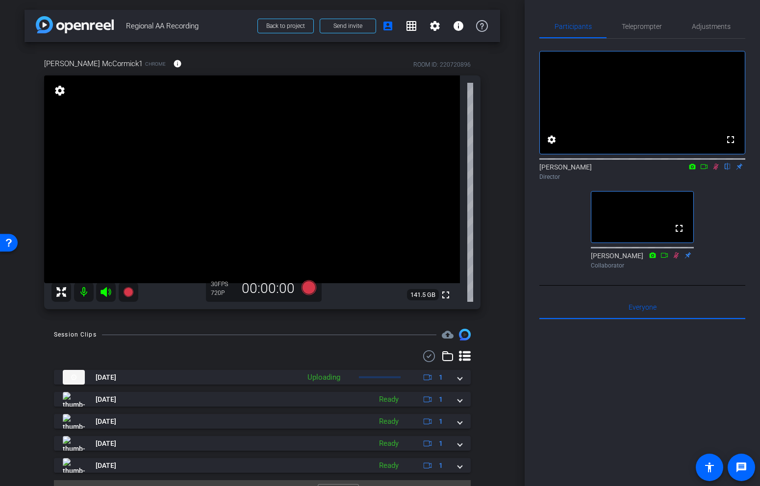
click at [718, 170] on icon at bounding box center [716, 166] width 8 height 7
click at [632, 31] on span "Teleprompter" at bounding box center [642, 27] width 40 height 24
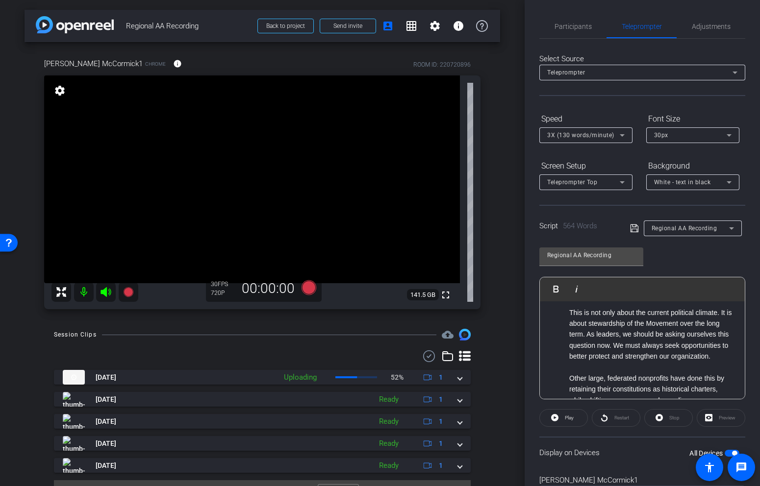
scroll to position [679, 0]
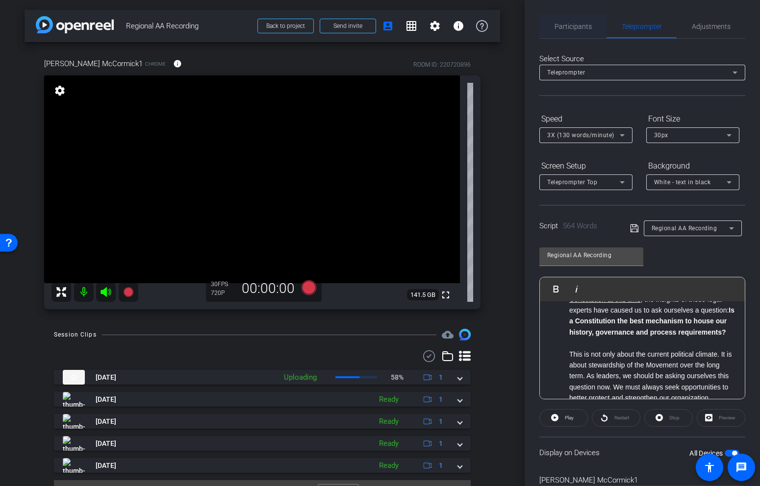
click at [586, 27] on span "Participants" at bounding box center [573, 26] width 37 height 7
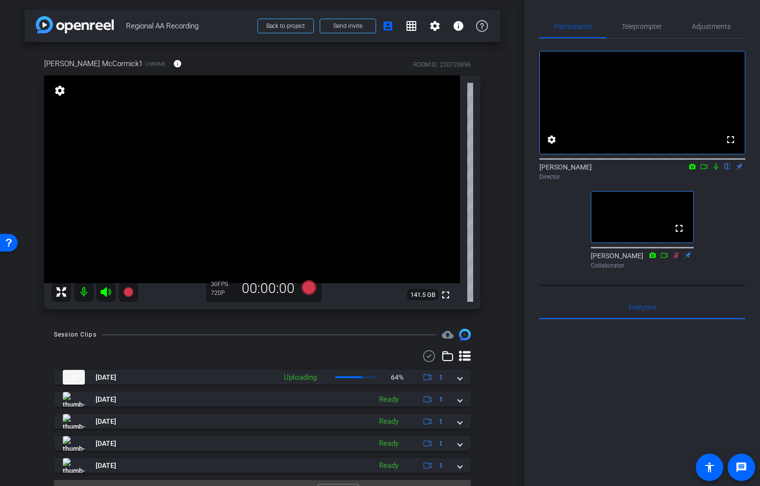
click at [676, 258] on icon at bounding box center [676, 255] width 5 height 6
click at [636, 23] on span "Teleprompter" at bounding box center [642, 26] width 40 height 7
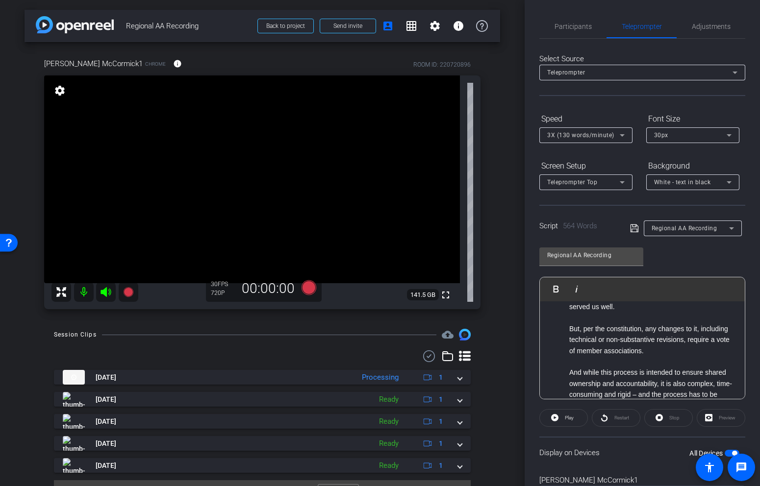
scroll to position [424, 0]
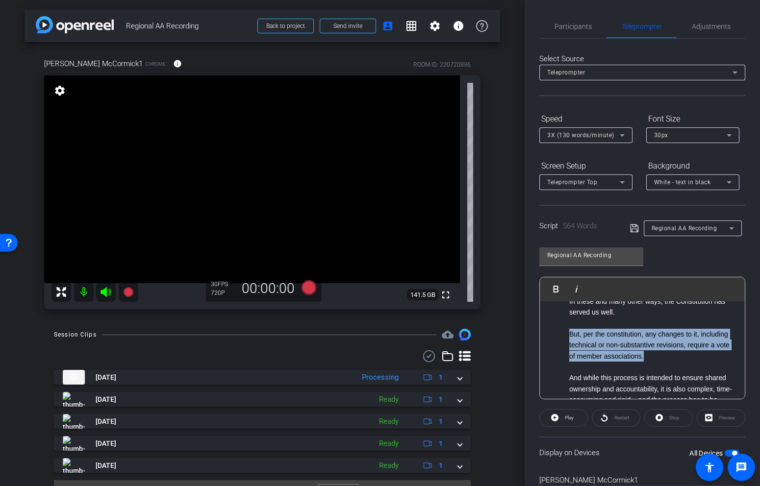
drag, startPoint x: 655, startPoint y: 360, endPoint x: 560, endPoint y: 334, distance: 98.5
click at [560, 334] on ul "As I mentioned during the Regional Association Assemblies, YMCA of the USA has …" at bounding box center [642, 466] width 185 height 1065
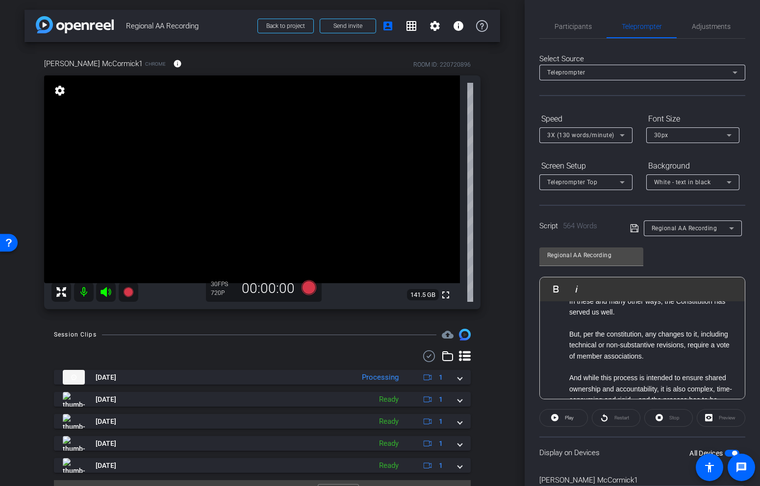
click at [653, 355] on li "But, per the constitution, any changes to it, including technical or non-substa…" at bounding box center [652, 345] width 166 height 33
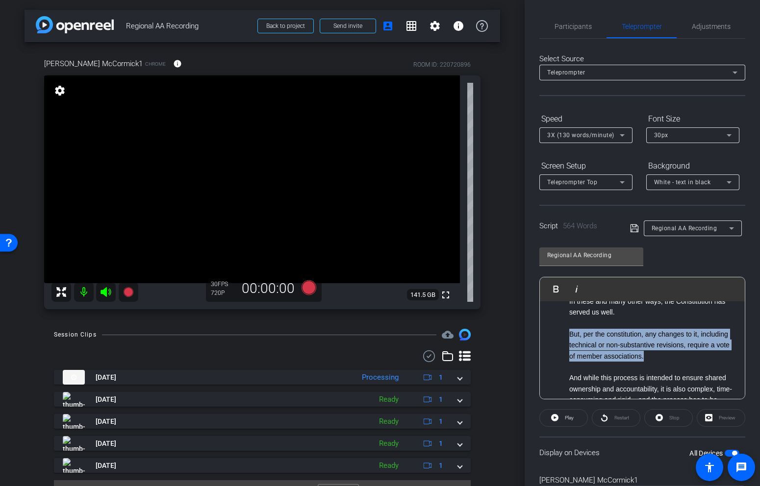
drag, startPoint x: 657, startPoint y: 361, endPoint x: 563, endPoint y: 337, distance: 97.0
click at [563, 337] on ul "As I mentioned during the Regional Association Assemblies, YMCA of the USA has …" at bounding box center [642, 466] width 185 height 1065
copy li "But, per the constitution, any changes to it, including technical or non-substa…"
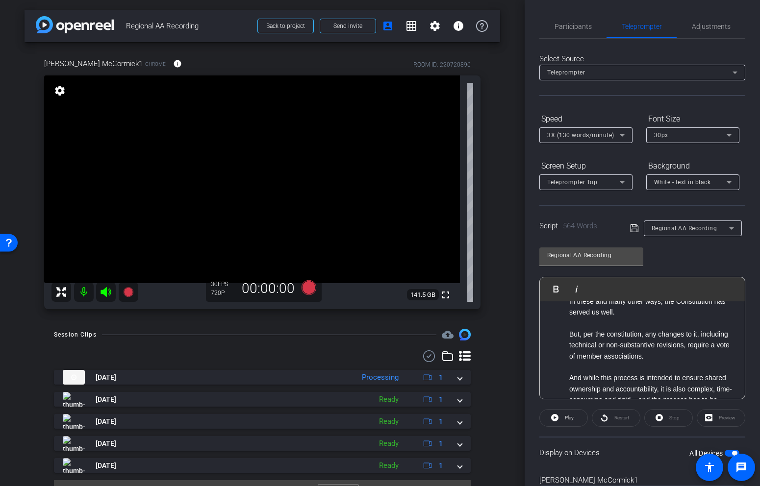
click at [673, 227] on span "Regional AA Recording" at bounding box center [685, 228] width 66 height 7
click at [673, 244] on span "Create new script" at bounding box center [677, 248] width 51 height 12
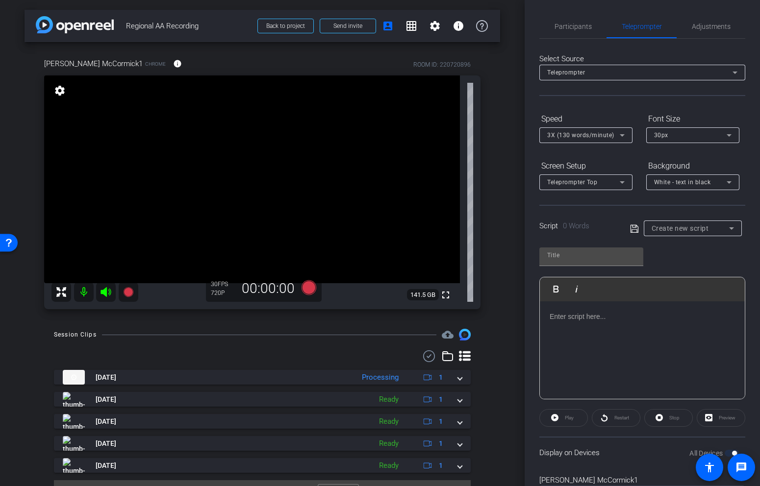
click at [627, 311] on p at bounding box center [642, 316] width 185 height 11
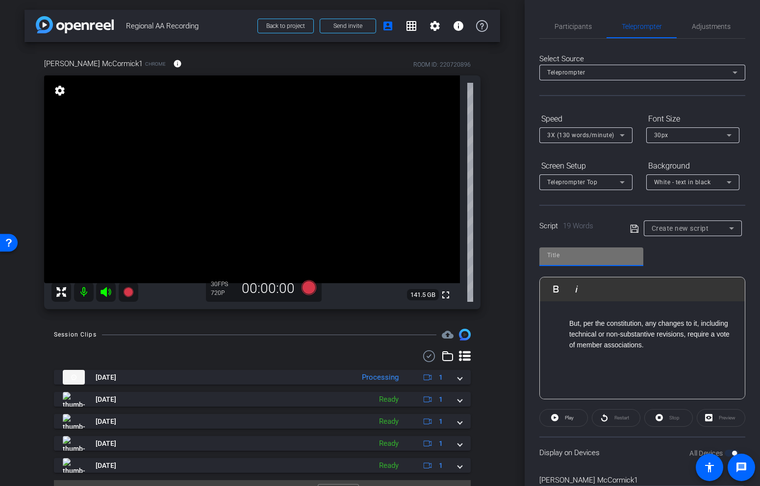
click at [598, 258] on input "text" at bounding box center [591, 256] width 88 height 12
type input "substantive"
click at [635, 229] on icon at bounding box center [634, 229] width 9 height 12
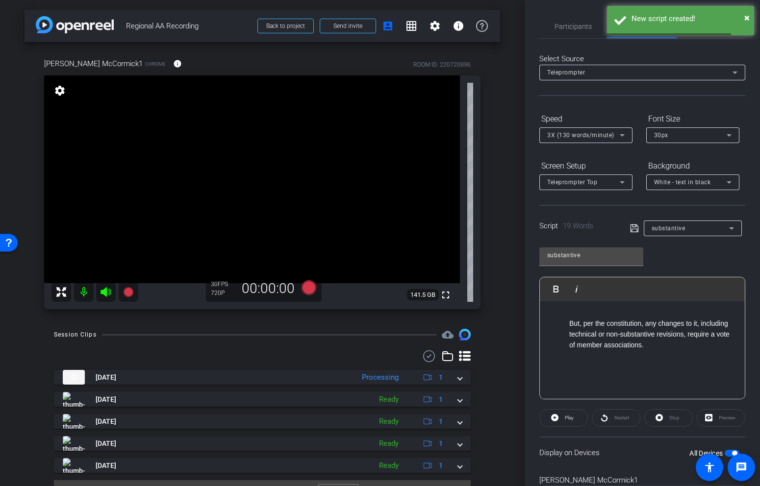
click at [655, 351] on li "But, per the constitution, any changes to it, including technical or non-substa…" at bounding box center [652, 334] width 166 height 33
click at [586, 22] on span "Participants" at bounding box center [573, 27] width 37 height 24
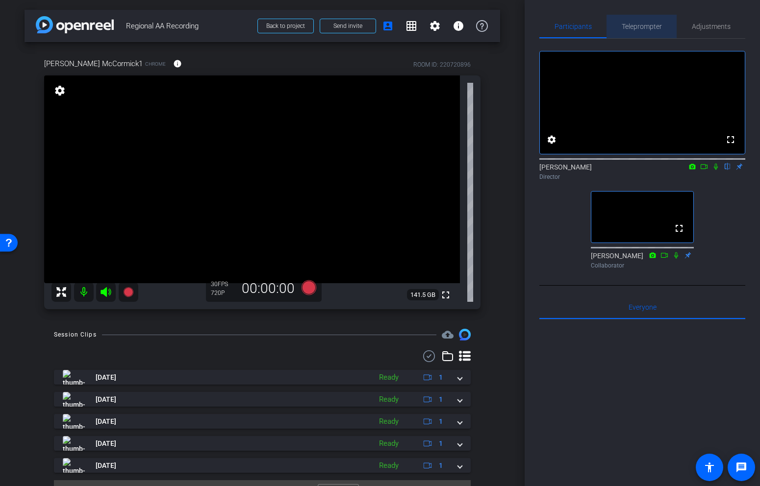
click at [656, 31] on span "Teleprompter" at bounding box center [642, 27] width 40 height 24
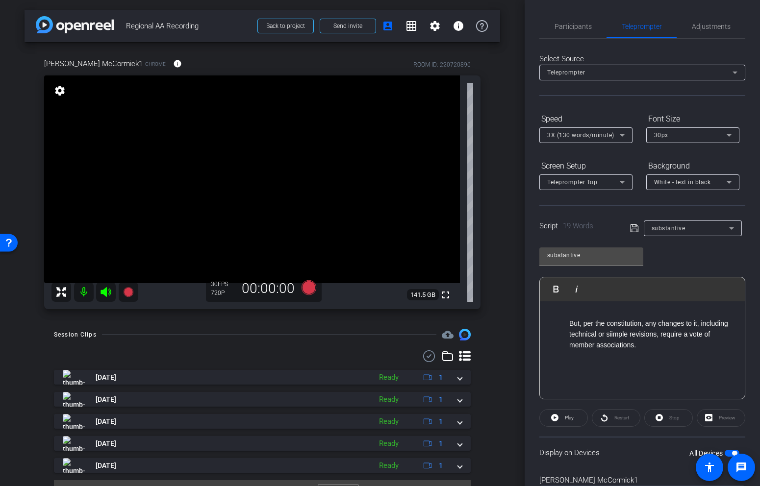
click at [611, 336] on li "But, per the constitution, any changes to it, including technical or siimple re…" at bounding box center [652, 334] width 166 height 33
click at [612, 374] on div "But, per the constitution, any changes to it, including technical or simple rev…" at bounding box center [642, 351] width 205 height 98
click at [634, 230] on icon at bounding box center [634, 229] width 9 height 12
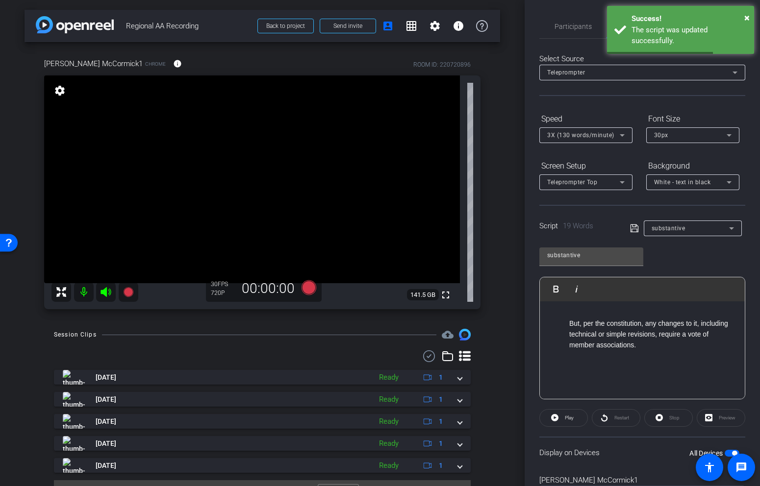
click at [634, 230] on icon at bounding box center [634, 229] width 9 height 12
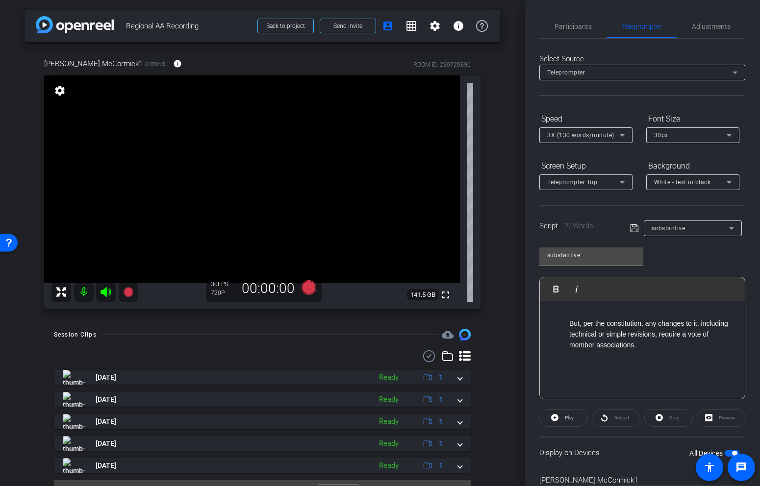
click at [675, 264] on div "substantive Play Play from this location Play Selected Play and display the sel…" at bounding box center [642, 319] width 206 height 159
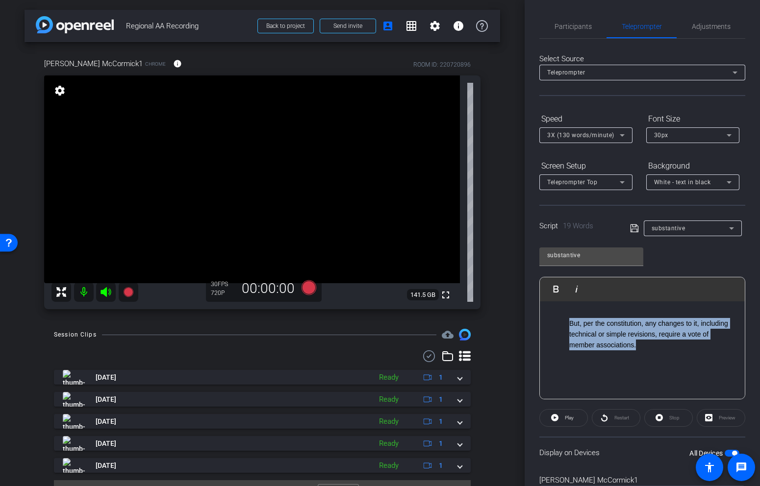
drag, startPoint x: 647, startPoint y: 347, endPoint x: 566, endPoint y: 322, distance: 84.7
click at [566, 322] on ul "But, per the constitution, any changes to it, including technical or simple rev…" at bounding box center [642, 334] width 185 height 33
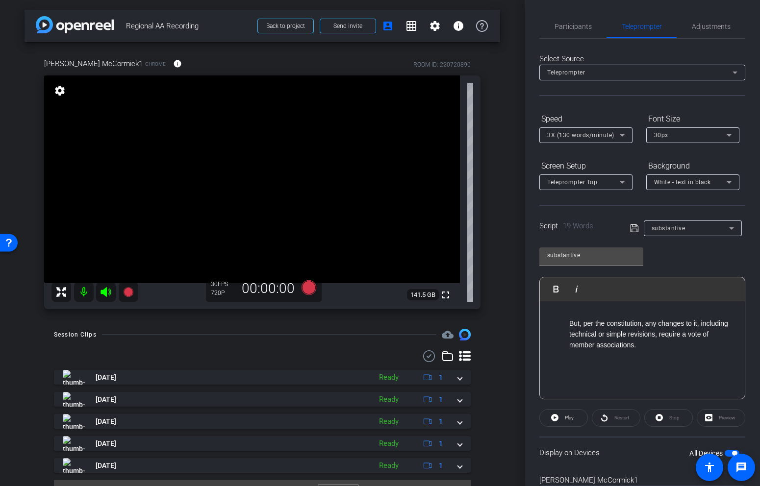
click at [630, 361] on div "But, per the constitution, any changes to it, including technical or simple rev…" at bounding box center [642, 351] width 205 height 98
click at [646, 355] on div "But, per the constitution, any changes to it, including technical or simple rev…" at bounding box center [642, 351] width 205 height 98
click at [632, 231] on icon at bounding box center [634, 229] width 9 height 12
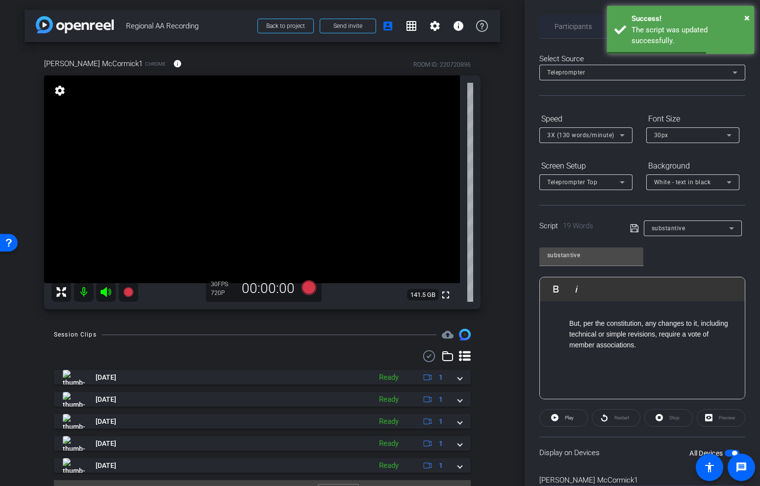
click at [589, 27] on span "Participants" at bounding box center [573, 26] width 37 height 7
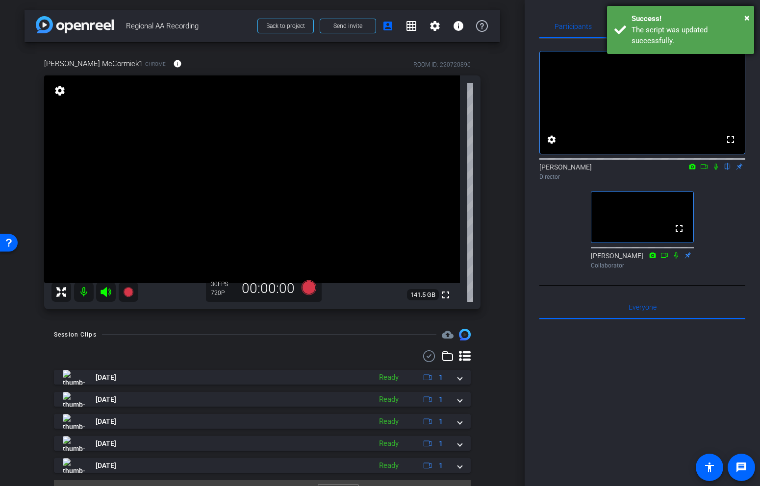
click at [743, 17] on div "Success!" at bounding box center [689, 18] width 115 height 11
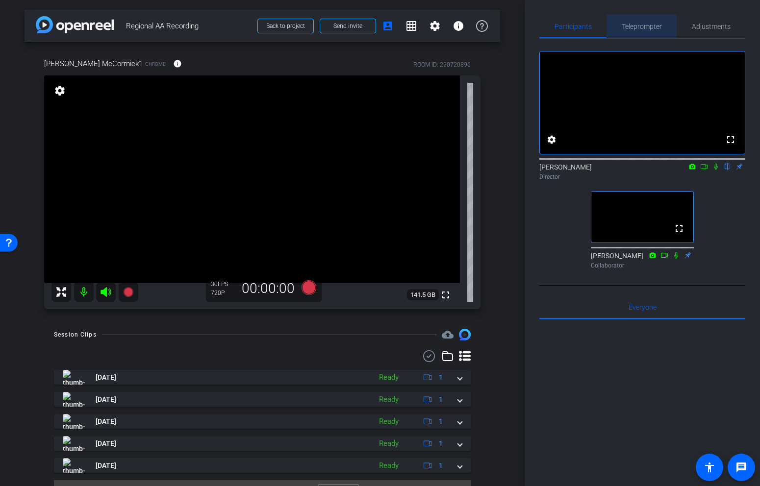
click at [649, 28] on span "Teleprompter" at bounding box center [642, 26] width 40 height 7
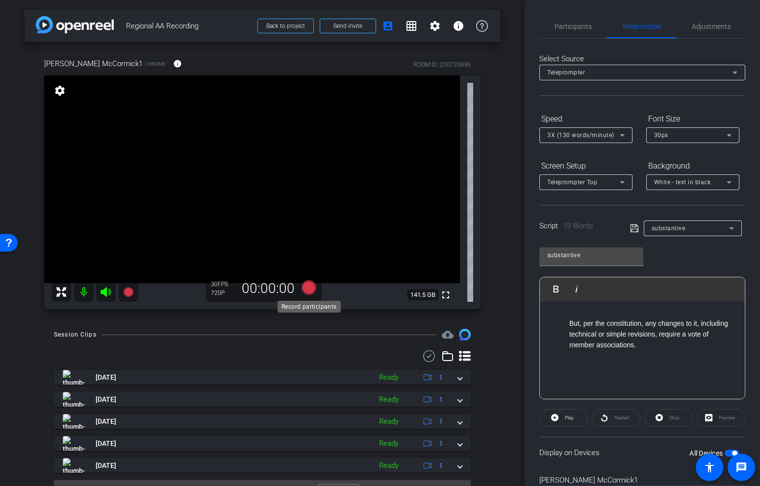
click at [306, 301] on div "Record participants" at bounding box center [309, 307] width 63 height 12
click at [307, 292] on icon at bounding box center [309, 287] width 15 height 15
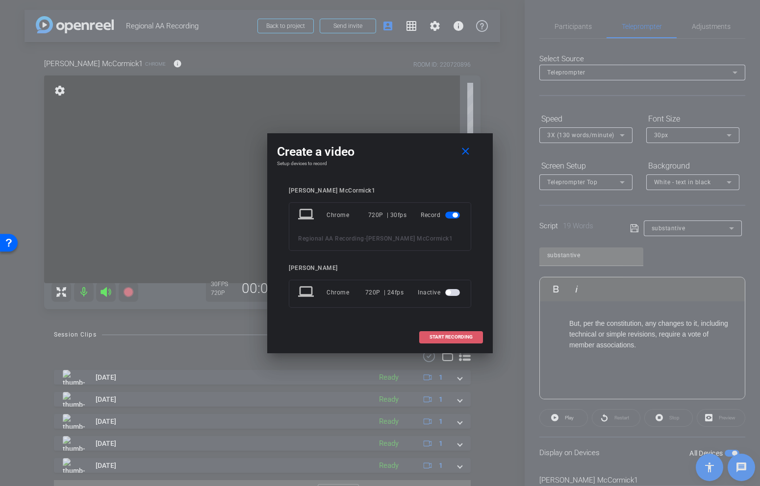
click at [439, 339] on span "START RECORDING" at bounding box center [451, 337] width 43 height 5
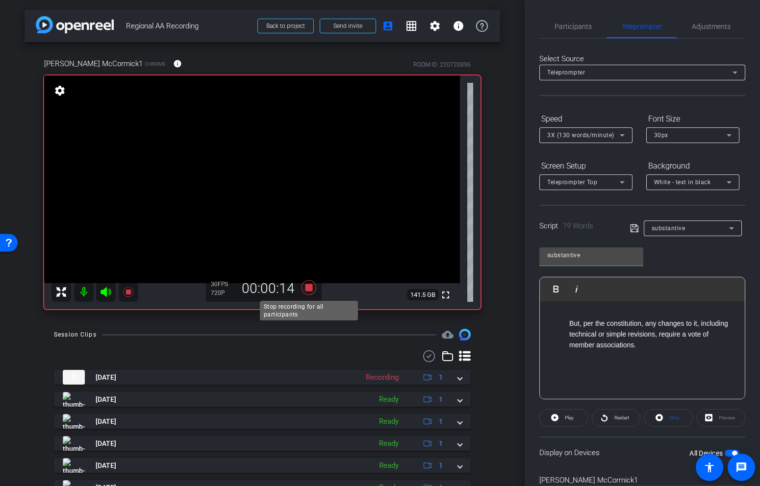
click at [311, 292] on icon at bounding box center [309, 288] width 24 height 18
click at [578, 27] on span "Participants" at bounding box center [573, 26] width 37 height 7
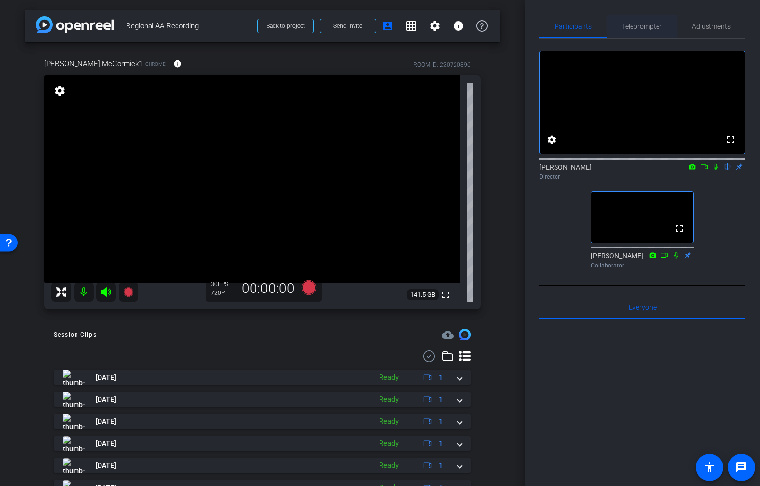
click at [637, 21] on span "Teleprompter" at bounding box center [642, 27] width 40 height 24
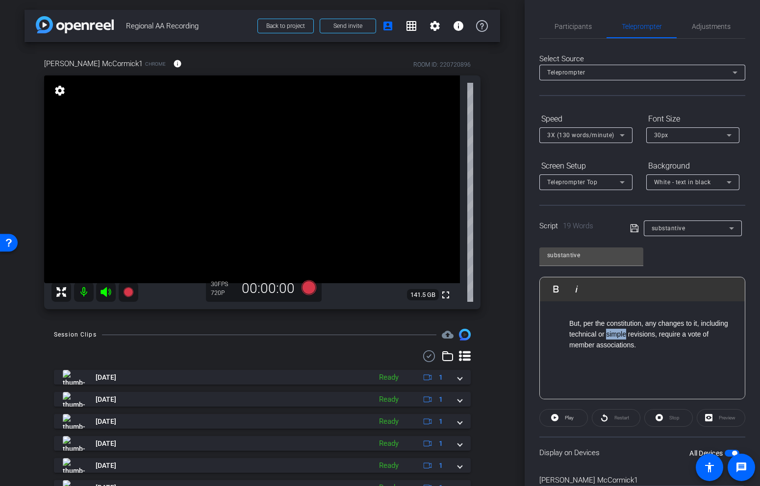
drag, startPoint x: 627, startPoint y: 333, endPoint x: 607, endPoint y: 338, distance: 20.2
click at [607, 338] on li "But, per the constitution, any changes to it, including technical or simple rev…" at bounding box center [652, 334] width 166 height 33
click at [658, 354] on div "But, per the constitution, any changes to it, including technical or non-substa…" at bounding box center [642, 351] width 205 height 98
click at [659, 349] on li "But, per the constitution, any changes to it, including technical or non-substa…" at bounding box center [652, 334] width 166 height 33
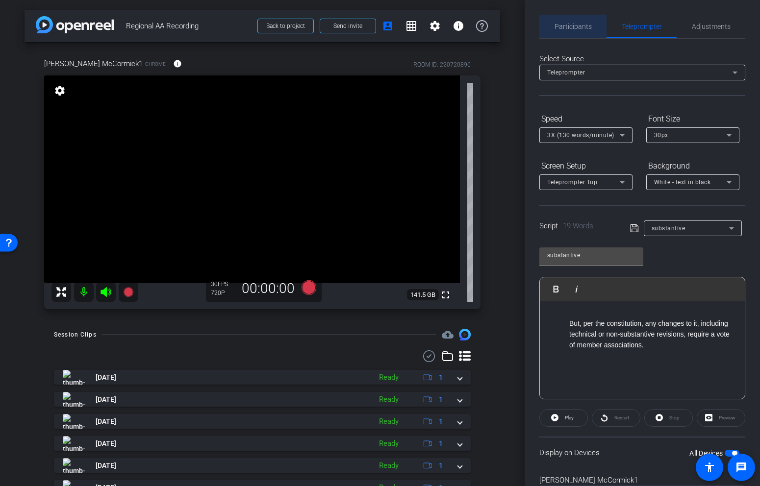
click at [594, 26] on div "Participants" at bounding box center [572, 27] width 67 height 24
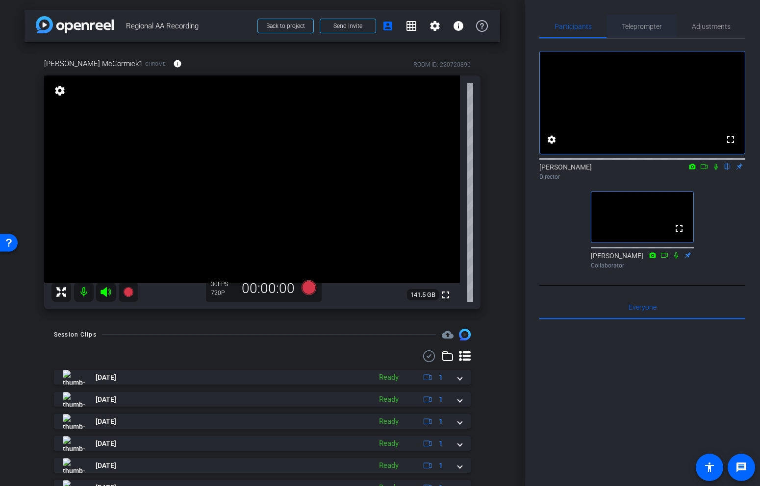
click at [652, 37] on span "Teleprompter" at bounding box center [642, 27] width 40 height 24
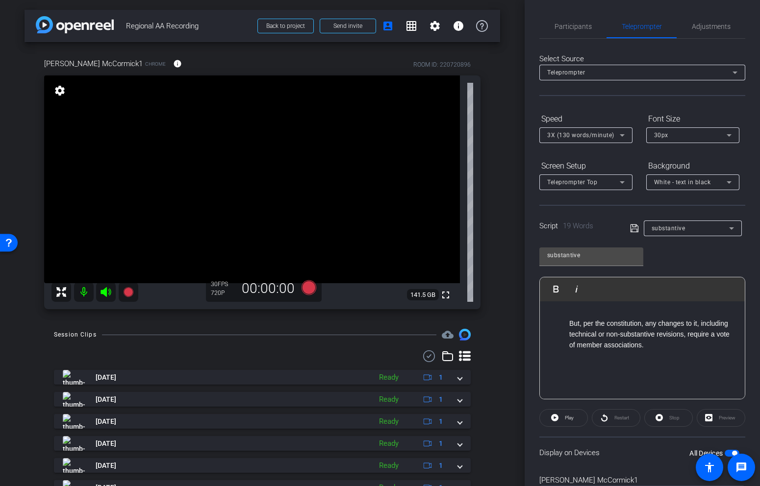
click at [647, 347] on li "But, per the constitution, any changes to it, including technical or non-substa…" at bounding box center [652, 334] width 166 height 33
click at [579, 27] on span "Participants" at bounding box center [573, 26] width 37 height 7
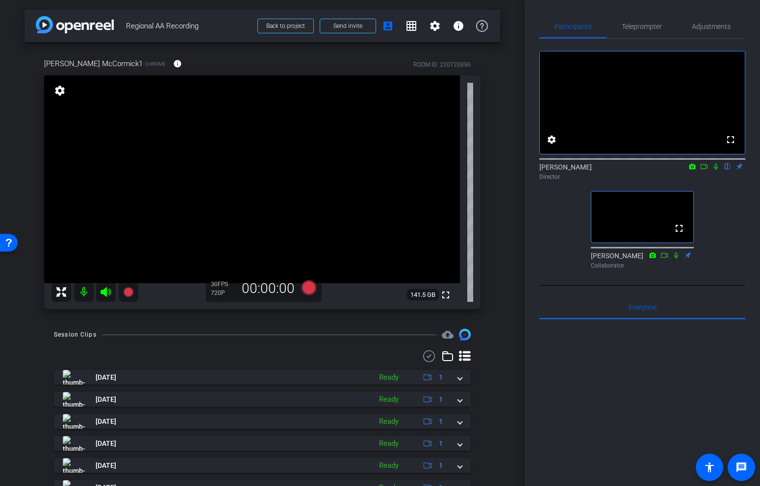
click at [714, 170] on icon at bounding box center [716, 167] width 4 height 6
click at [677, 258] on icon at bounding box center [676, 255] width 4 height 6
click at [315, 293] on icon at bounding box center [309, 288] width 24 height 18
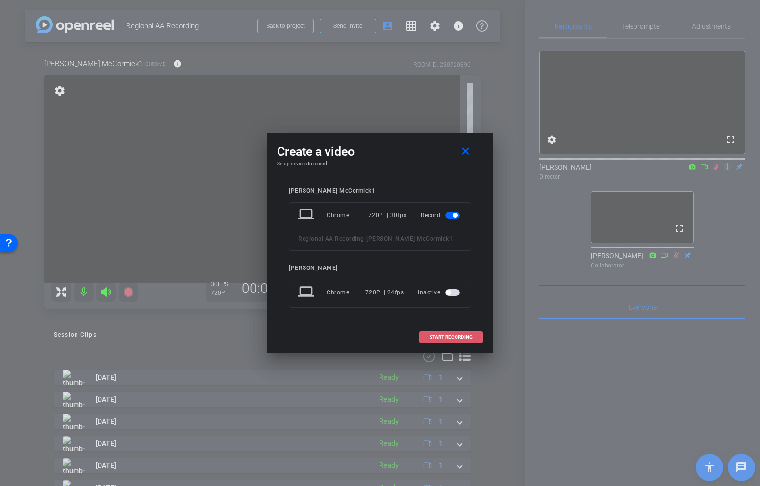
click at [431, 330] on span at bounding box center [451, 338] width 63 height 24
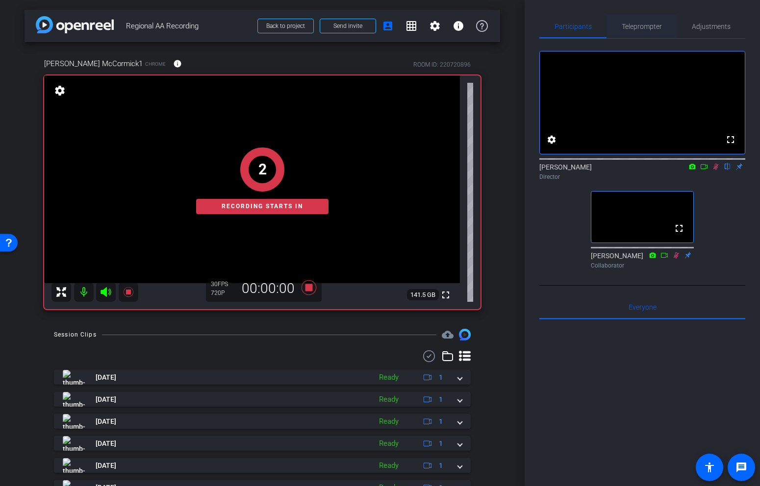
click at [653, 25] on span "Teleprompter" at bounding box center [642, 26] width 40 height 7
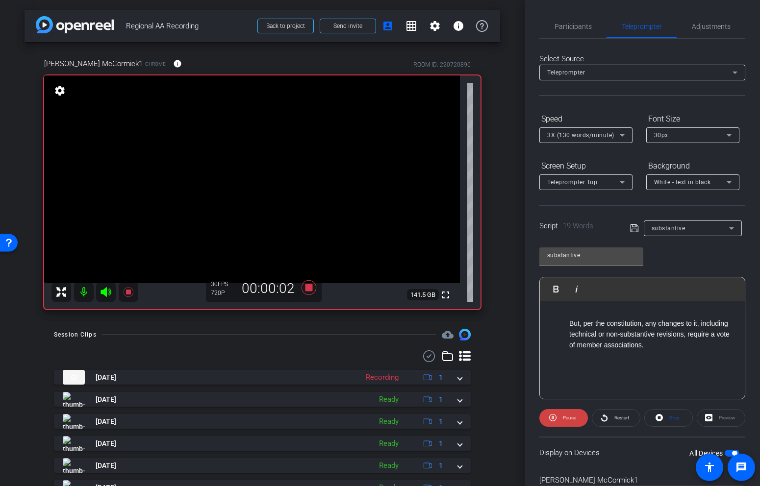
click at [634, 232] on icon at bounding box center [634, 229] width 8 height 8
click at [582, 26] on span "Participants" at bounding box center [573, 26] width 37 height 7
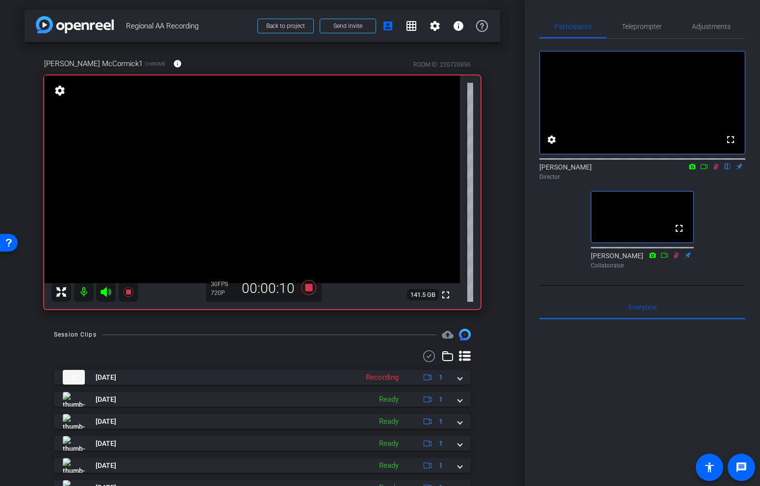
click at [715, 170] on icon at bounding box center [715, 167] width 5 height 6
click at [637, 33] on span "Teleprompter" at bounding box center [642, 27] width 40 height 24
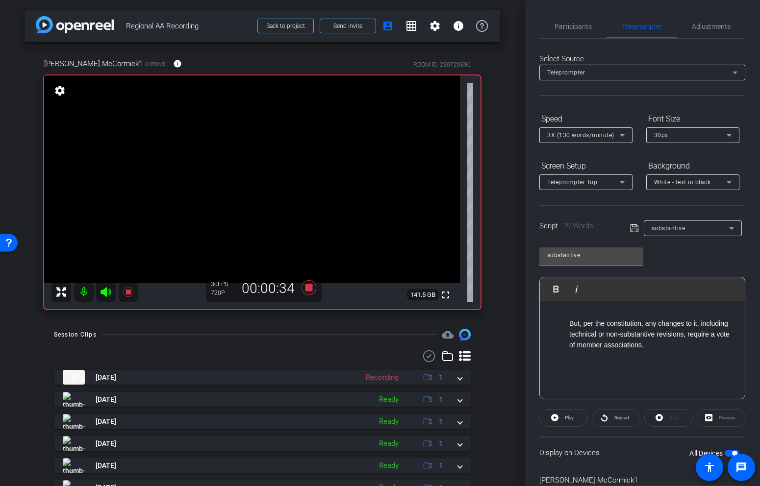
click at [660, 355] on div "But, per the constitution, any changes to it, including technical or non-substa…" at bounding box center [642, 351] width 205 height 98
click at [581, 35] on span "Participants" at bounding box center [573, 27] width 37 height 24
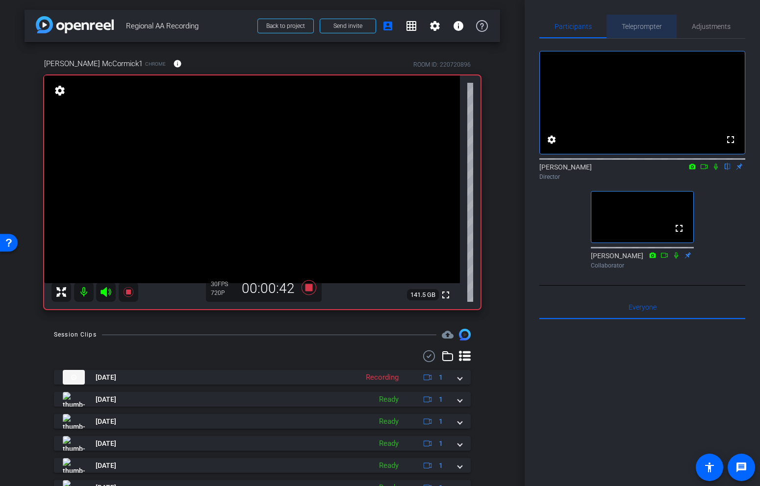
click at [635, 27] on span "Teleprompter" at bounding box center [642, 26] width 40 height 7
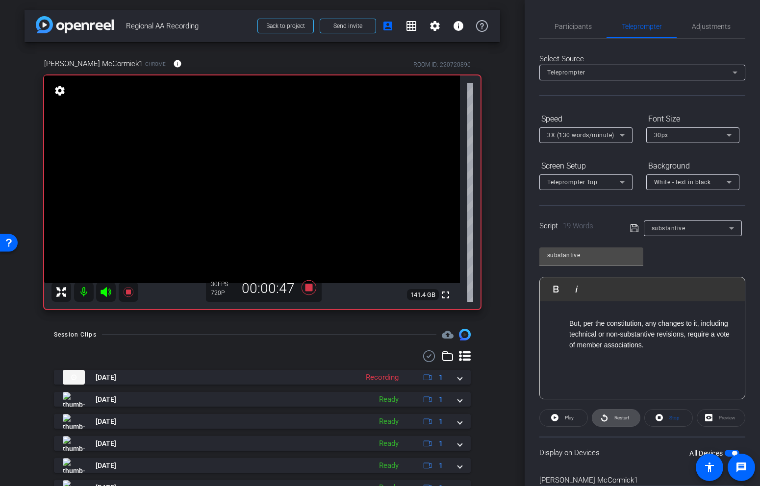
click at [621, 421] on span "Restart" at bounding box center [621, 417] width 15 height 5
click at [566, 24] on span "Participants" at bounding box center [573, 26] width 37 height 7
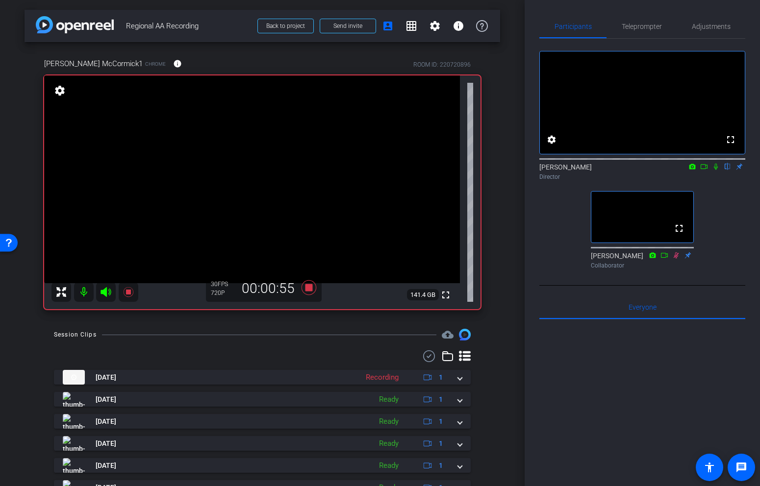
click at [716, 170] on icon at bounding box center [716, 167] width 4 height 6
click at [660, 20] on span "Teleprompter" at bounding box center [642, 27] width 40 height 24
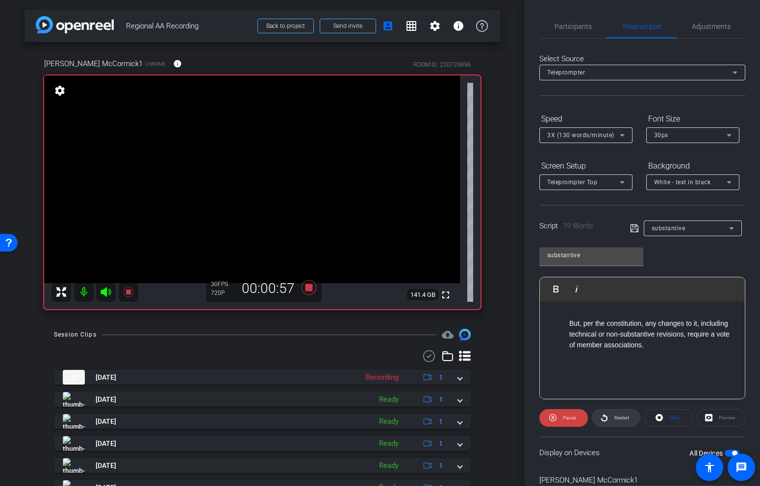
click at [614, 418] on span "Restart" at bounding box center [621, 417] width 15 height 5
click at [579, 31] on span "Participants" at bounding box center [573, 27] width 37 height 24
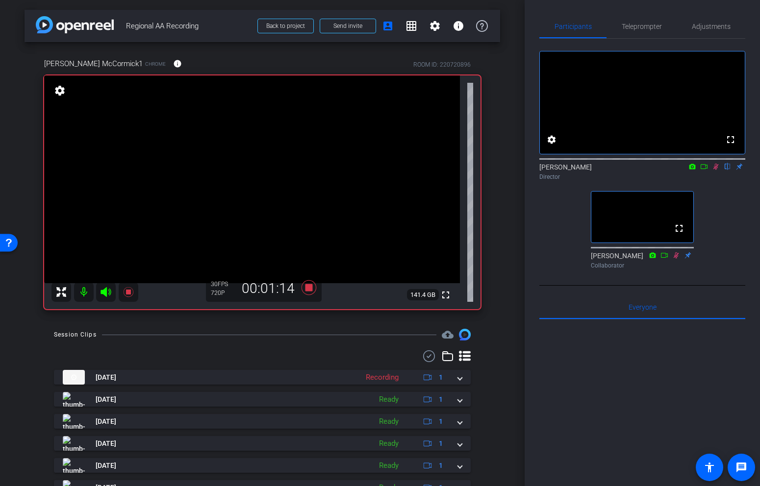
click at [714, 170] on icon at bounding box center [716, 166] width 8 height 7
click at [676, 259] on icon at bounding box center [676, 255] width 8 height 7
click at [310, 293] on icon at bounding box center [309, 288] width 24 height 18
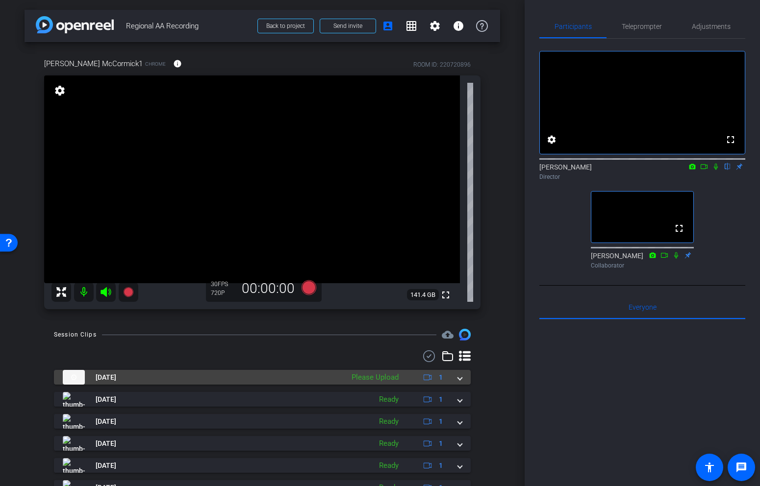
click at [454, 376] on div "Aug 28, 2025 Please Upload 1" at bounding box center [260, 377] width 395 height 15
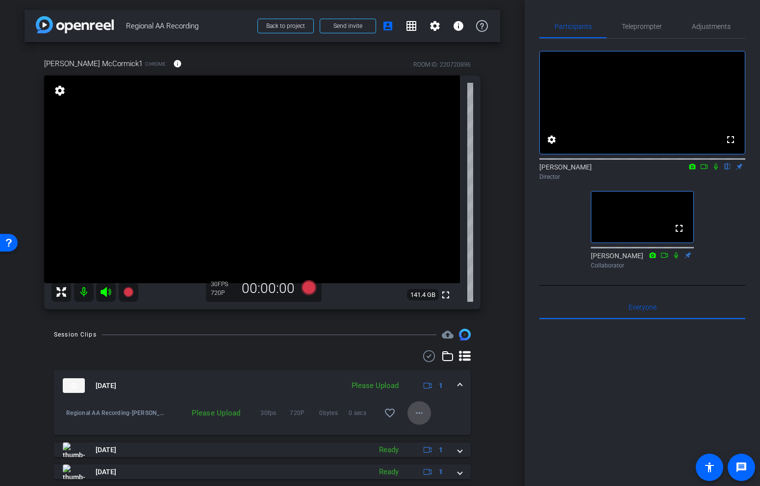
click at [420, 414] on mat-icon "more_horiz" at bounding box center [419, 413] width 12 height 12
drag, startPoint x: 426, startPoint y: 431, endPoint x: 472, endPoint y: 387, distance: 64.2
click at [472, 387] on div at bounding box center [380, 243] width 760 height 486
click at [458, 385] on span at bounding box center [460, 386] width 4 height 10
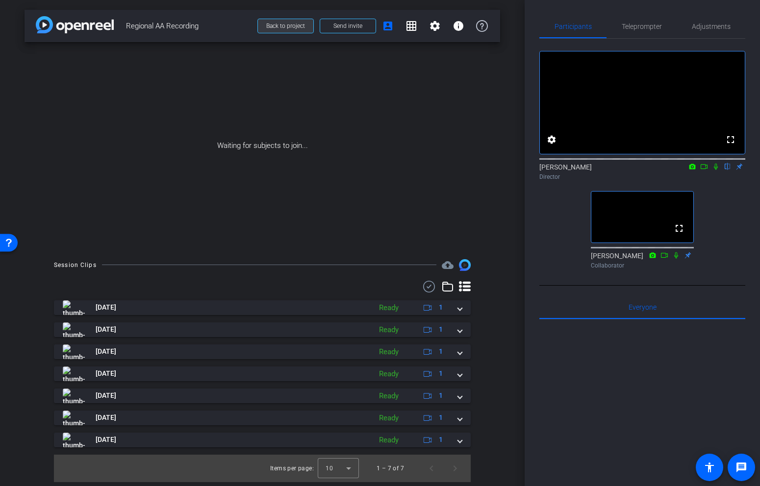
click at [301, 25] on span "Back to project" at bounding box center [285, 26] width 39 height 7
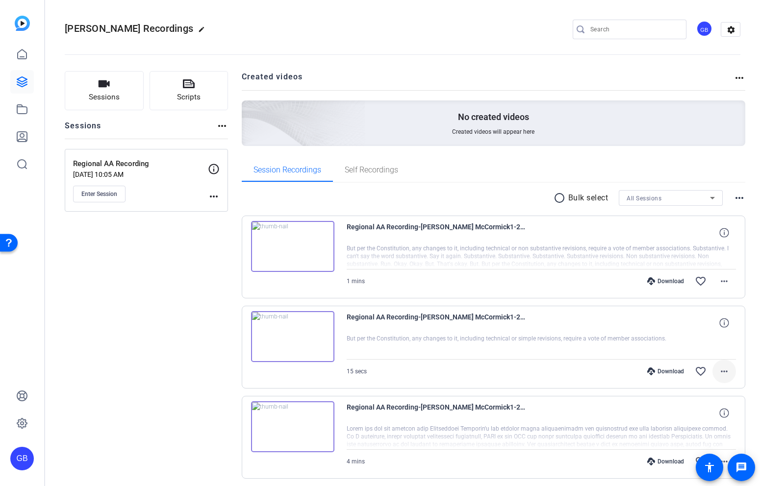
click at [724, 370] on mat-icon "more_horiz" at bounding box center [724, 372] width 12 height 12
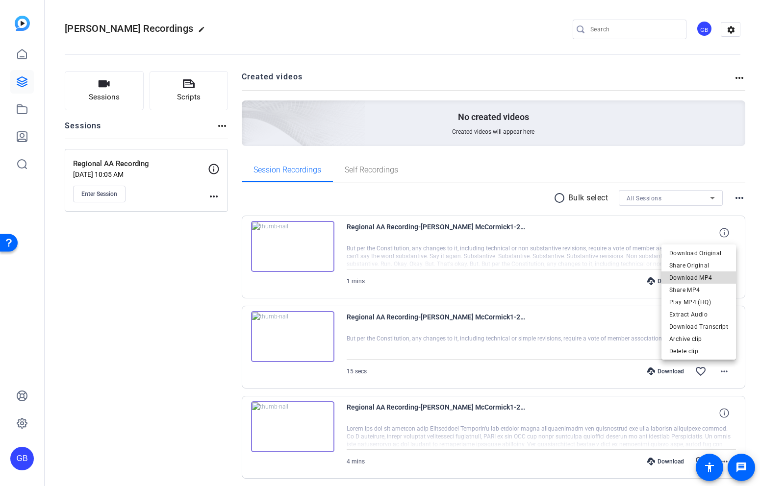
click at [705, 278] on span "Download MP4" at bounding box center [698, 278] width 59 height 12
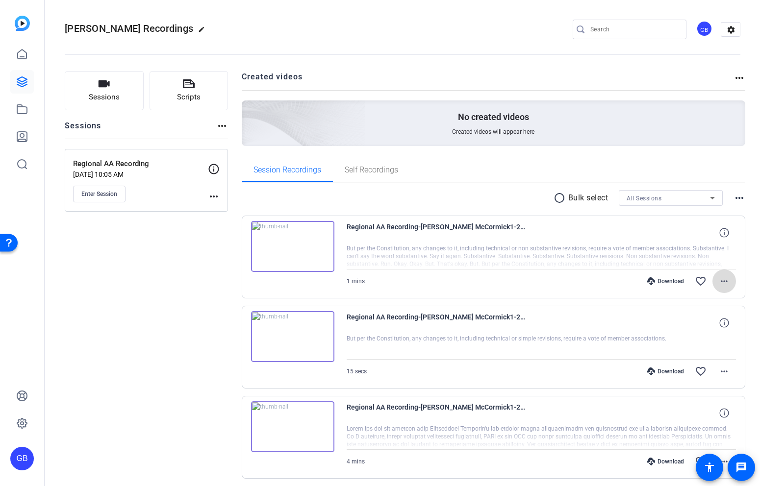
click at [720, 280] on mat-icon "more_horiz" at bounding box center [724, 282] width 12 height 12
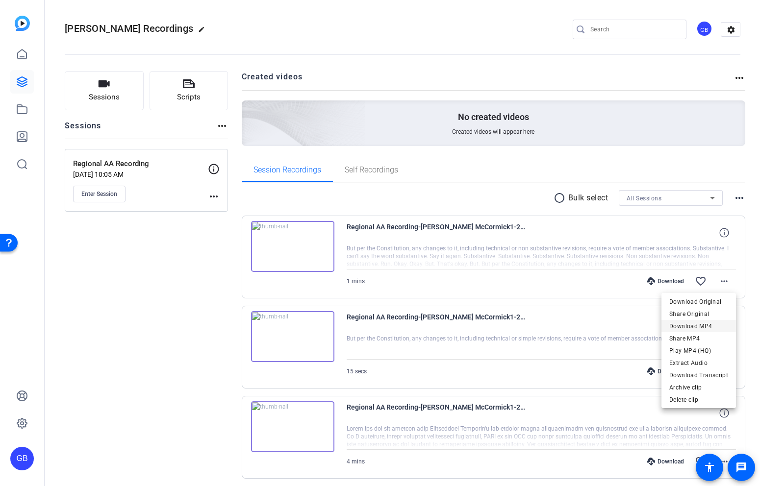
click at [697, 329] on span "Download MP4" at bounding box center [698, 327] width 59 height 12
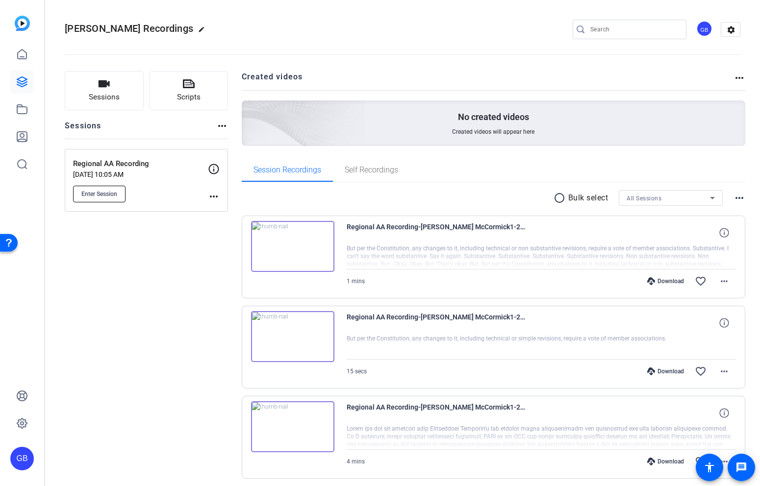
click at [100, 193] on span "Enter Session" at bounding box center [99, 194] width 36 height 8
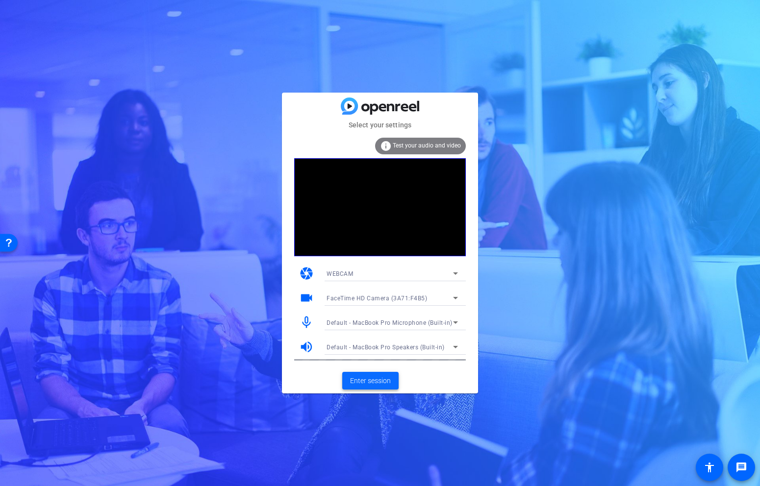
click at [374, 382] on span "Enter session" at bounding box center [370, 381] width 41 height 10
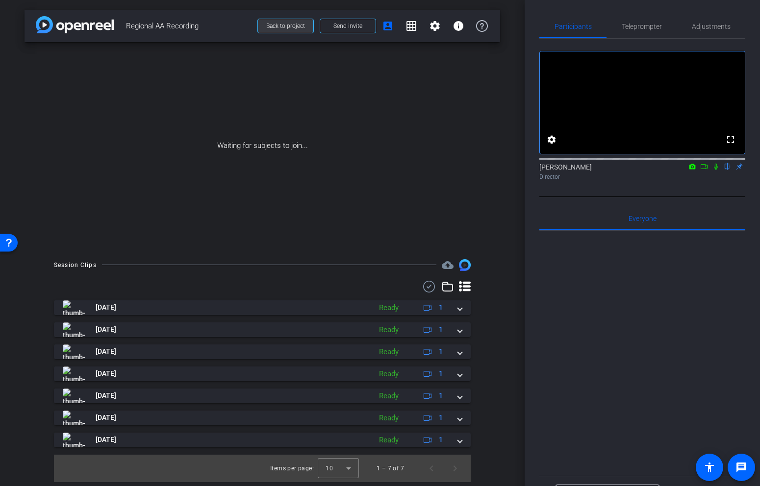
click at [284, 25] on span "Back to project" at bounding box center [285, 26] width 39 height 7
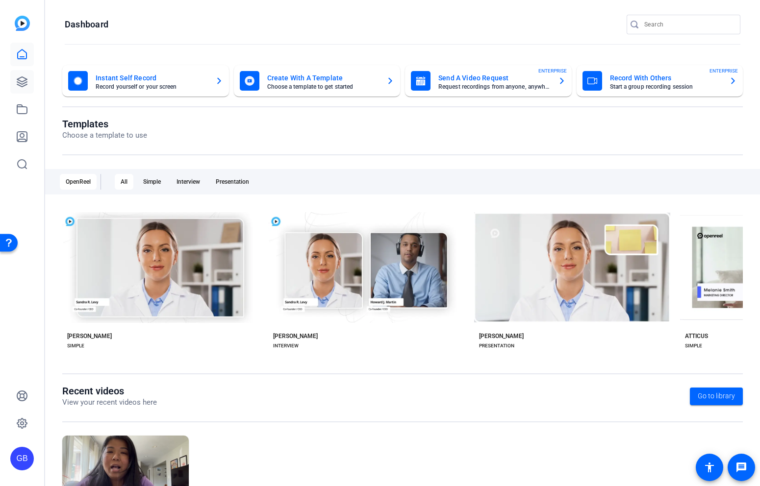
click at [27, 84] on icon at bounding box center [22, 82] width 12 height 12
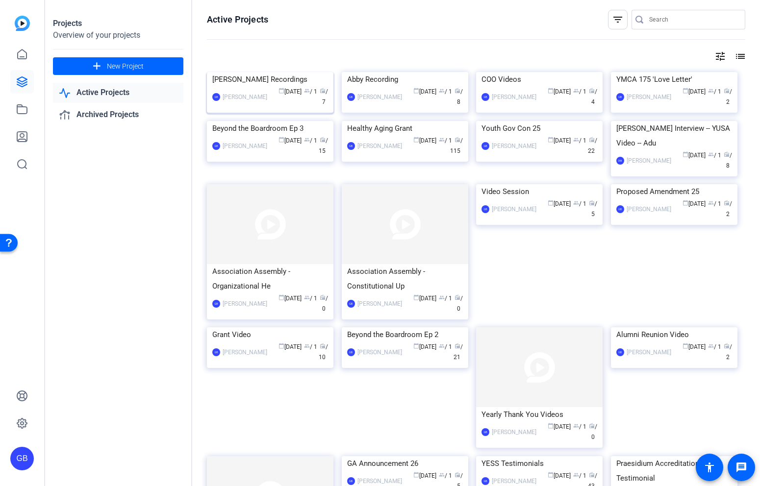
click at [287, 87] on div "[PERSON_NAME] Recordings" at bounding box center [270, 79] width 116 height 15
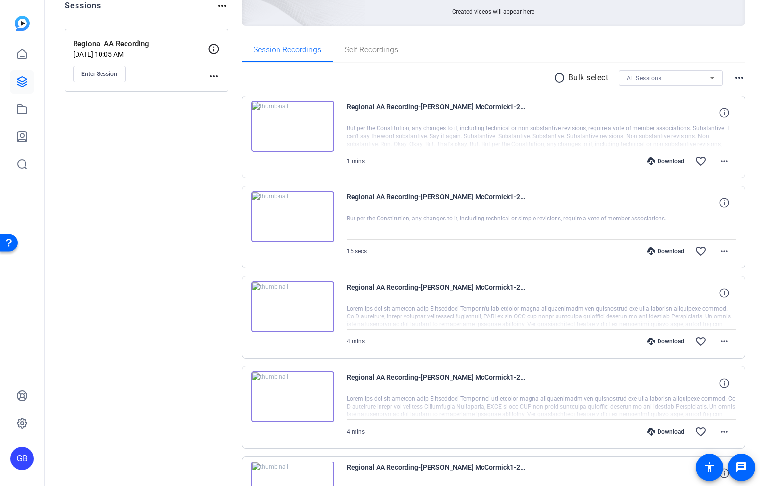
scroll to position [141, 0]
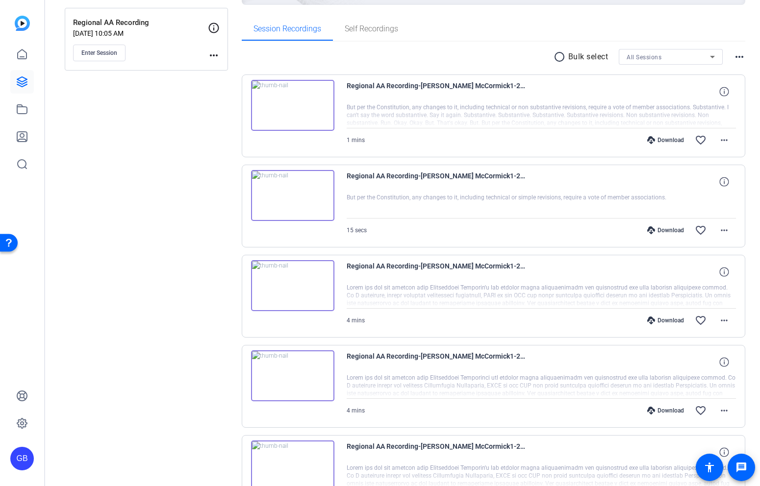
click at [657, 320] on div "Download" at bounding box center [665, 321] width 47 height 8
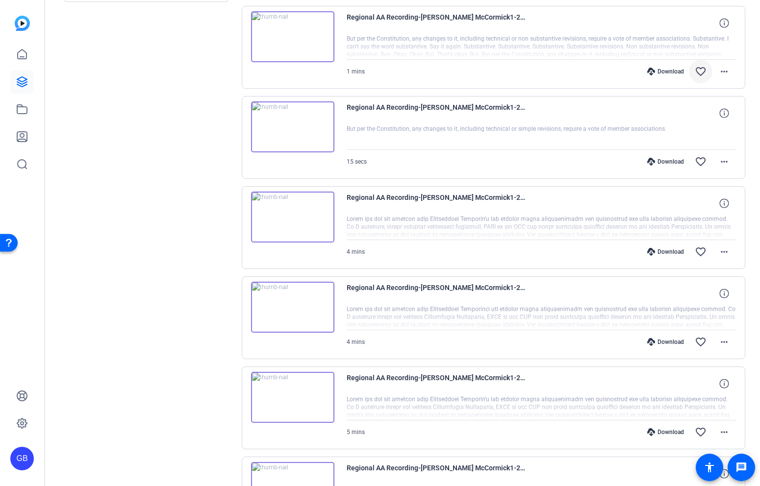
scroll to position [216, 0]
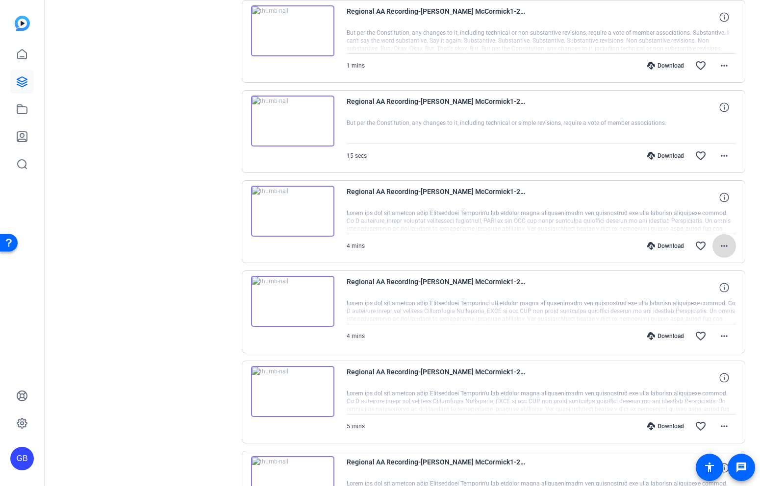
click at [723, 243] on mat-icon "more_horiz" at bounding box center [724, 246] width 12 height 12
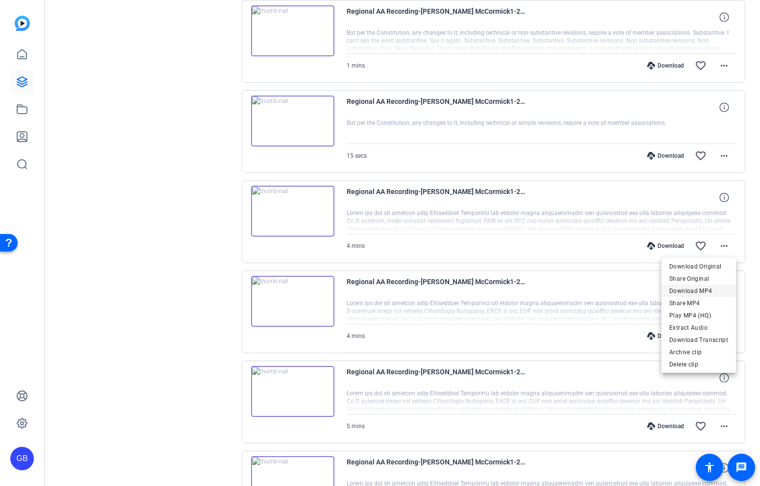
click at [703, 291] on span "Download MP4" at bounding box center [698, 291] width 59 height 12
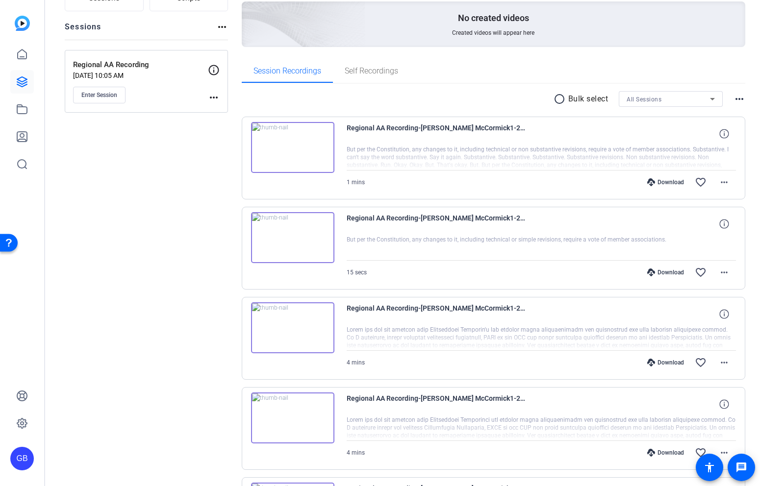
scroll to position [0, 0]
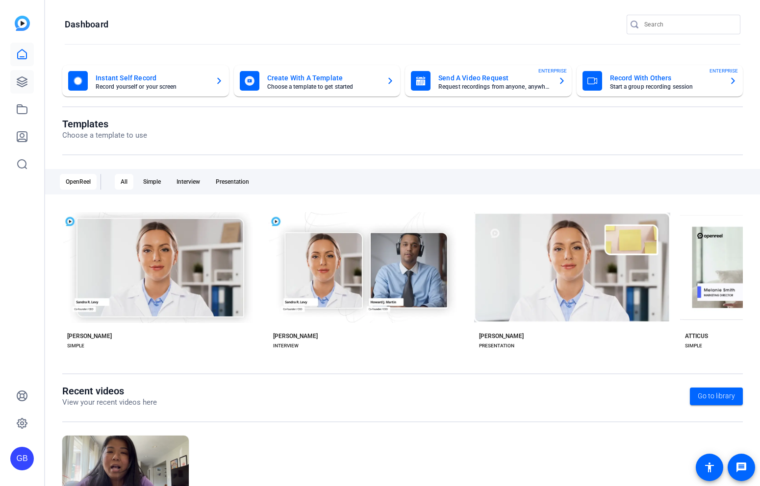
click at [25, 81] on icon at bounding box center [22, 82] width 12 height 12
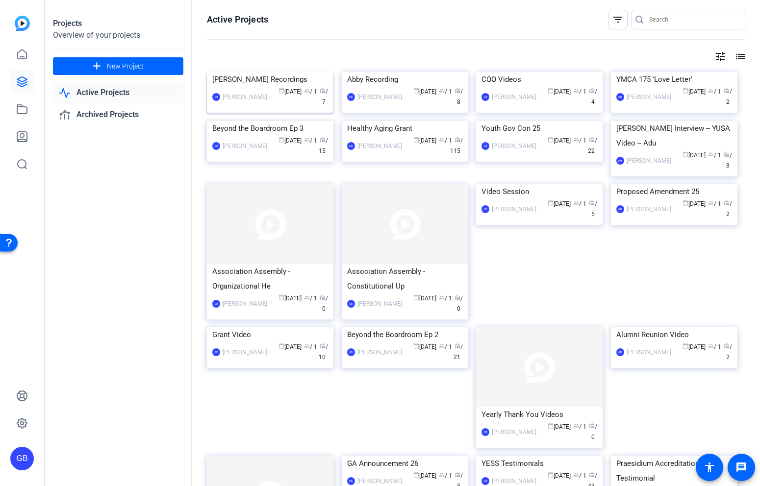
click at [284, 72] on img at bounding box center [270, 72] width 127 height 0
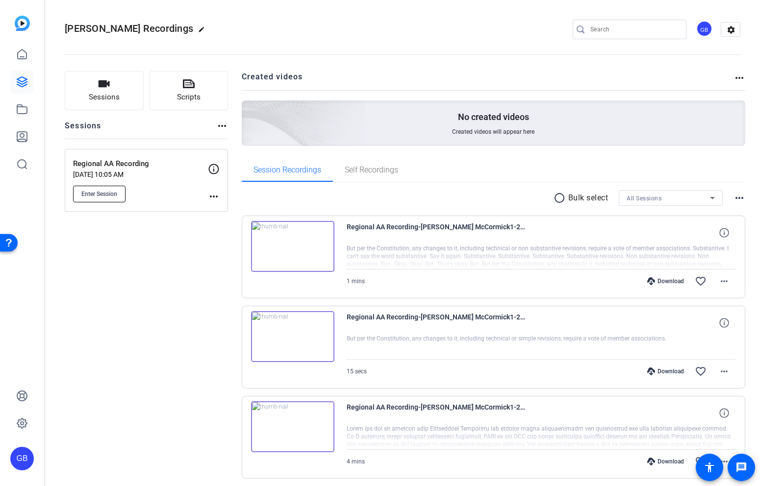
click at [109, 194] on span "Enter Session" at bounding box center [99, 194] width 36 height 8
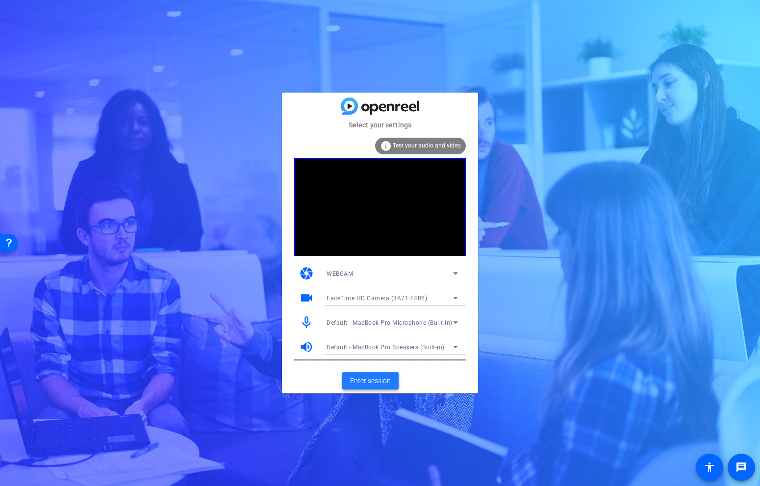
click at [373, 382] on span "Enter session" at bounding box center [370, 381] width 41 height 10
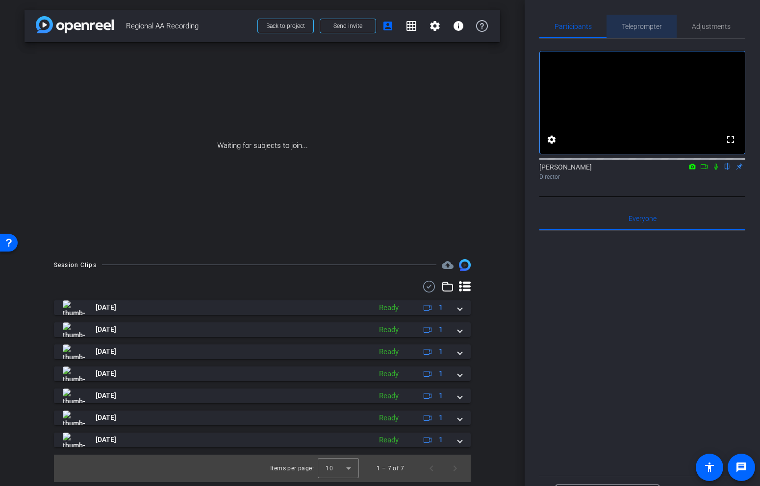
click at [648, 37] on span "Teleprompter" at bounding box center [642, 27] width 40 height 24
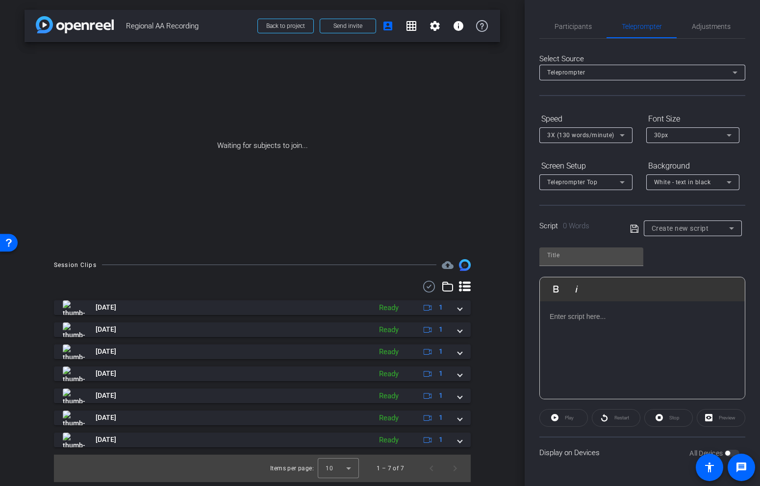
click at [666, 229] on span "Create new script" at bounding box center [680, 229] width 57 height 8
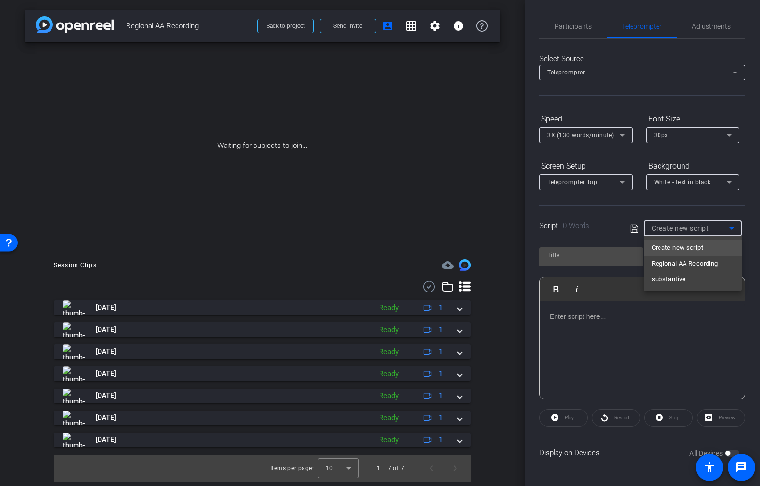
click at [667, 285] on mat-option "substantive" at bounding box center [693, 280] width 98 height 16
type input "substantive"
